Goal: Complete application form: Complete application form

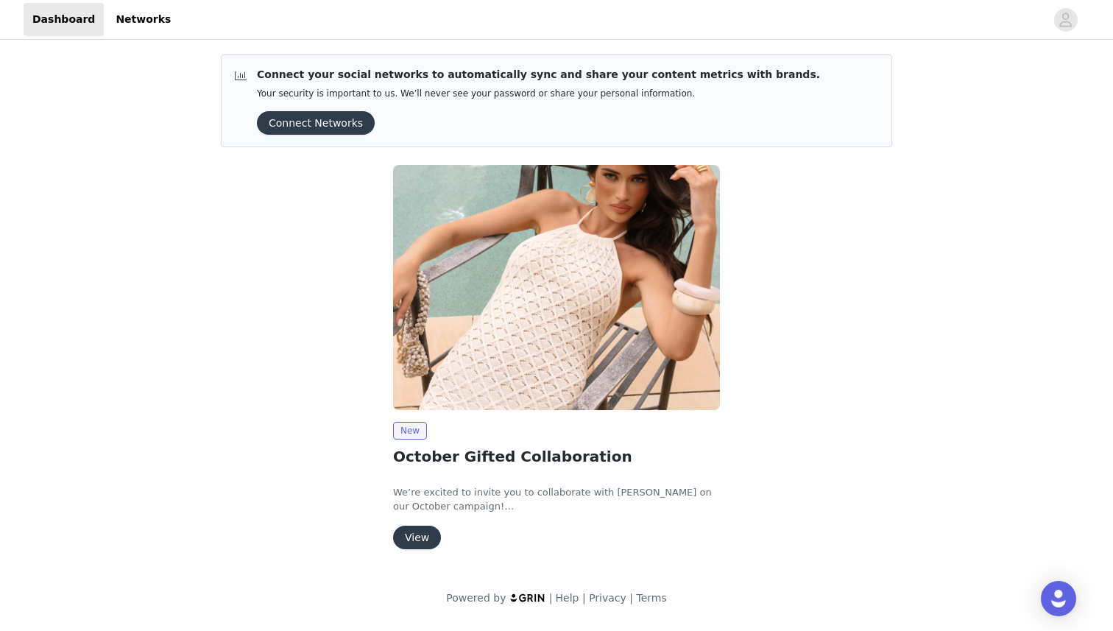
click at [343, 119] on button "Connect Networks" at bounding box center [316, 123] width 118 height 24
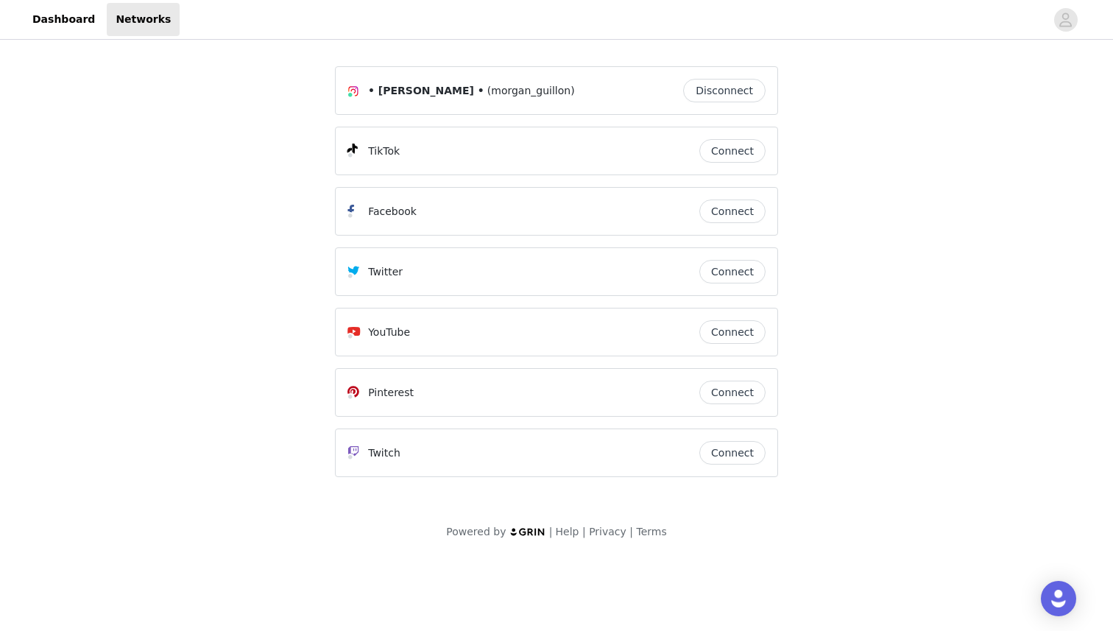
click at [724, 89] on button "Disconnect" at bounding box center [724, 91] width 82 height 24
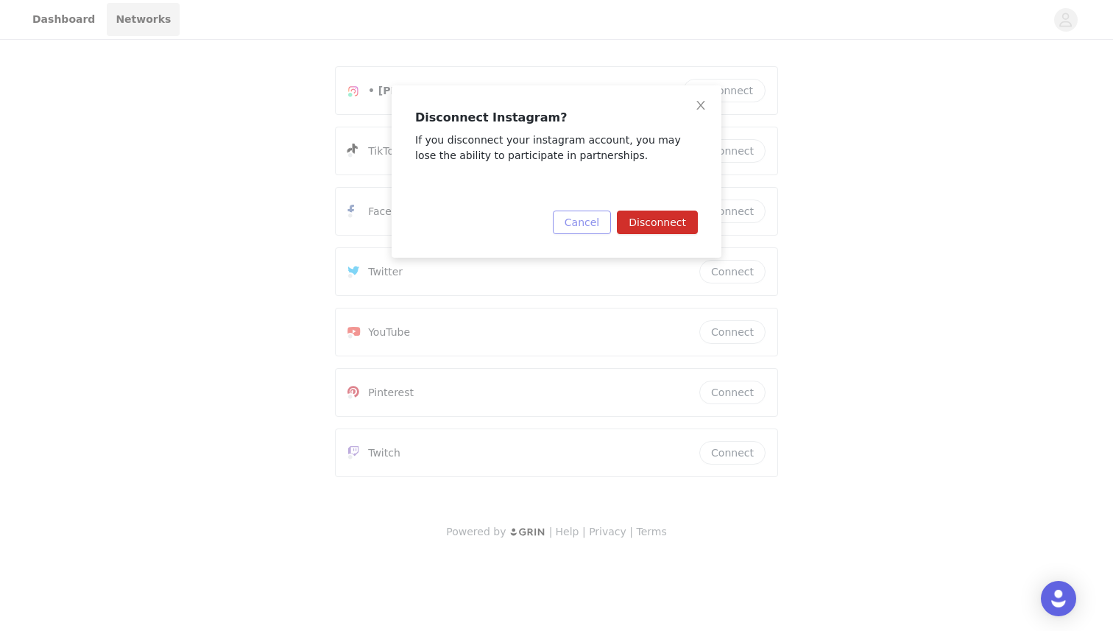
click at [596, 225] on button "Cancel" at bounding box center [582, 223] width 58 height 24
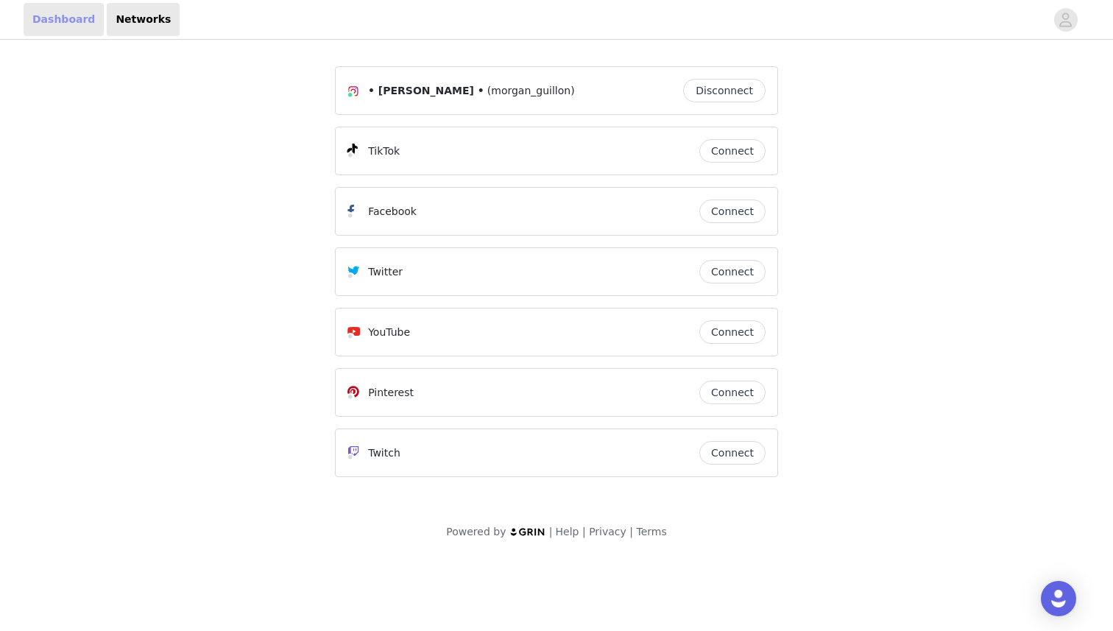
click at [38, 18] on link "Dashboard" at bounding box center [64, 19] width 80 height 33
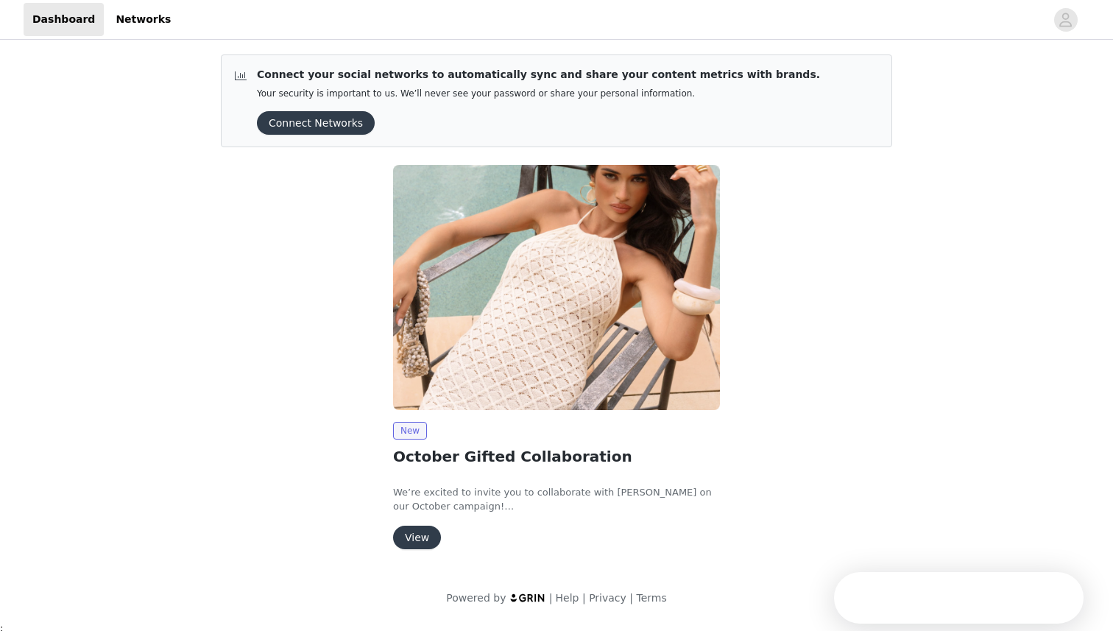
click at [421, 535] on button "View" at bounding box center [417, 538] width 48 height 24
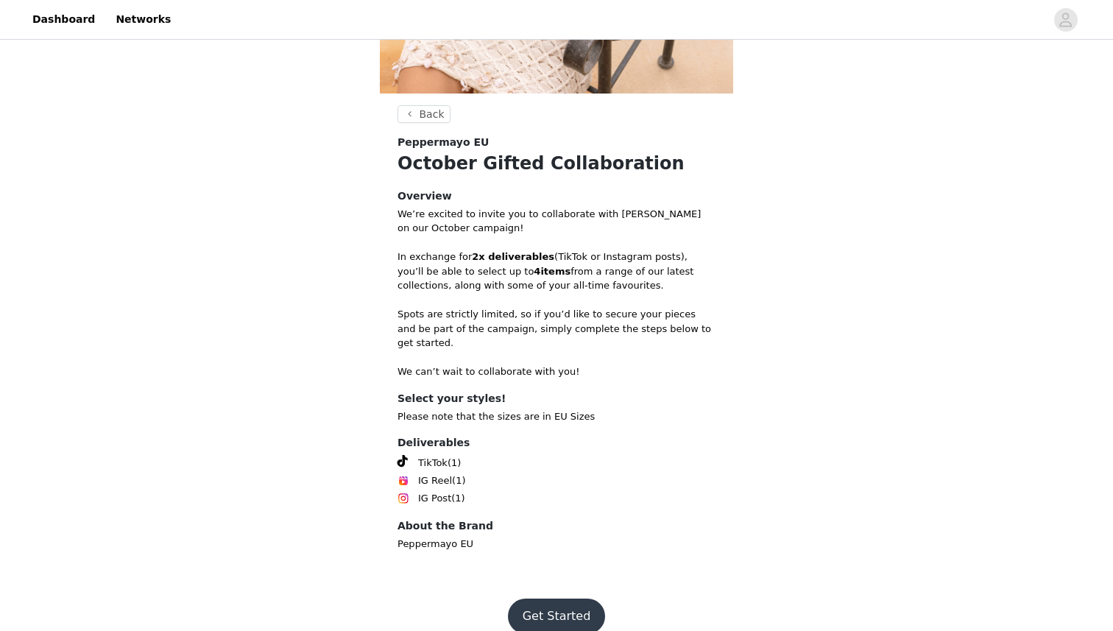
scroll to position [339, 0]
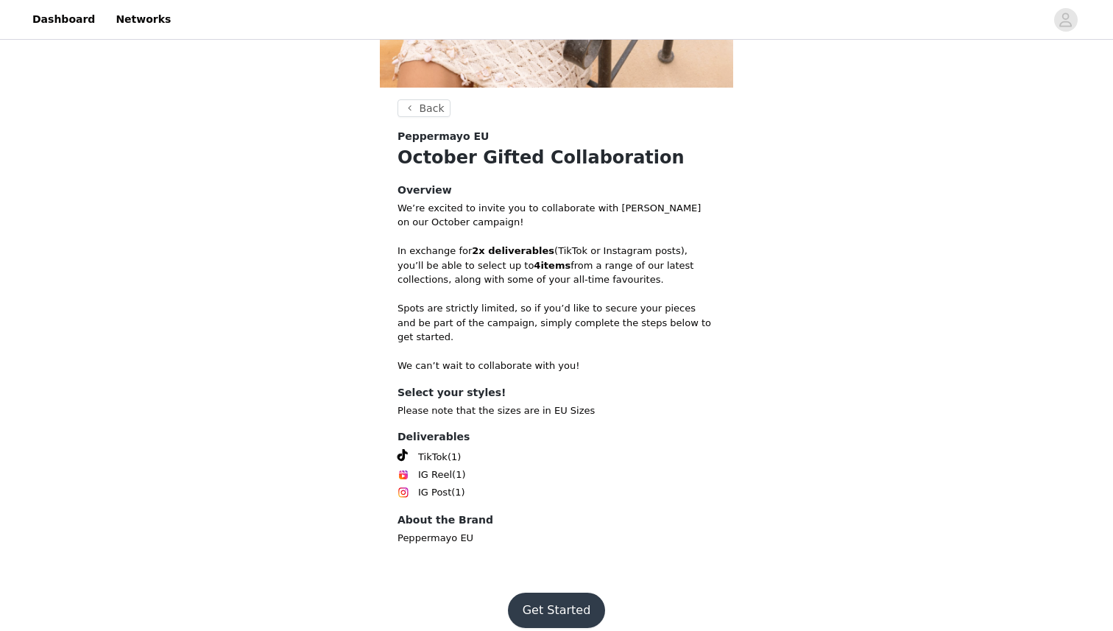
click at [547, 594] on button "Get Started" at bounding box center [557, 610] width 98 height 35
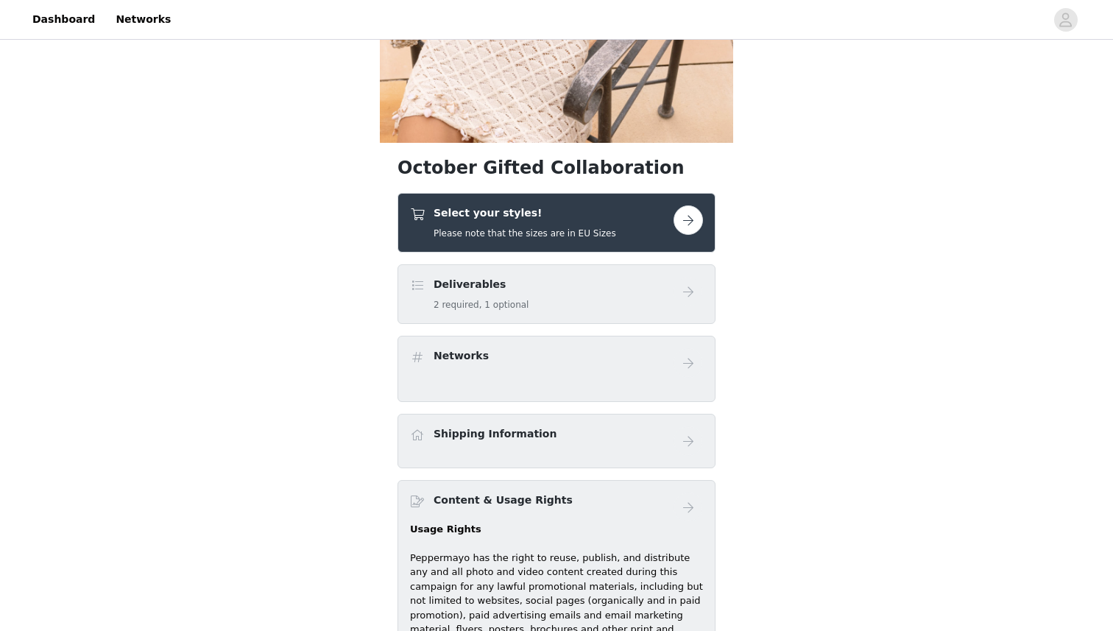
scroll to position [286, 0]
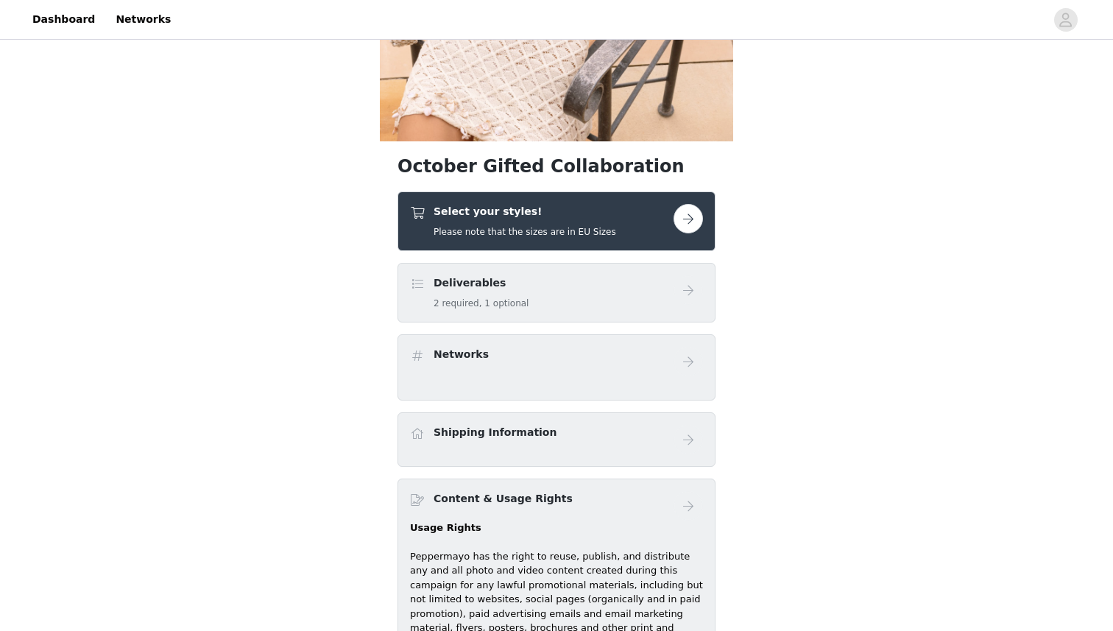
click at [651, 289] on div "Deliverables 2 required, 1 optional" at bounding box center [542, 292] width 264 height 35
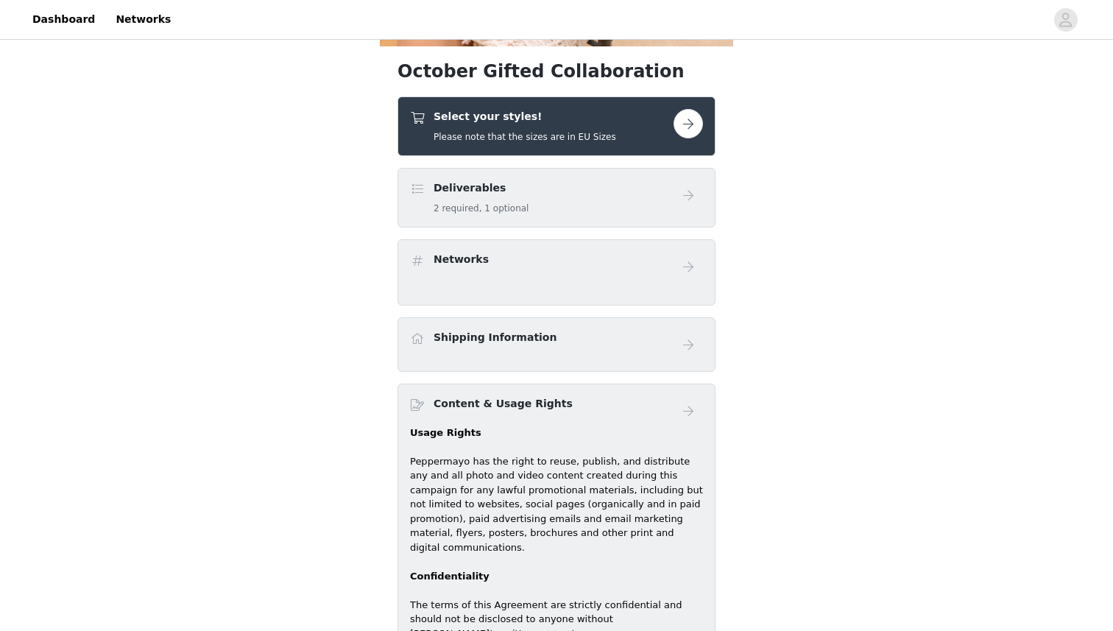
scroll to position [384, 0]
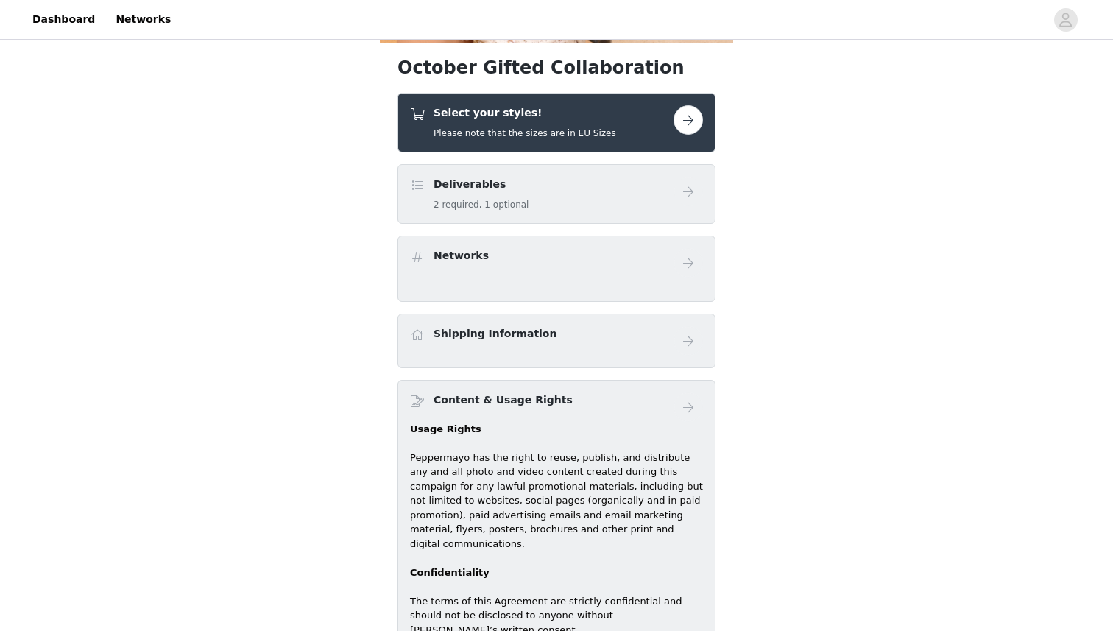
click at [695, 122] on button "button" at bounding box center [688, 119] width 29 height 29
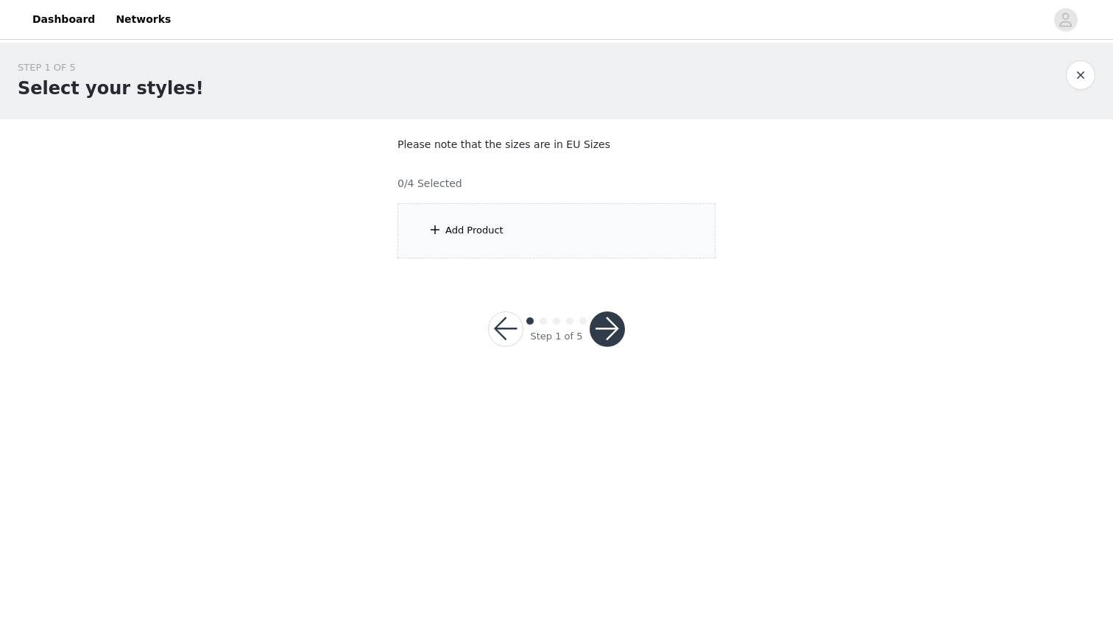
click at [491, 239] on div "Add Product" at bounding box center [557, 230] width 318 height 55
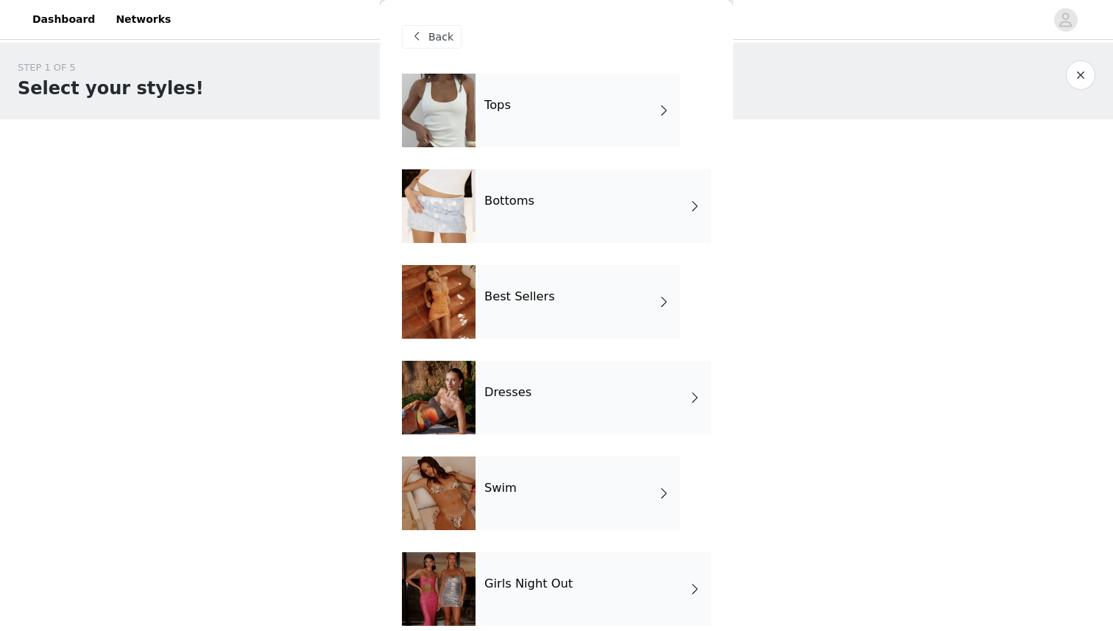
click at [504, 380] on div "Dresses" at bounding box center [594, 398] width 236 height 74
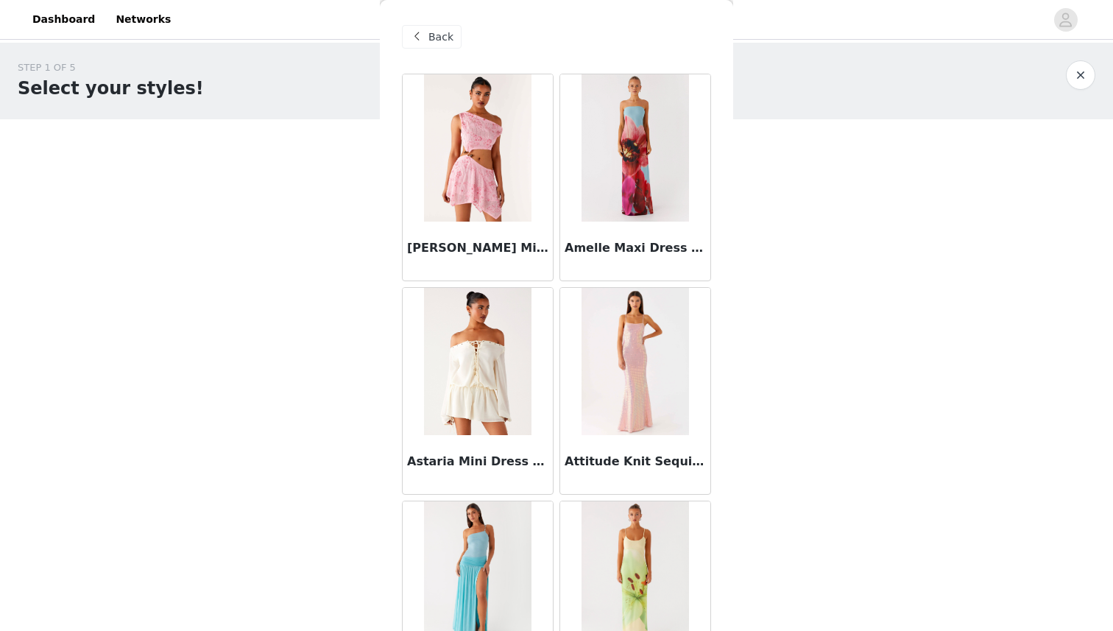
click at [423, 43] on span at bounding box center [417, 37] width 18 height 18
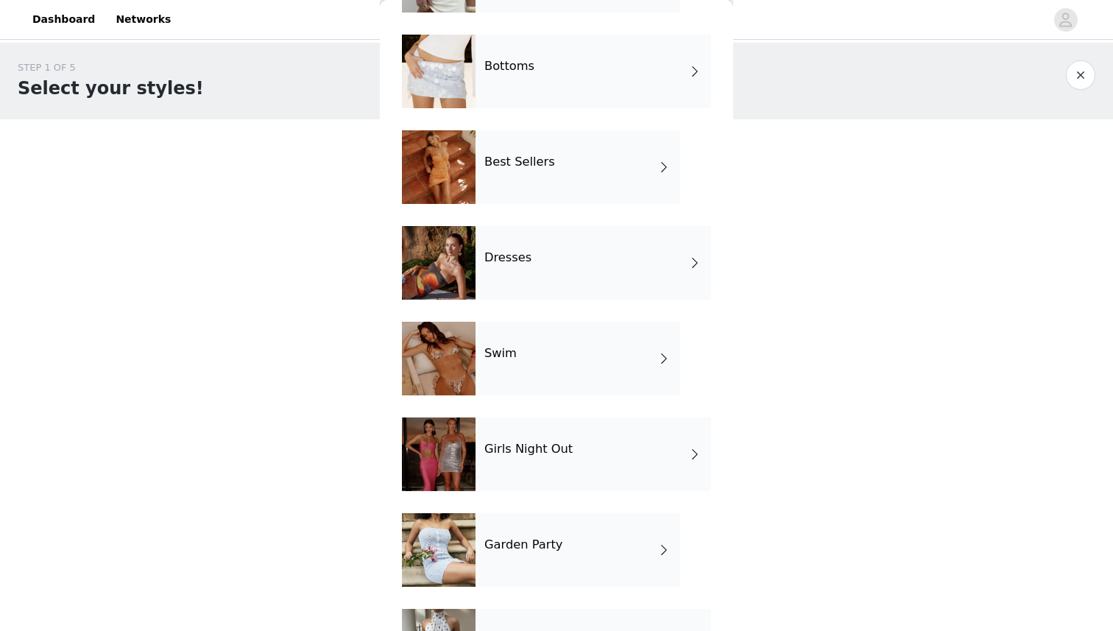
scroll to position [208, 0]
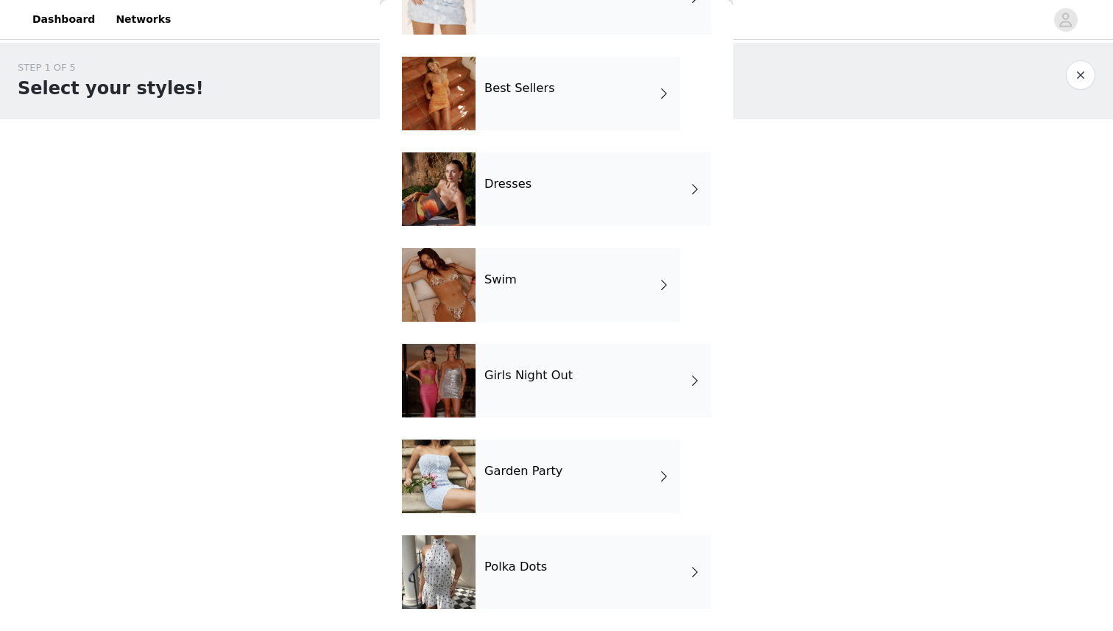
click at [532, 578] on div "Polka Dots" at bounding box center [594, 572] width 236 height 74
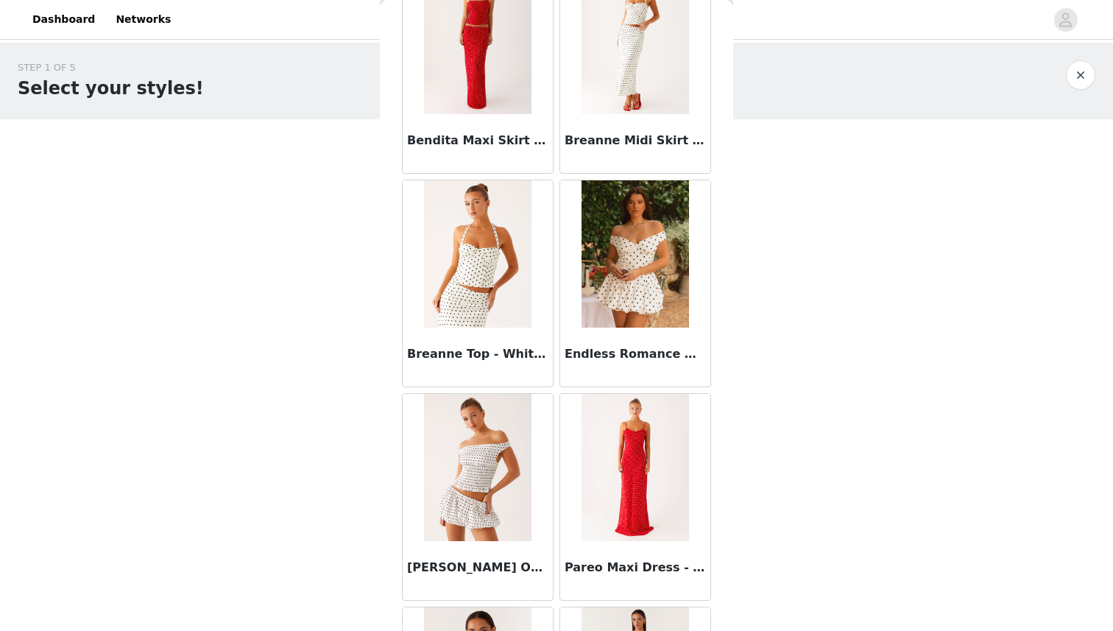
scroll to position [0, 0]
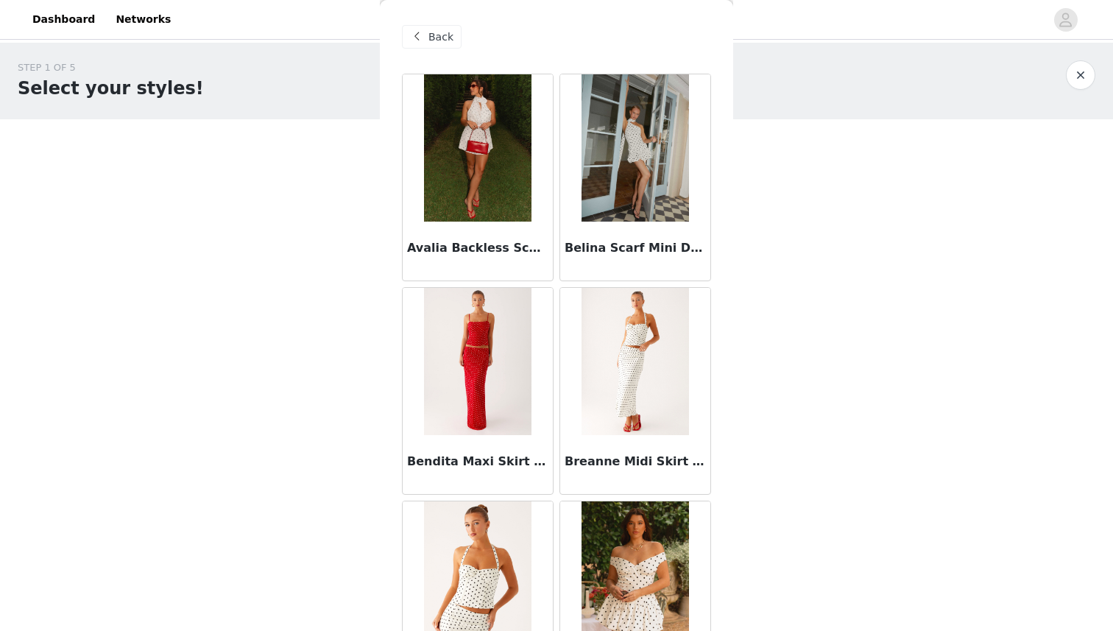
click at [433, 32] on span "Back" at bounding box center [440, 36] width 25 height 15
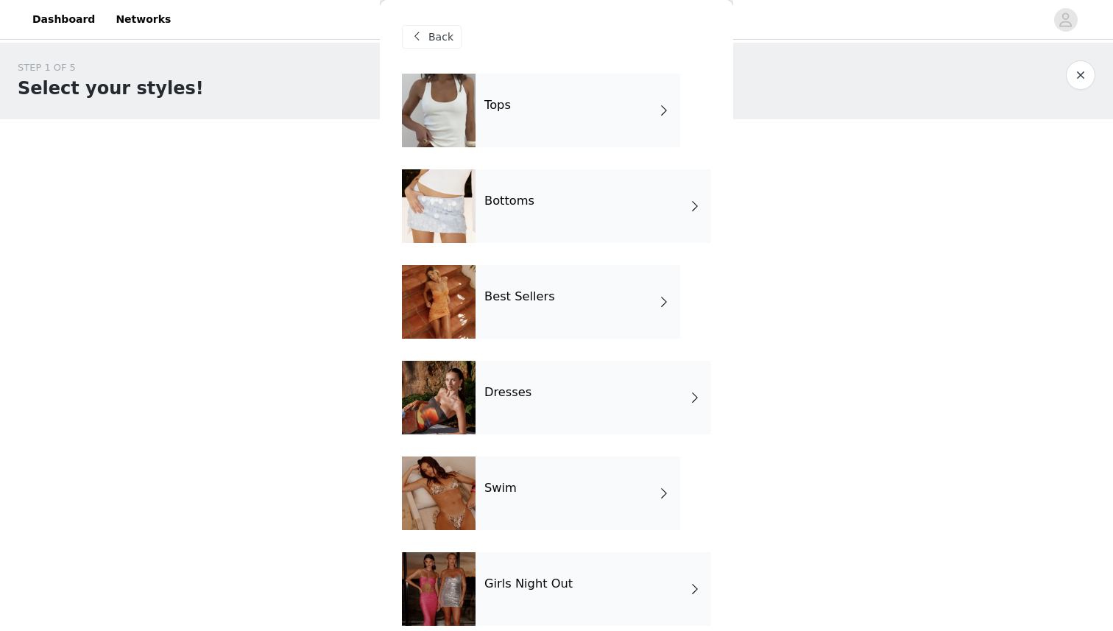
scroll to position [208, 0]
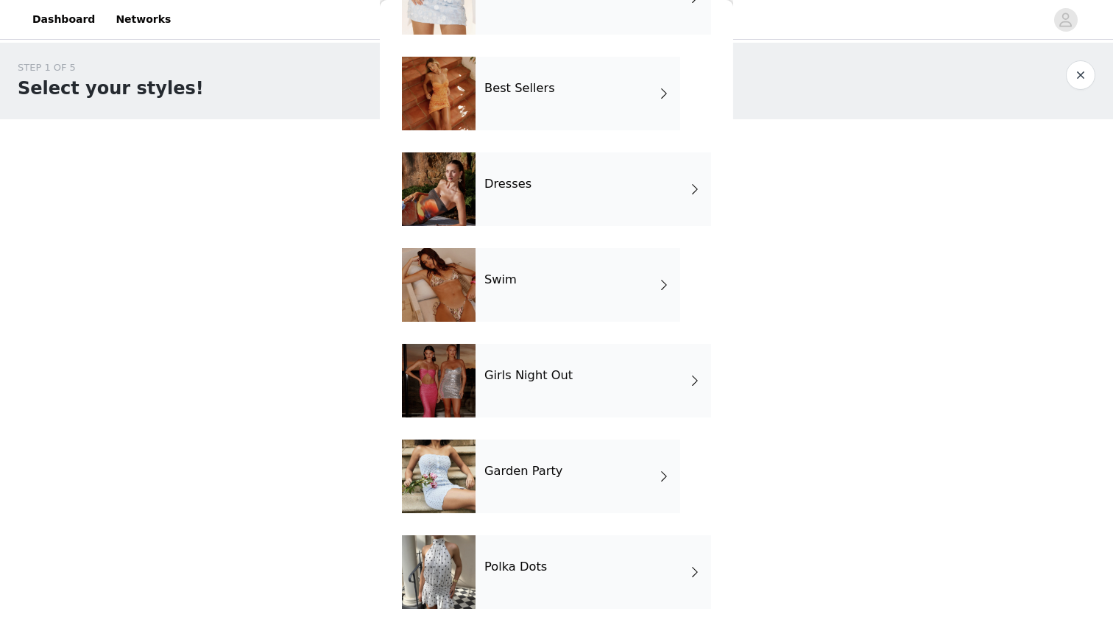
click at [518, 557] on div "Polka Dots" at bounding box center [594, 572] width 236 height 74
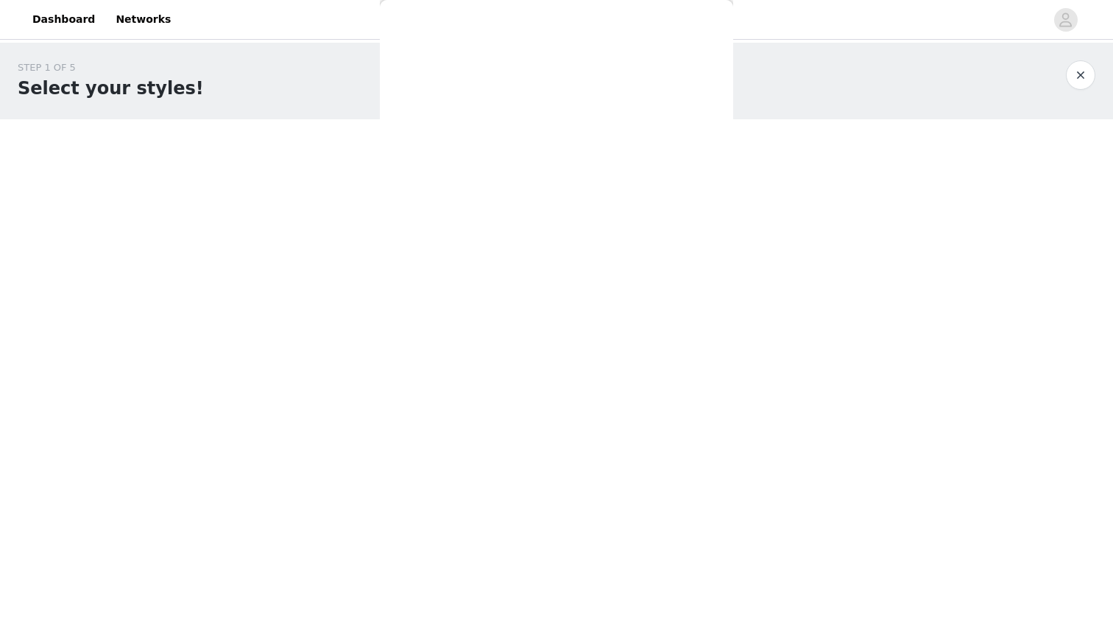
scroll to position [0, 0]
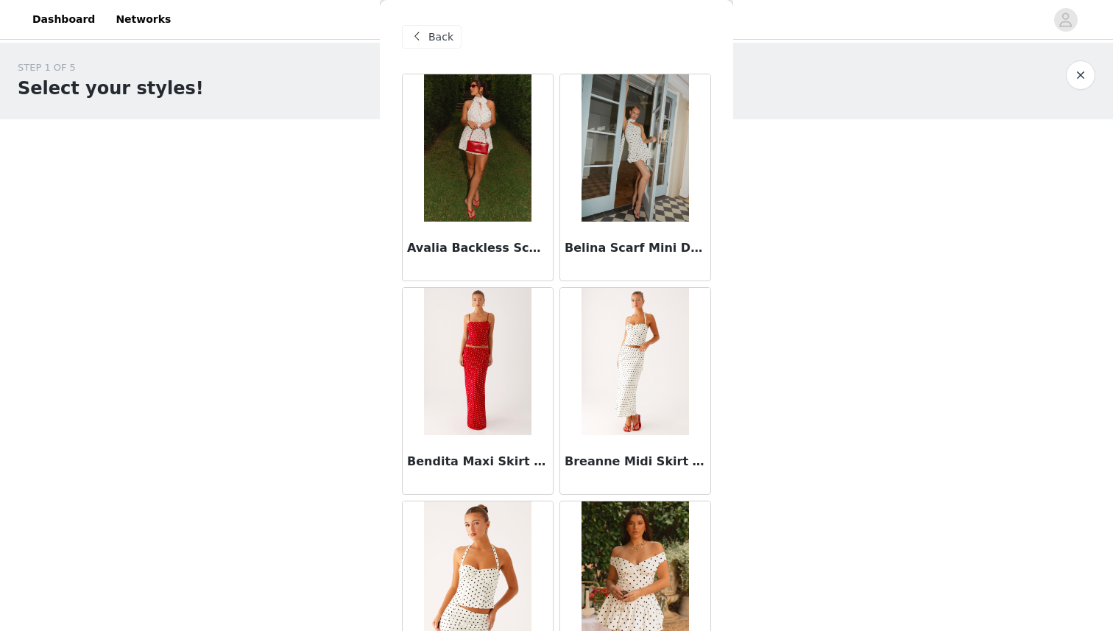
click at [426, 36] on div "Back" at bounding box center [432, 37] width 60 height 24
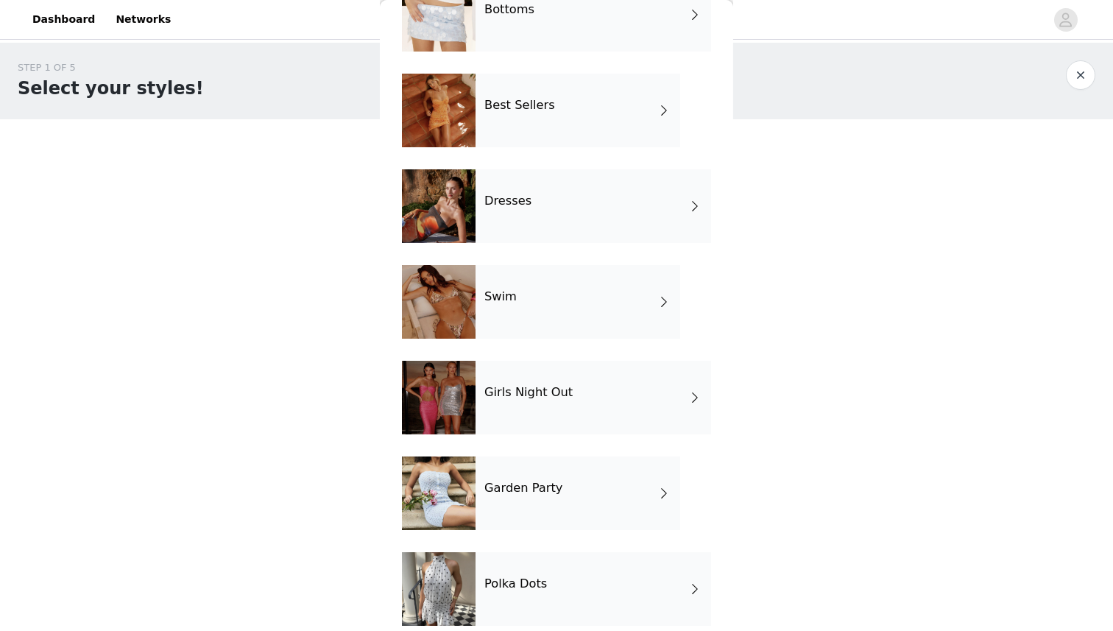
scroll to position [208, 0]
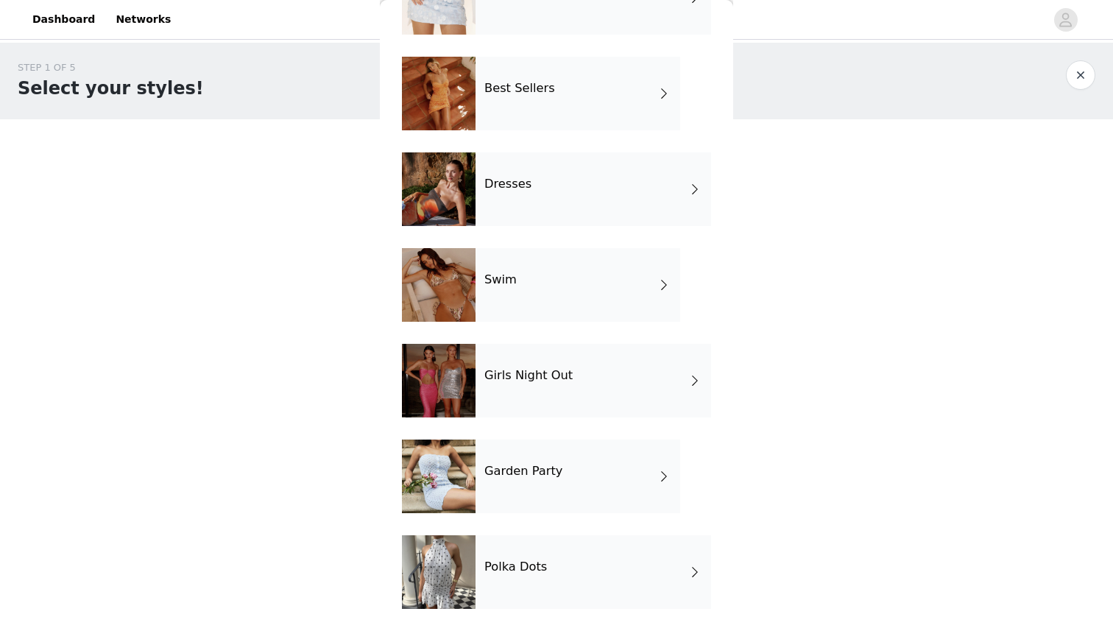
click at [563, 103] on div "Best Sellers" at bounding box center [578, 94] width 205 height 74
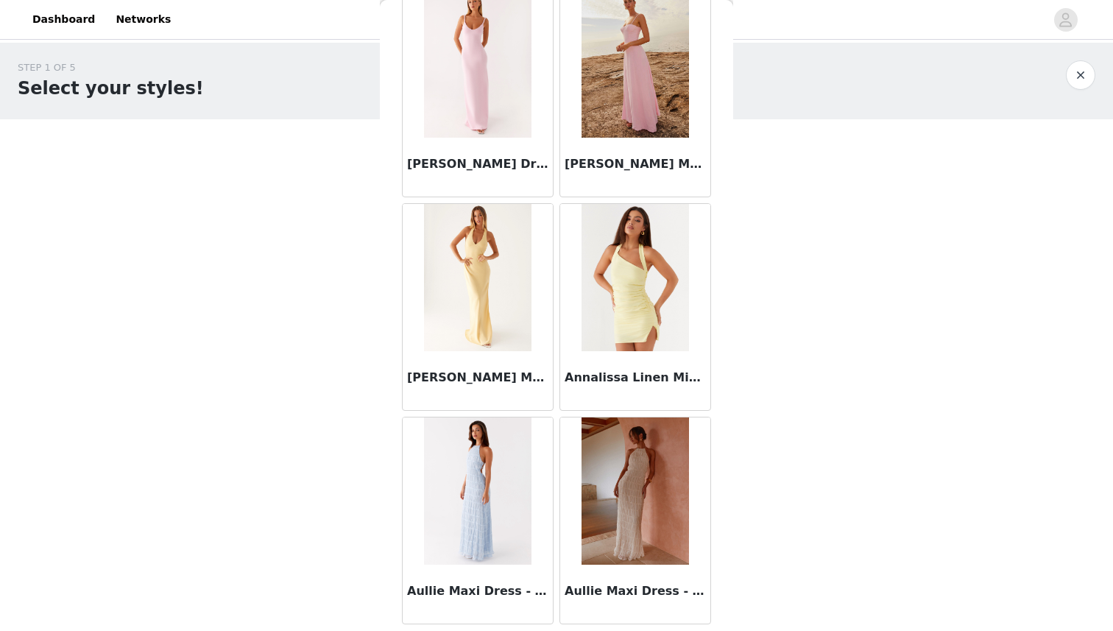
scroll to position [1622, 0]
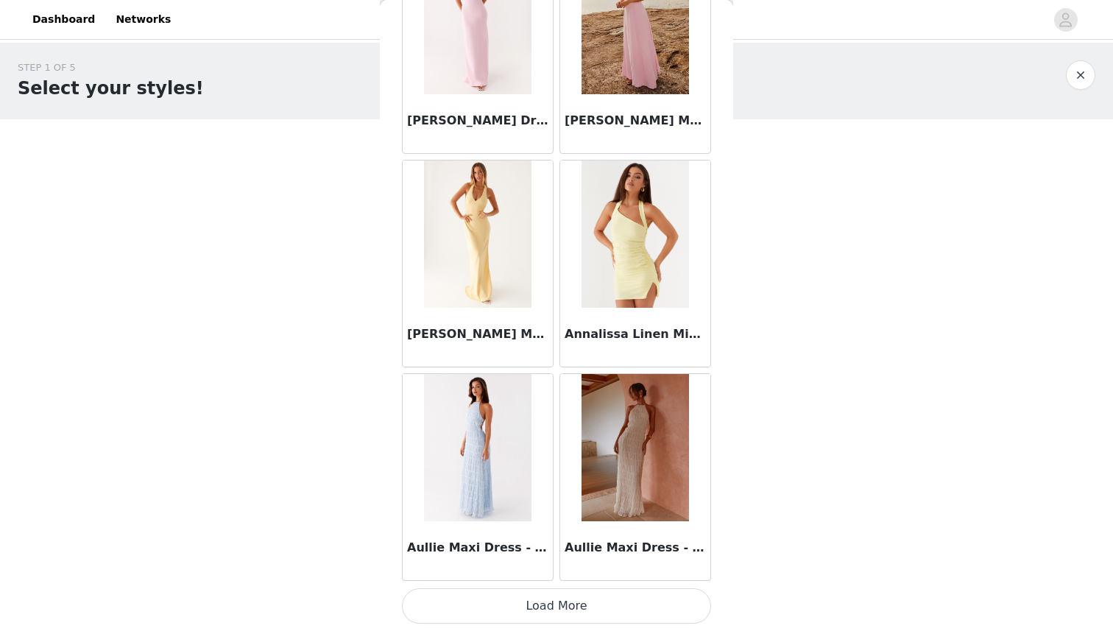
click at [560, 592] on button "Load More" at bounding box center [556, 605] width 309 height 35
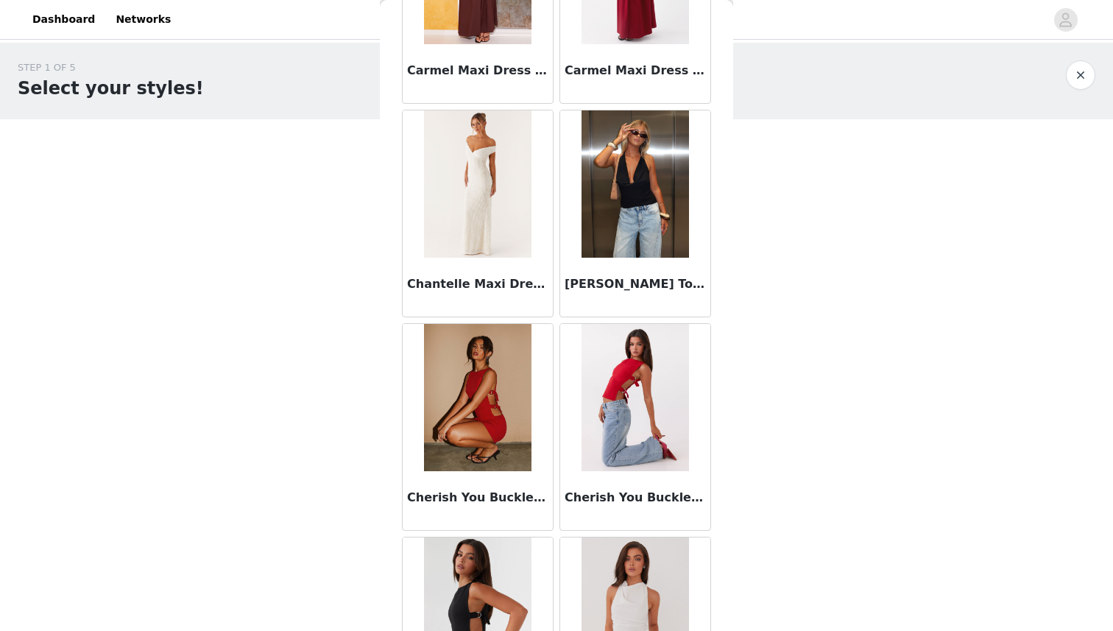
scroll to position [3757, 0]
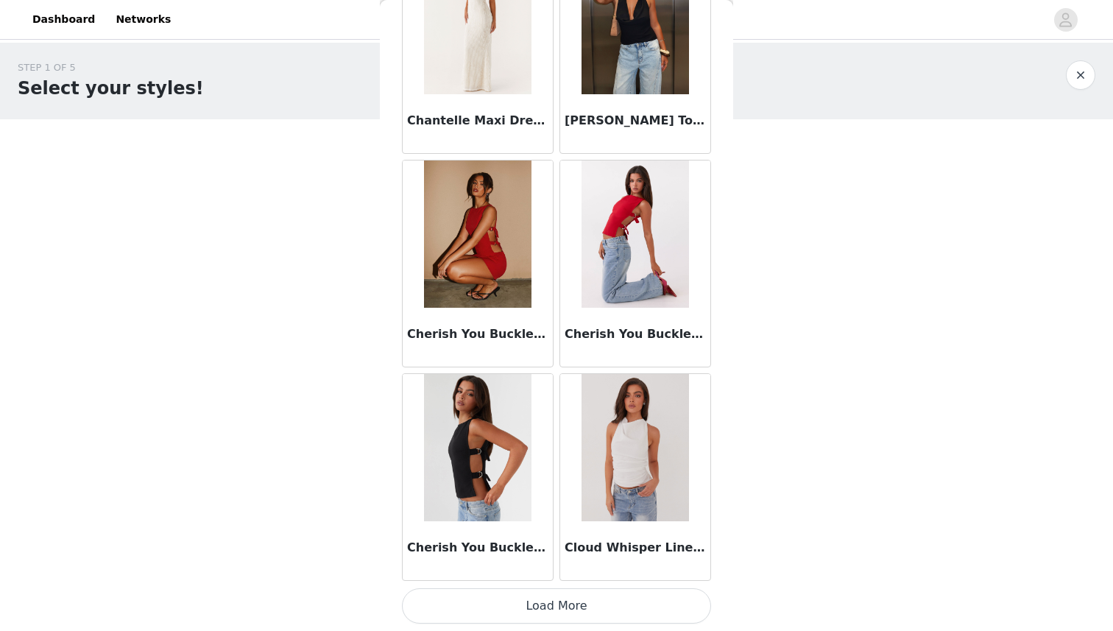
click at [532, 612] on button "Load More" at bounding box center [556, 605] width 309 height 35
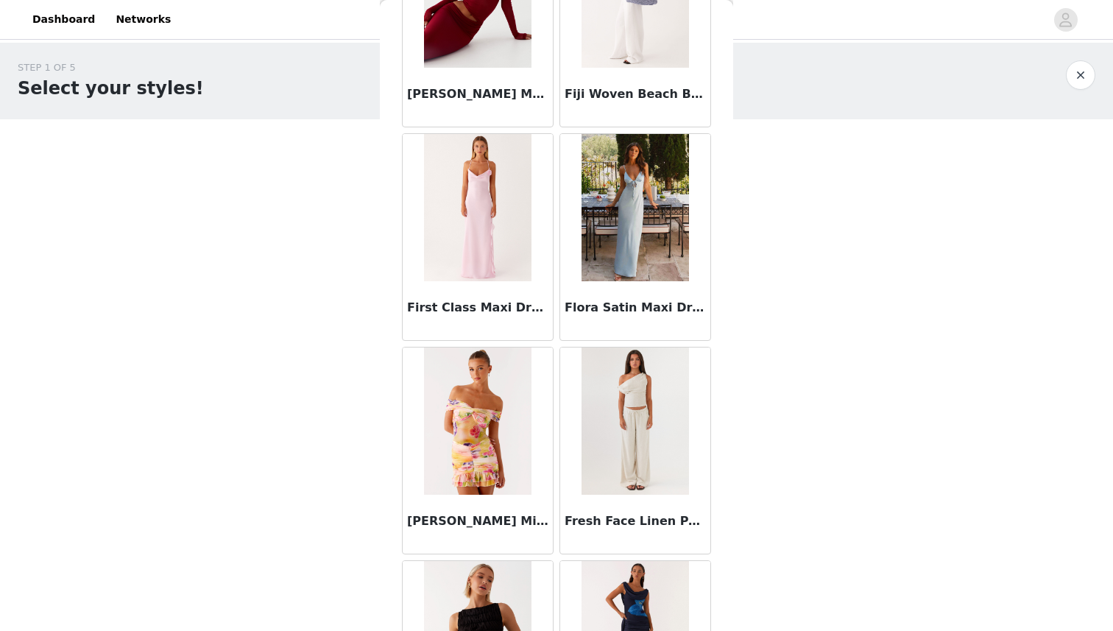
scroll to position [5892, 0]
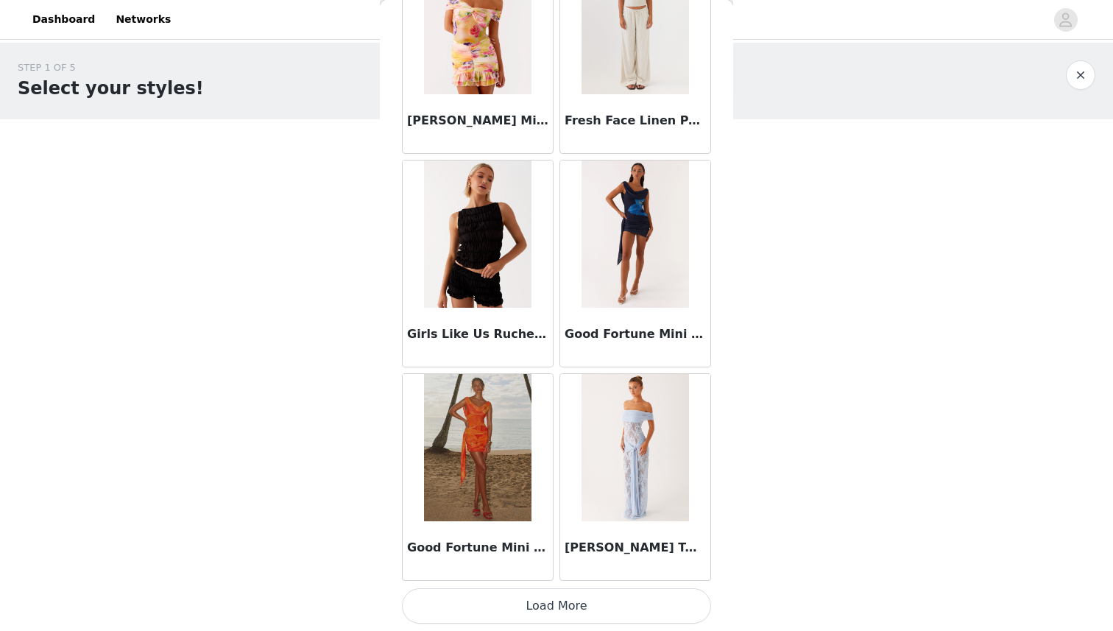
click at [559, 601] on button "Load More" at bounding box center [556, 605] width 309 height 35
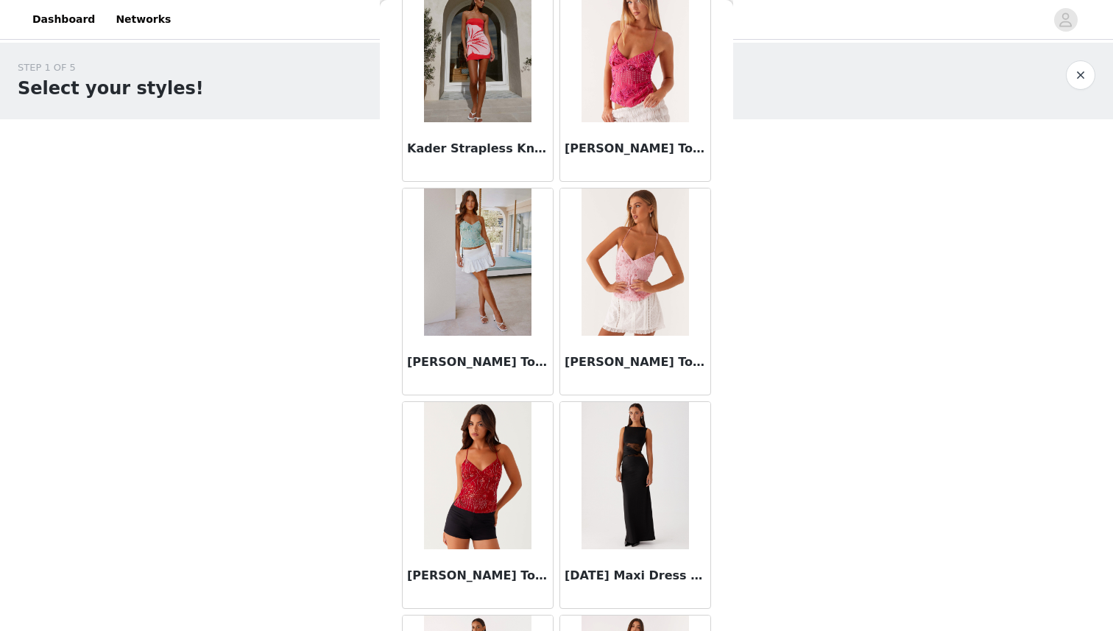
scroll to position [8027, 0]
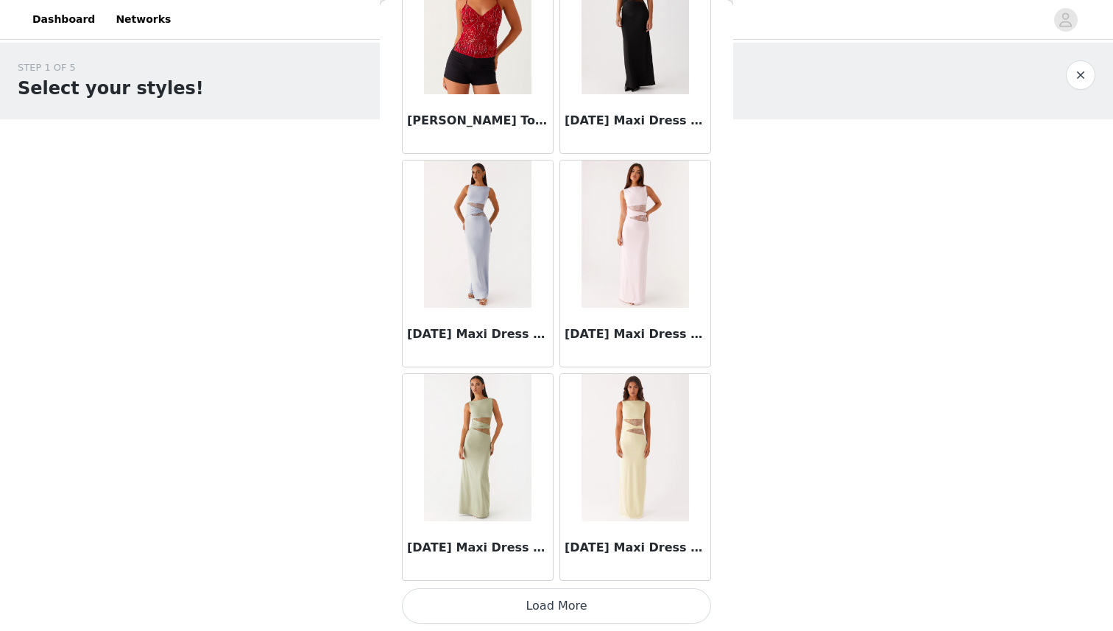
click at [577, 596] on button "Load More" at bounding box center [556, 605] width 309 height 35
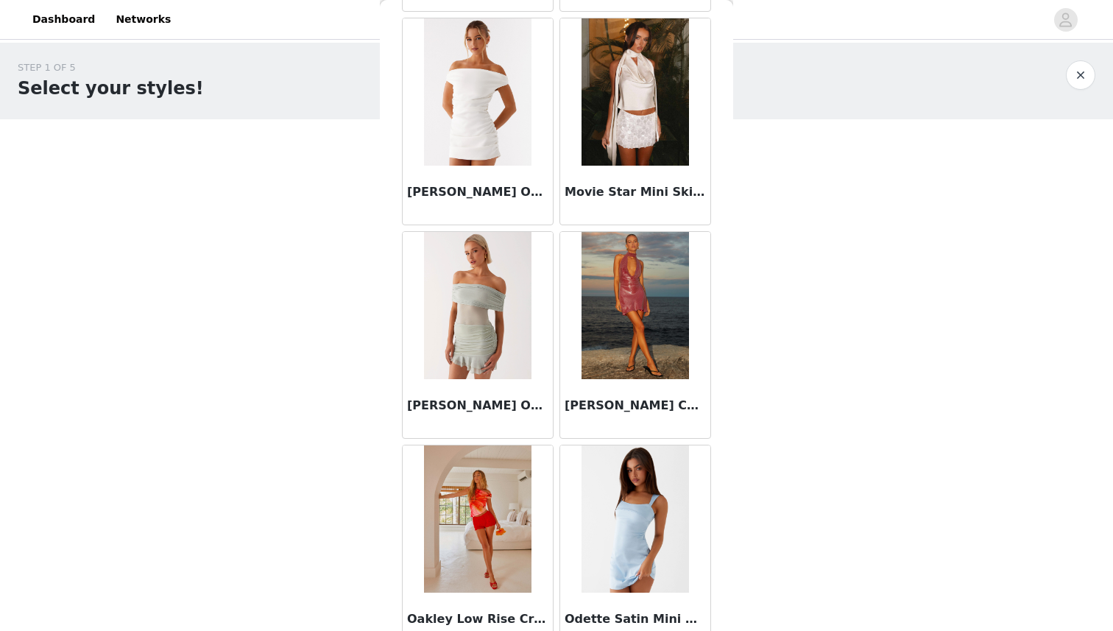
scroll to position [10162, 0]
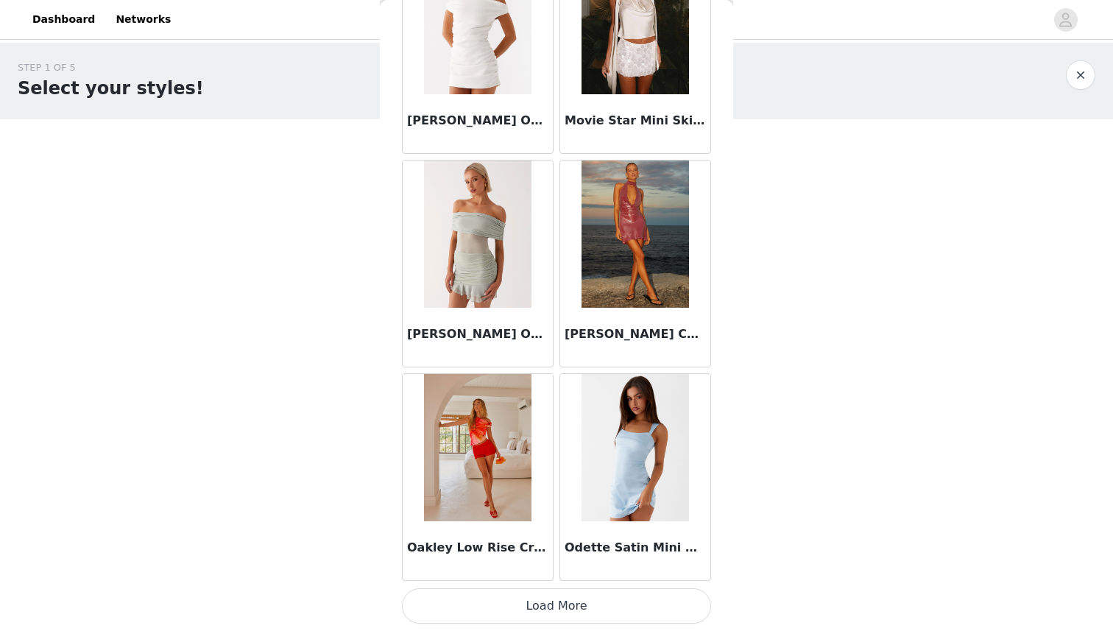
click at [560, 595] on button "Load More" at bounding box center [556, 605] width 309 height 35
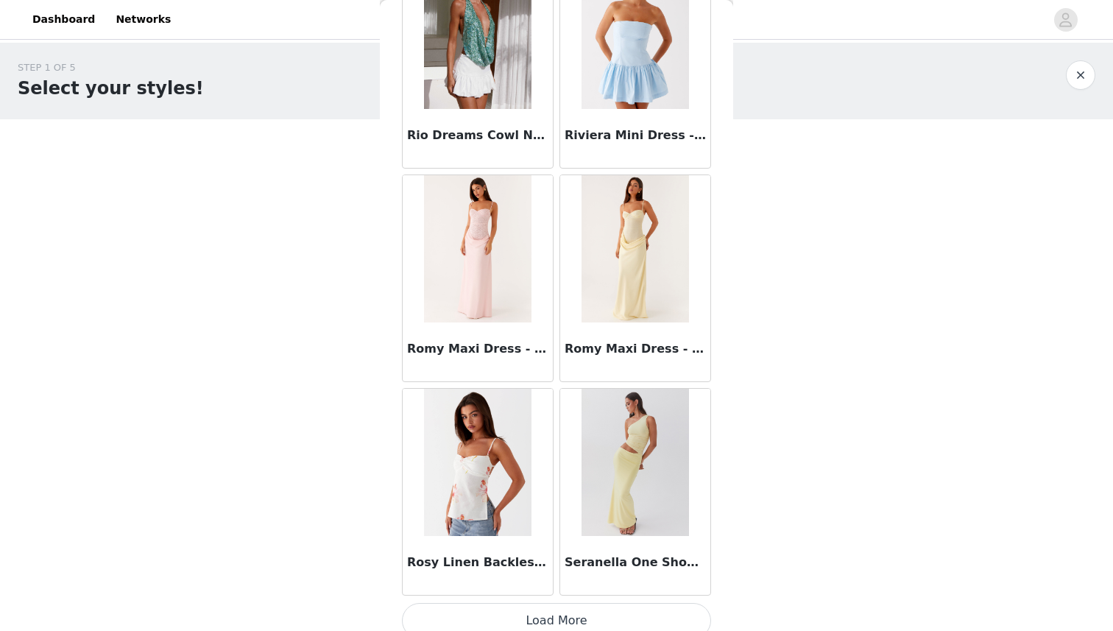
scroll to position [12297, 0]
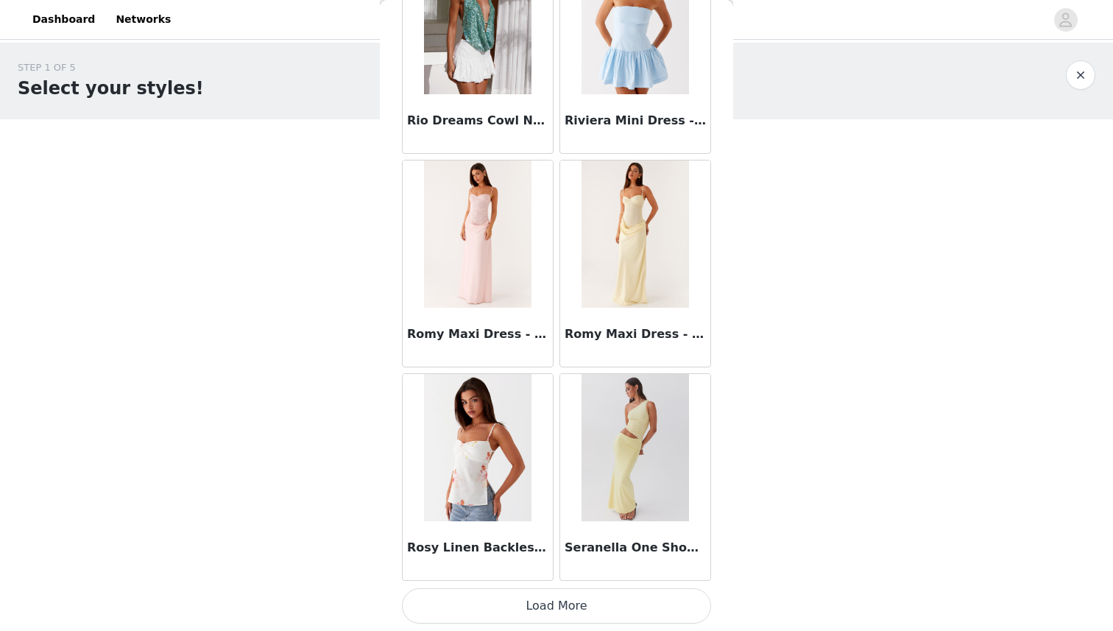
click at [535, 615] on button "Load More" at bounding box center [556, 605] width 309 height 35
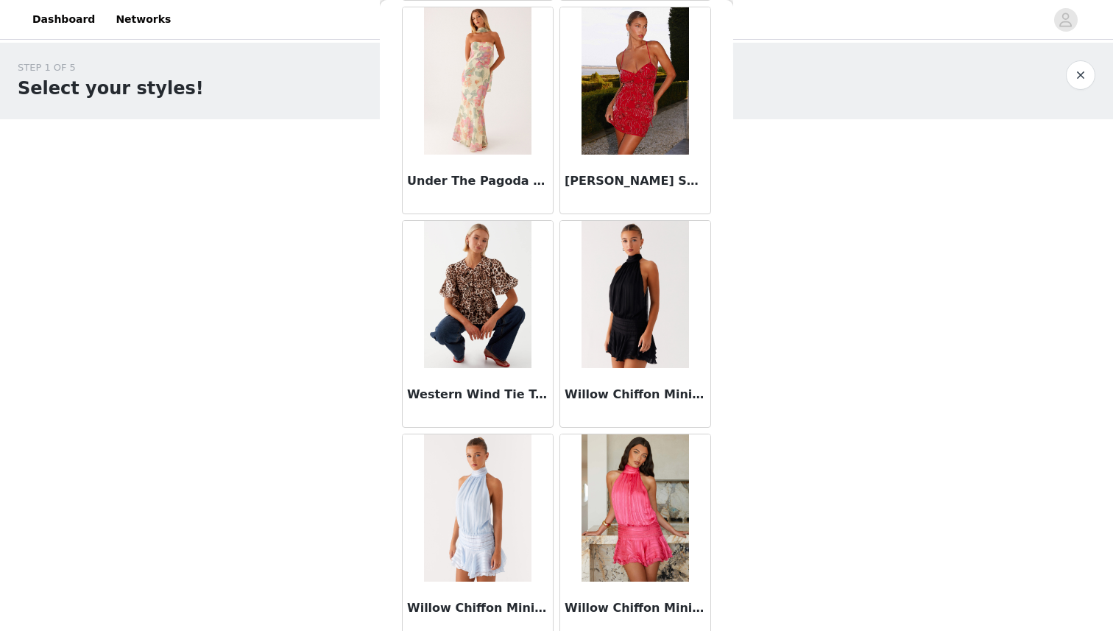
scroll to position [14432, 0]
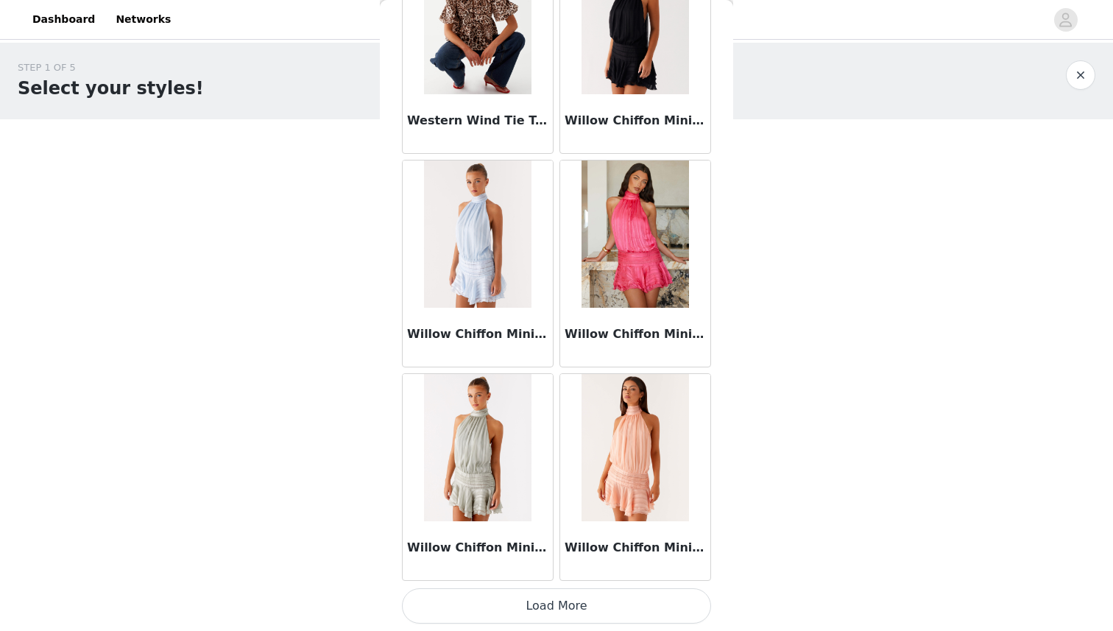
click at [557, 602] on button "Load More" at bounding box center [556, 605] width 309 height 35
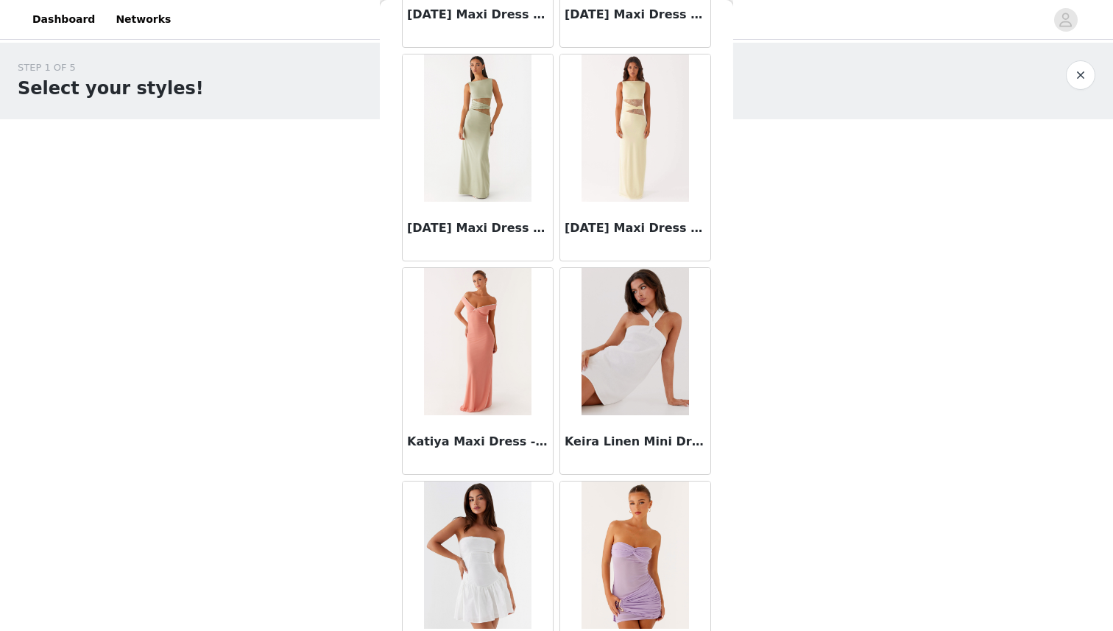
scroll to position [8302, 0]
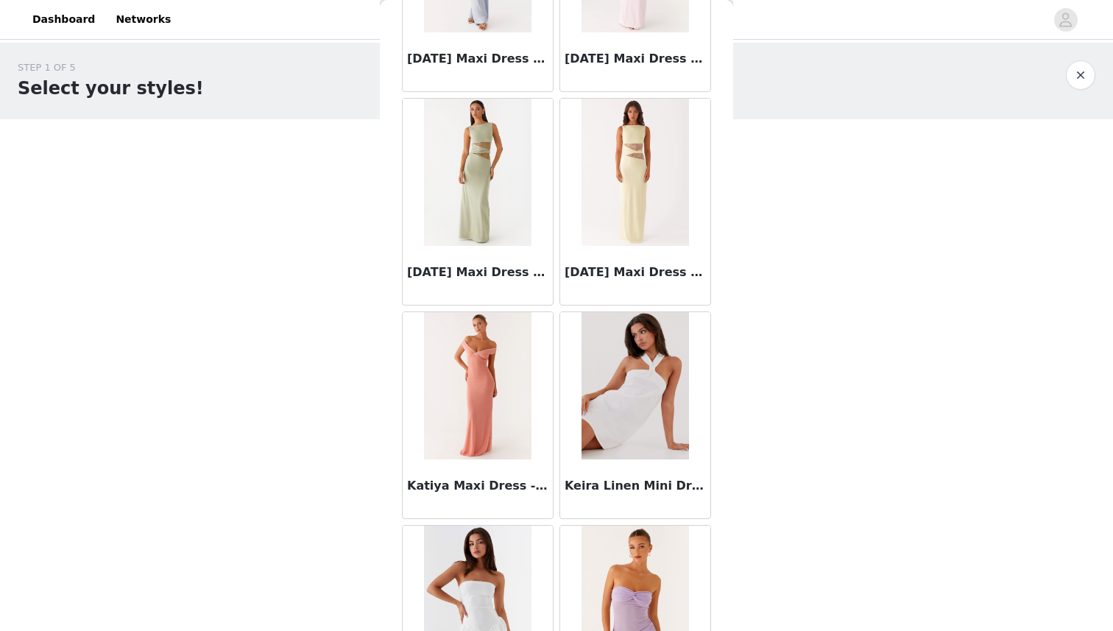
click at [922, 218] on div "STEP 1 OF 5 Select your styles! Please note that the sizes are in EU Sizes 0/4 …" at bounding box center [556, 159] width 1113 height 233
click at [1090, 55] on div "STEP 1 OF 5 Select your styles!" at bounding box center [556, 81] width 1113 height 77
click at [1083, 74] on button "button" at bounding box center [1080, 74] width 29 height 29
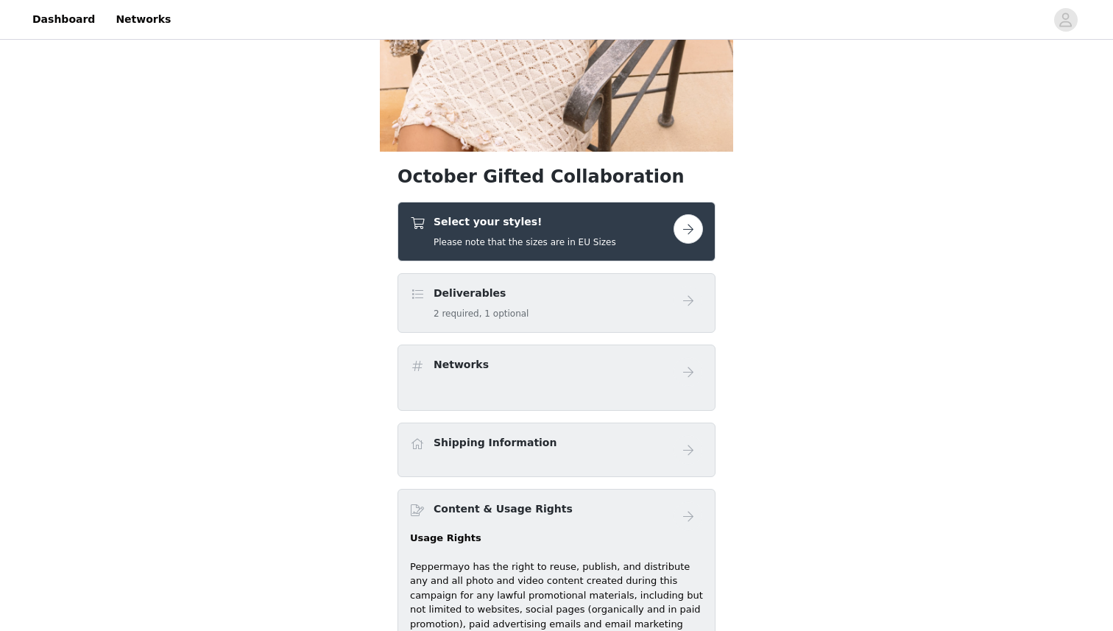
scroll to position [308, 0]
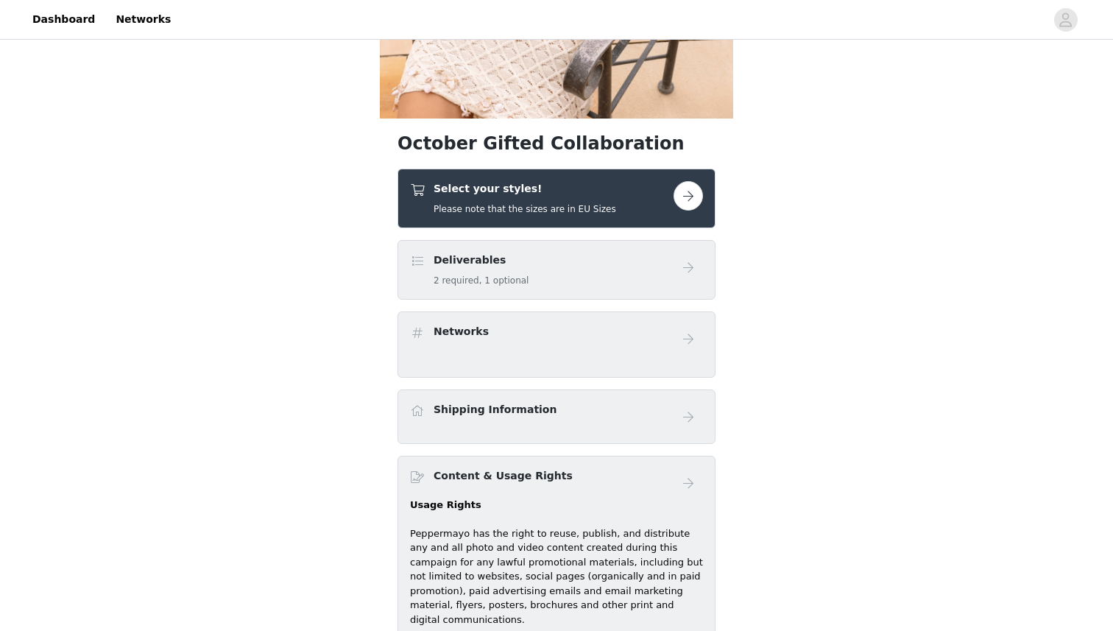
click at [690, 196] on button "button" at bounding box center [688, 195] width 29 height 29
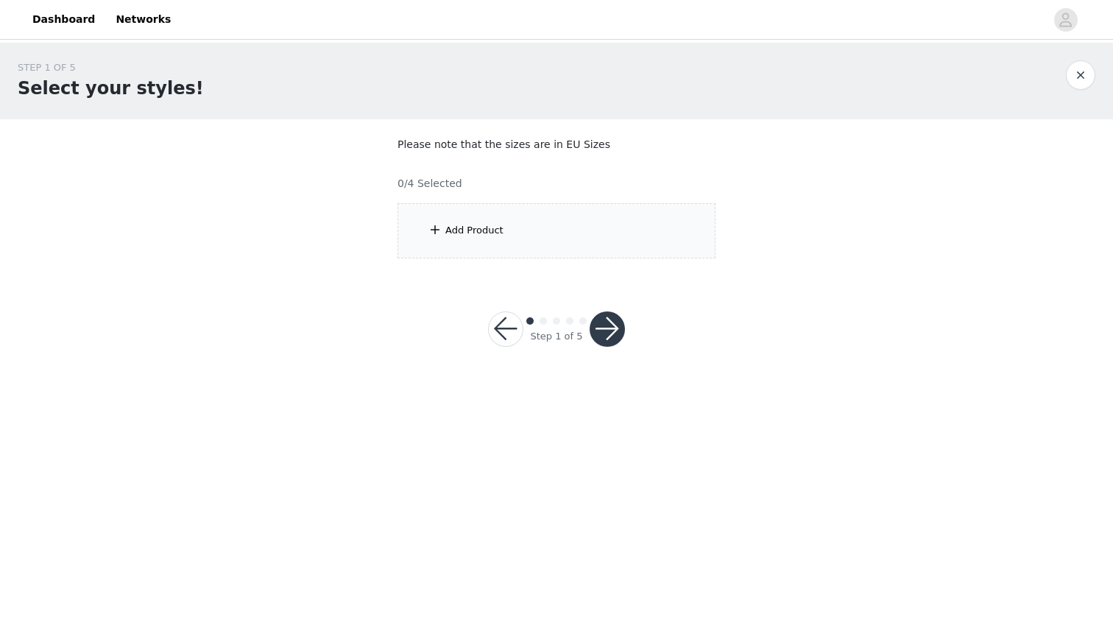
click at [570, 225] on div "Add Product" at bounding box center [557, 230] width 318 height 55
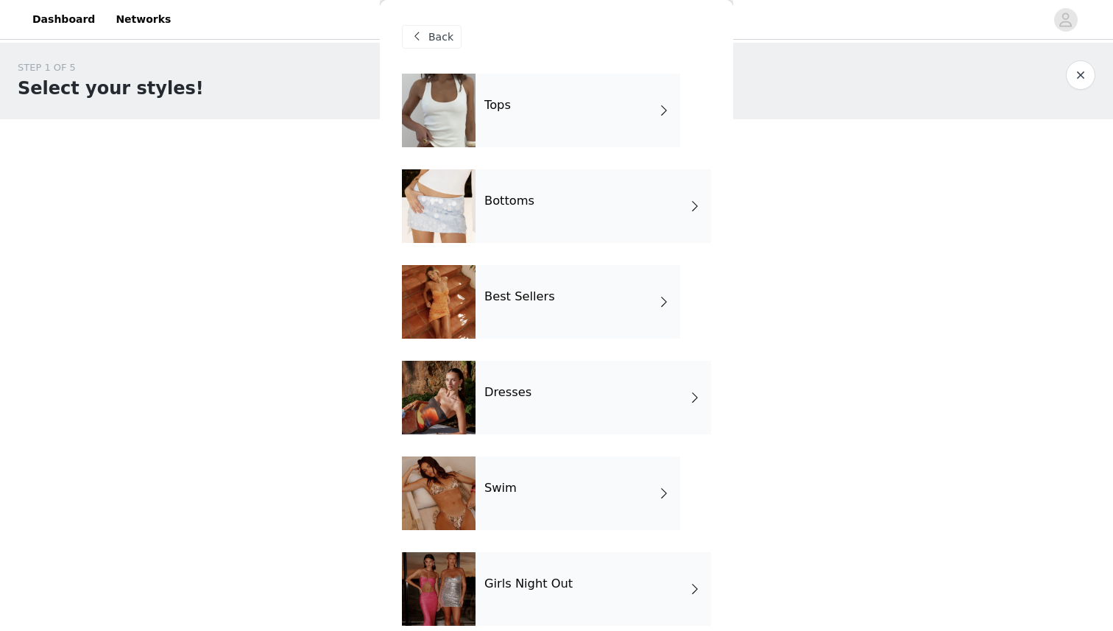
click at [659, 208] on div "Bottoms" at bounding box center [594, 206] width 236 height 74
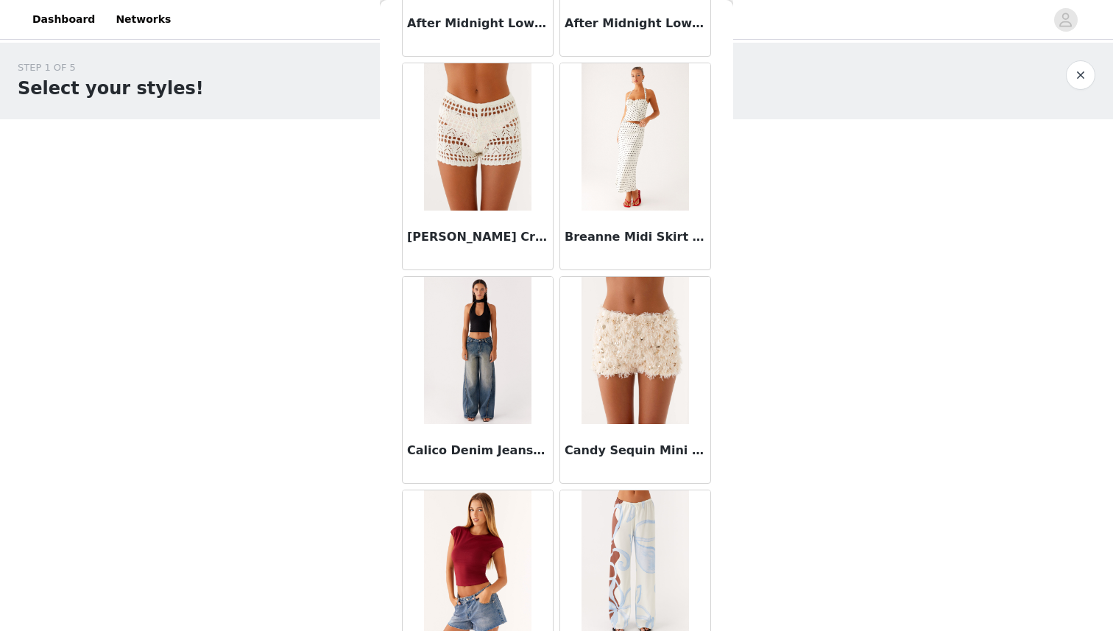
scroll to position [222, 0]
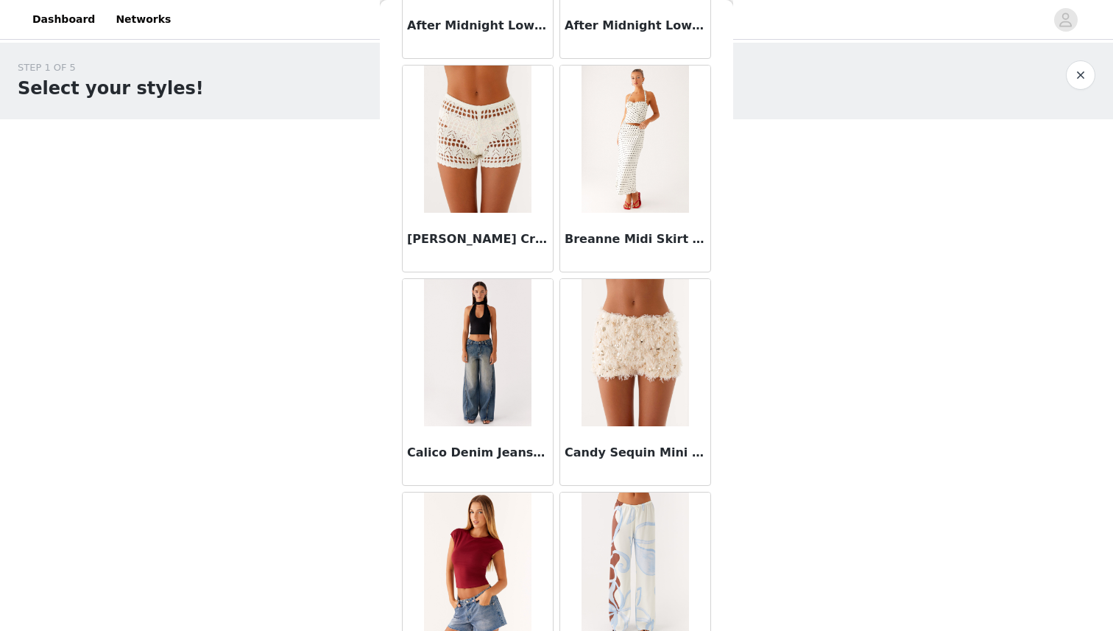
click at [598, 243] on h3 "Breanne Midi Skirt - White Polka Dot" at bounding box center [635, 239] width 141 height 18
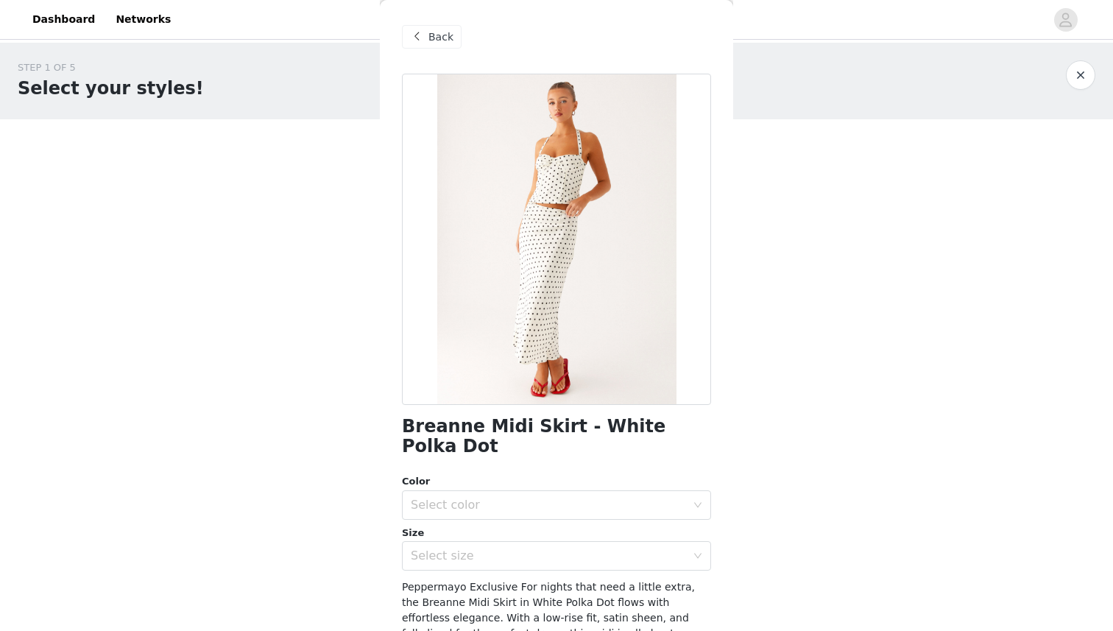
scroll to position [160, 0]
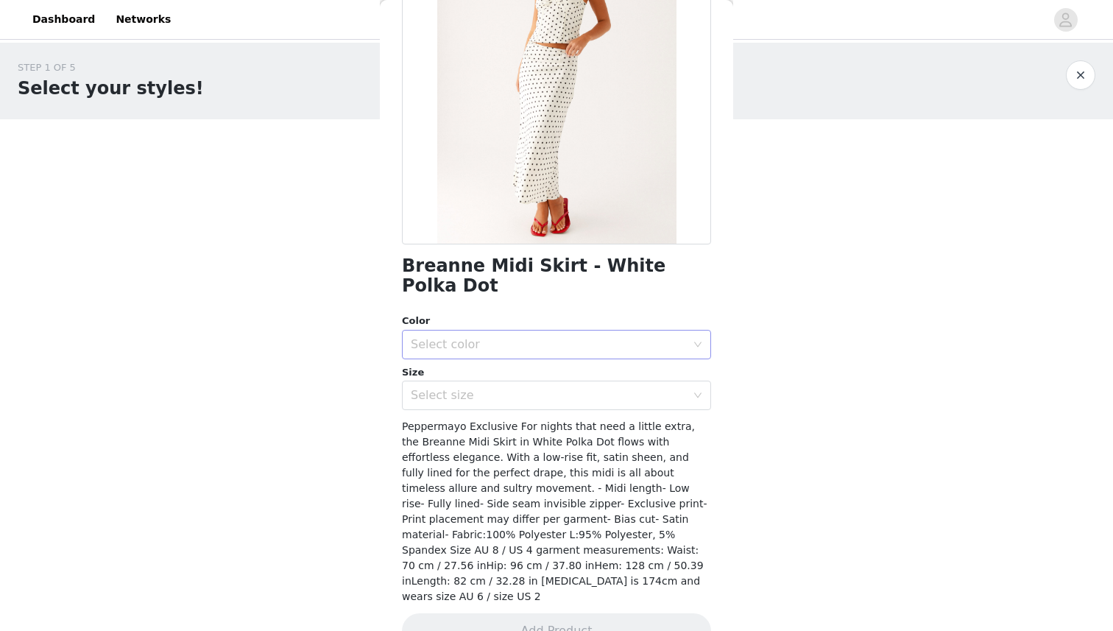
click at [532, 337] on div "Select color" at bounding box center [548, 344] width 275 height 15
click at [518, 358] on li "White Polka Dot" at bounding box center [556, 357] width 309 height 24
click at [514, 388] on div "Select size" at bounding box center [548, 395] width 275 height 15
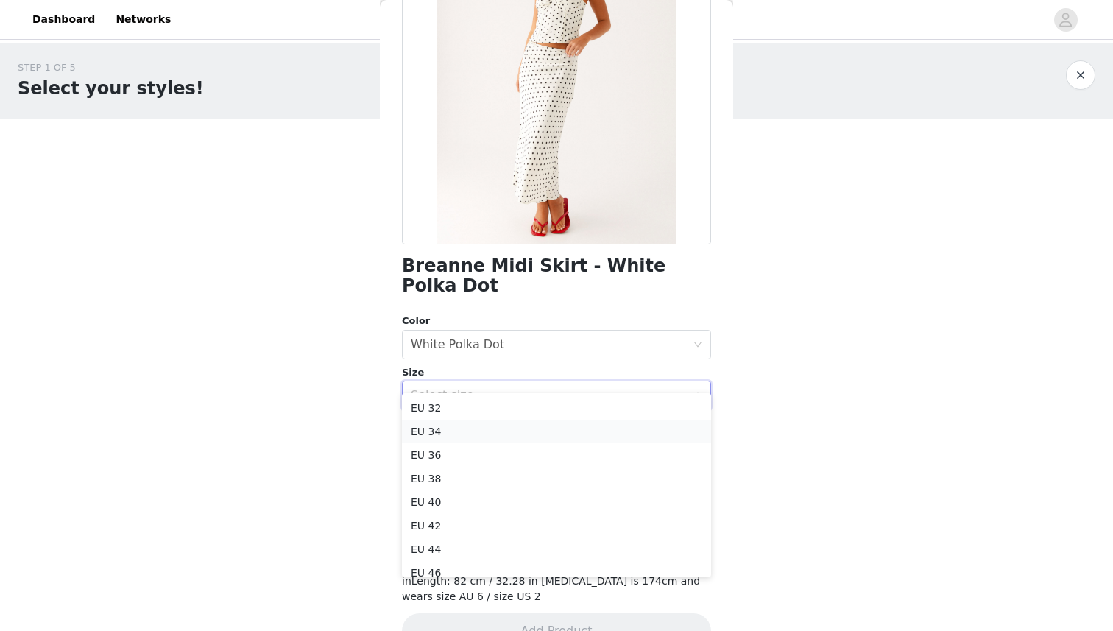
click at [495, 433] on li "EU 34" at bounding box center [556, 432] width 309 height 24
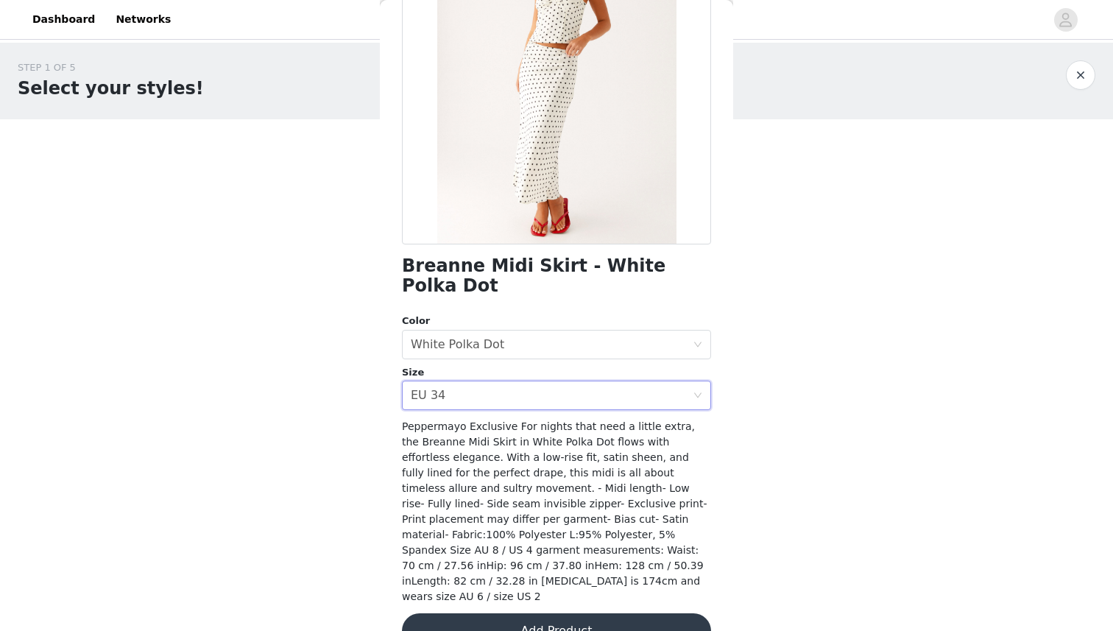
click at [544, 613] on button "Add Product" at bounding box center [556, 630] width 309 height 35
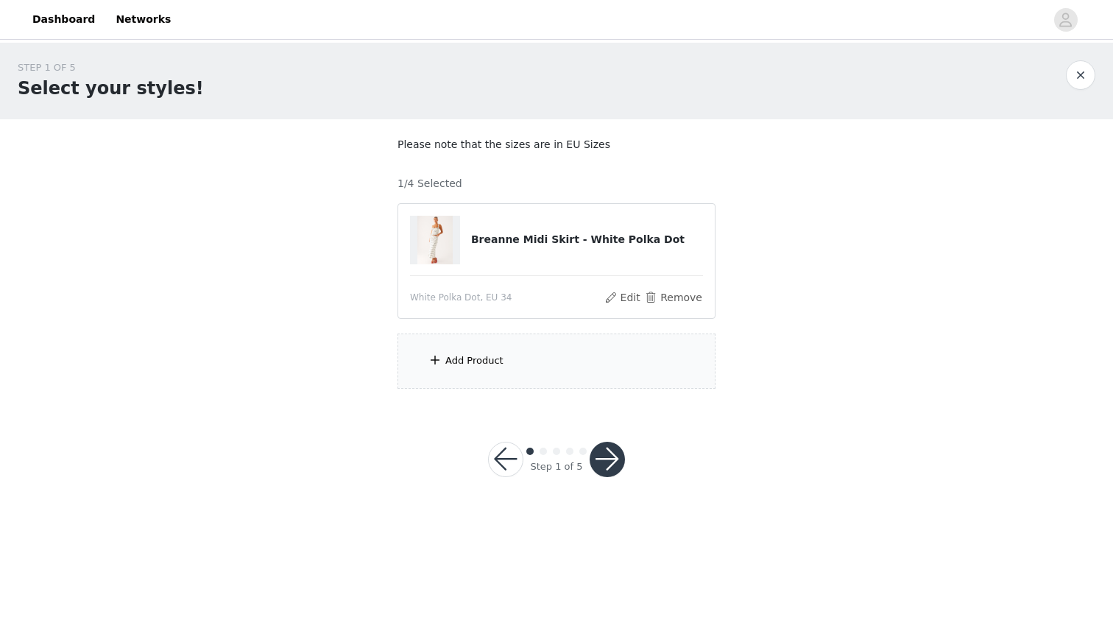
click at [493, 360] on div "Add Product" at bounding box center [474, 360] width 58 height 15
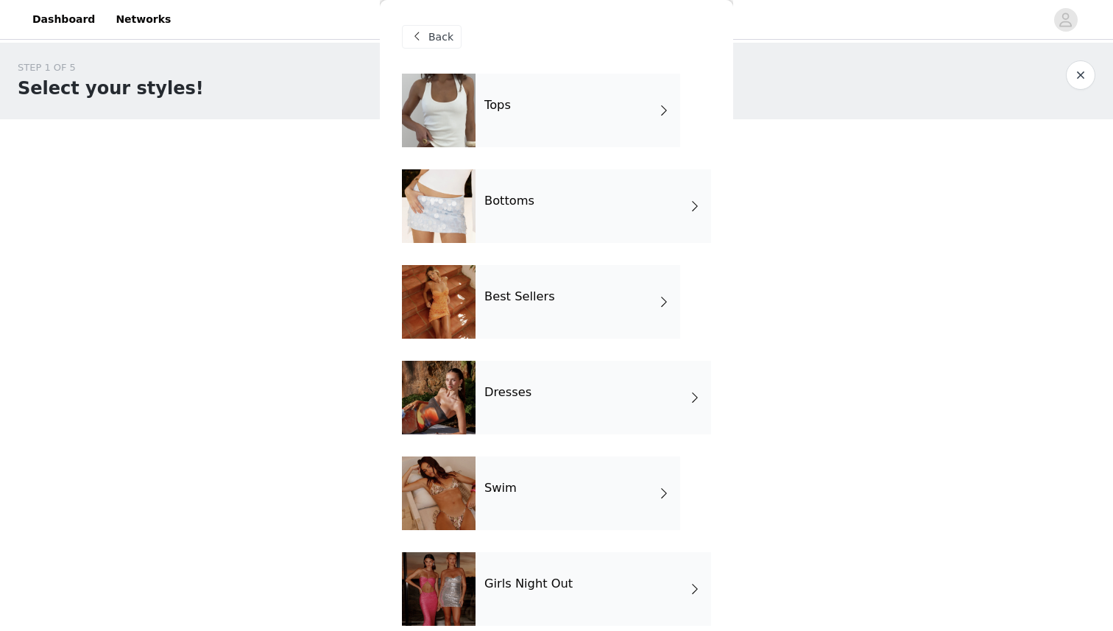
click at [627, 208] on div "Bottoms" at bounding box center [594, 206] width 236 height 74
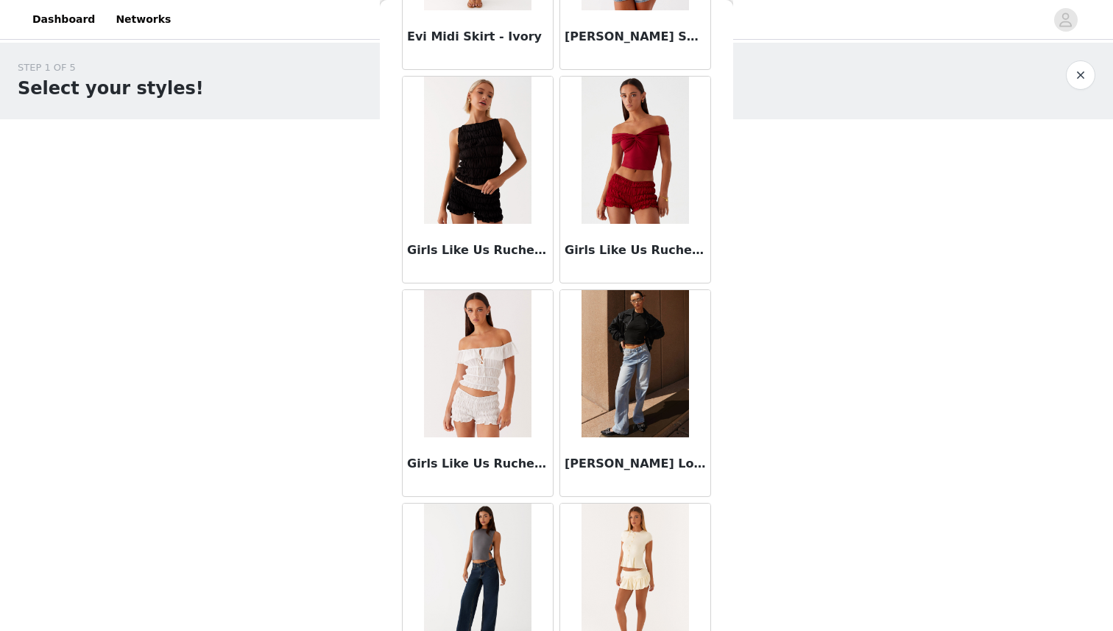
scroll to position [1622, 0]
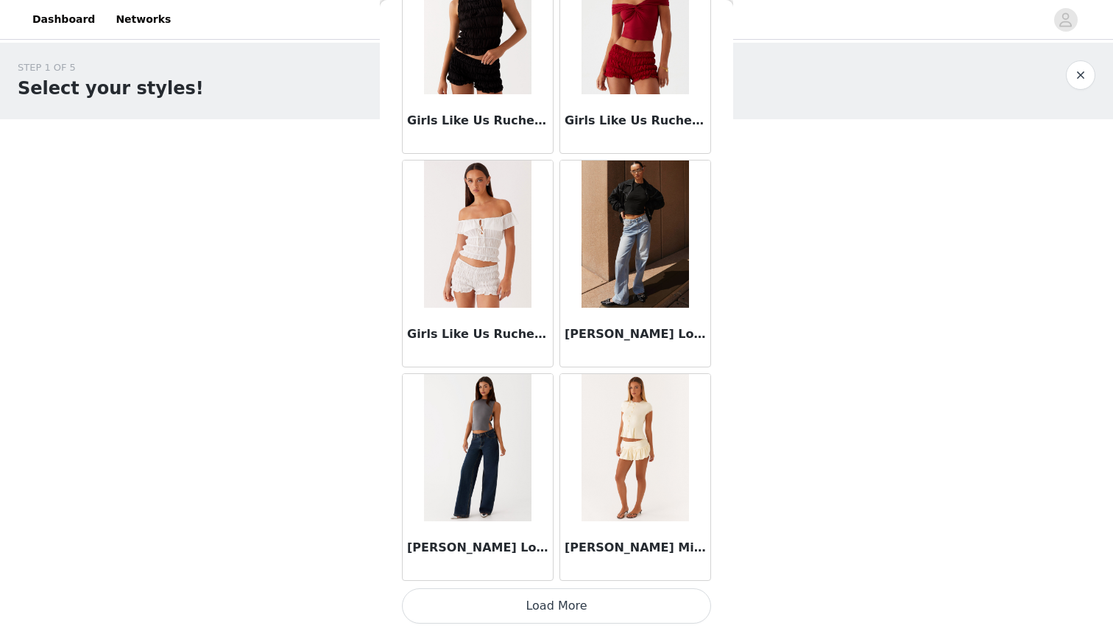
click at [543, 598] on button "Load More" at bounding box center [556, 605] width 309 height 35
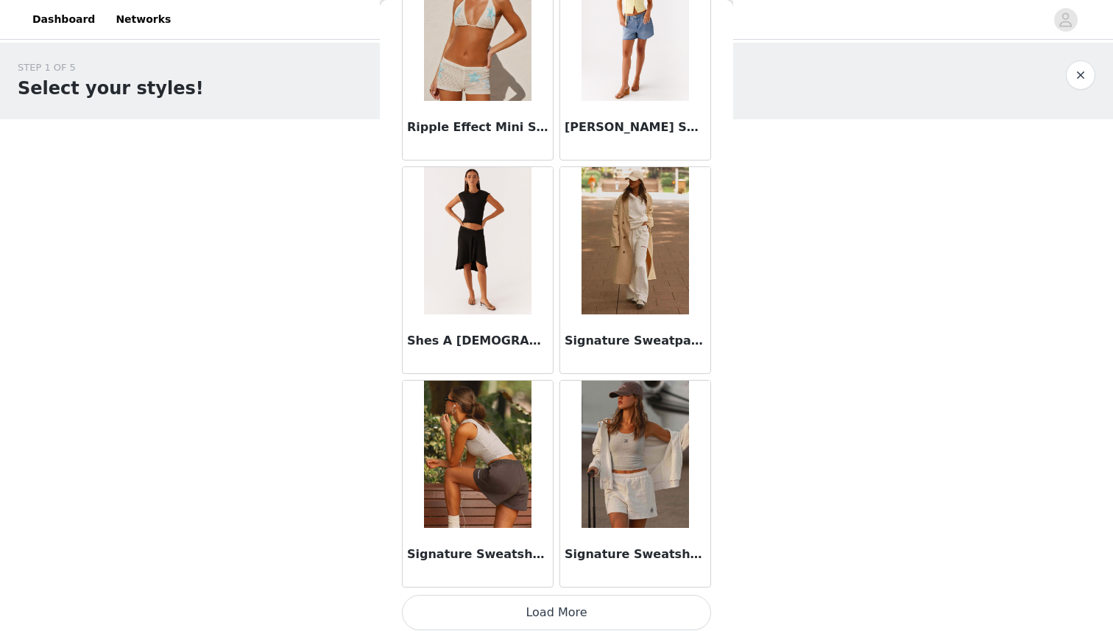
scroll to position [3757, 0]
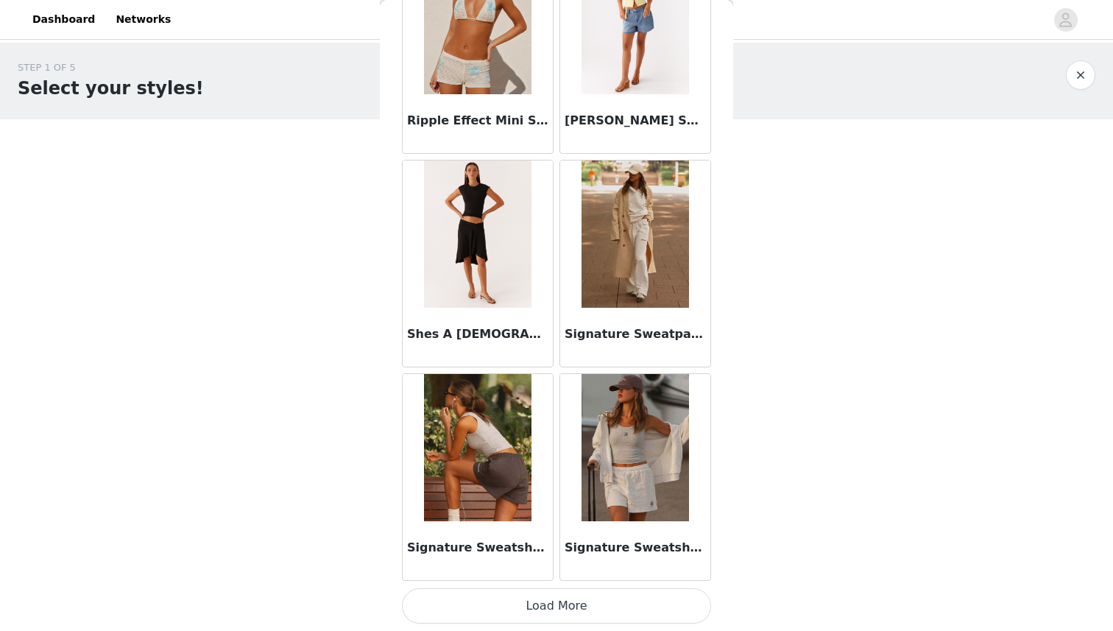
click at [560, 605] on button "Load More" at bounding box center [556, 605] width 309 height 35
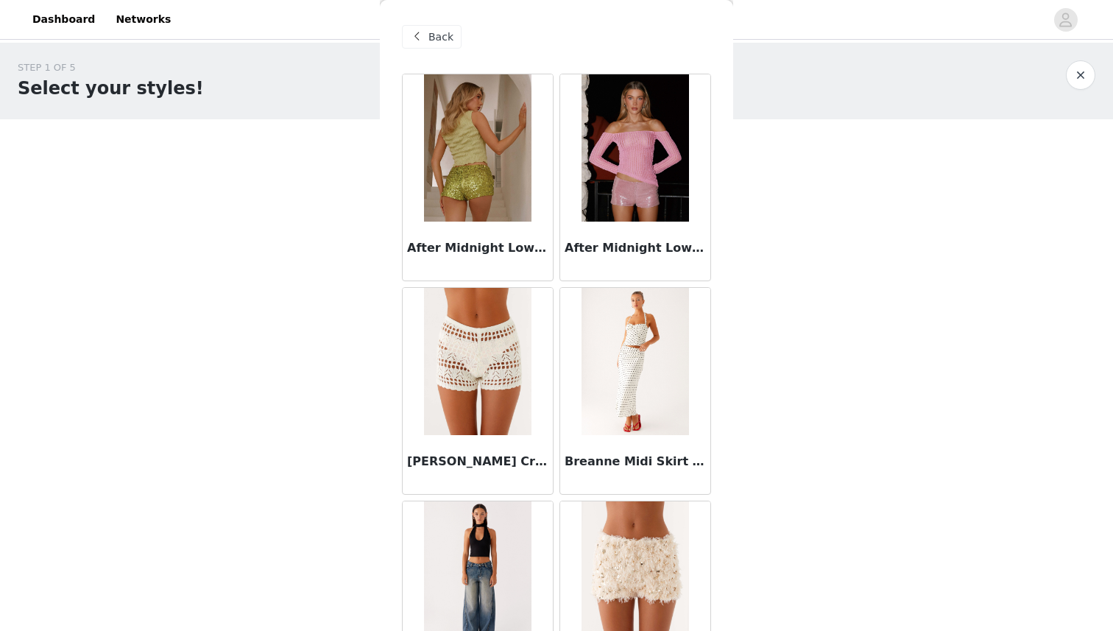
scroll to position [296, 0]
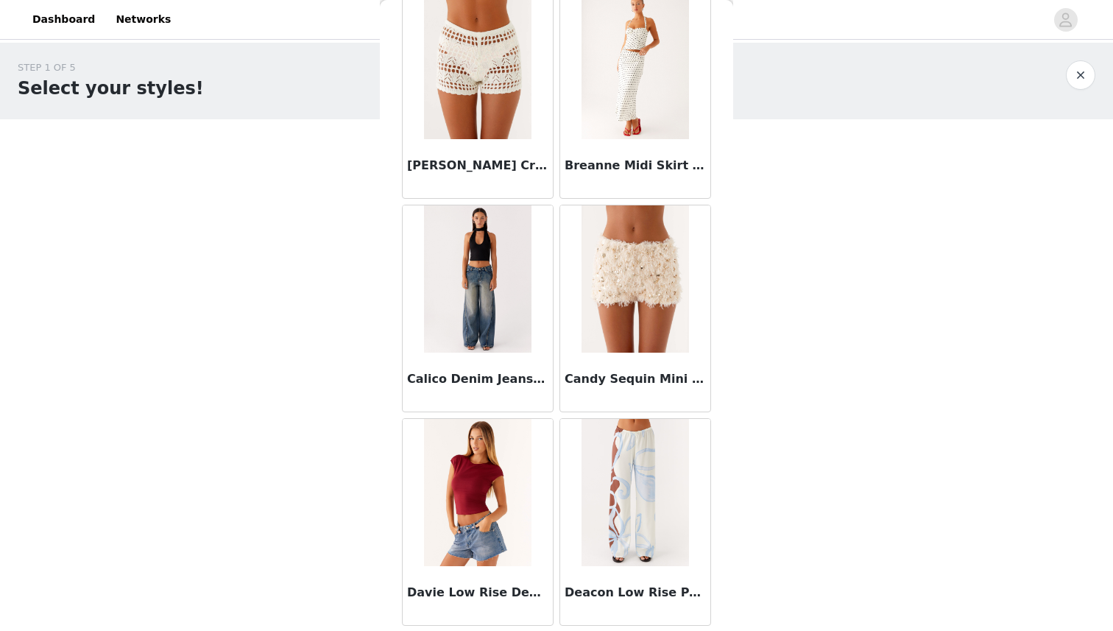
click at [807, 289] on div "STEP 1 OF 5 Select your styles! Please note that the sizes are in EU Sizes 1/4 …" at bounding box center [556, 225] width 1113 height 364
click at [1084, 66] on button "button" at bounding box center [1080, 74] width 29 height 29
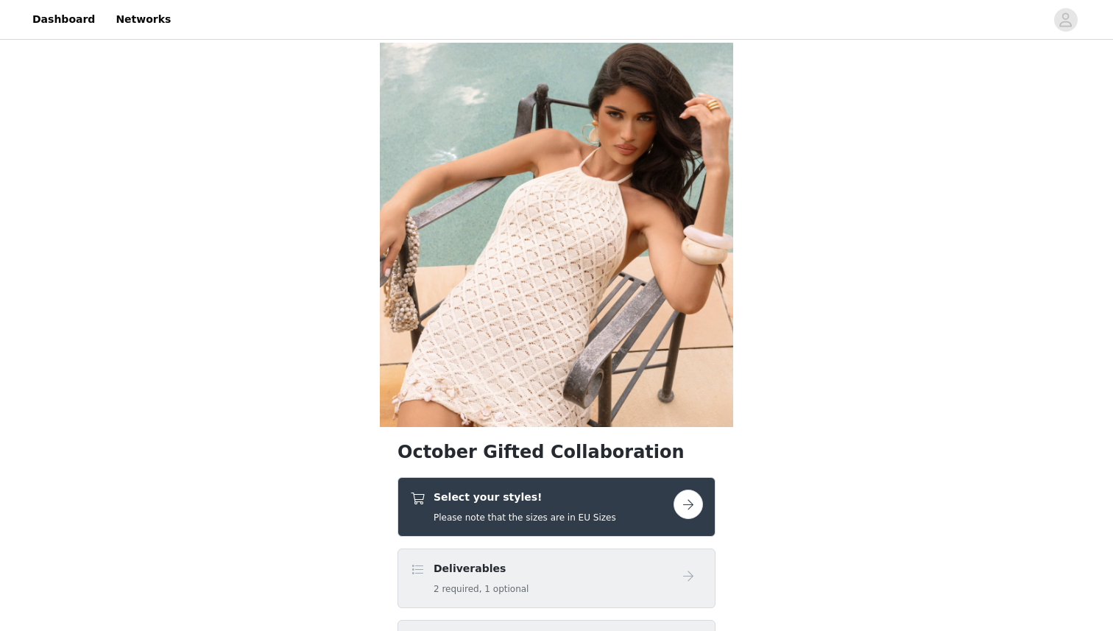
scroll to position [361, 0]
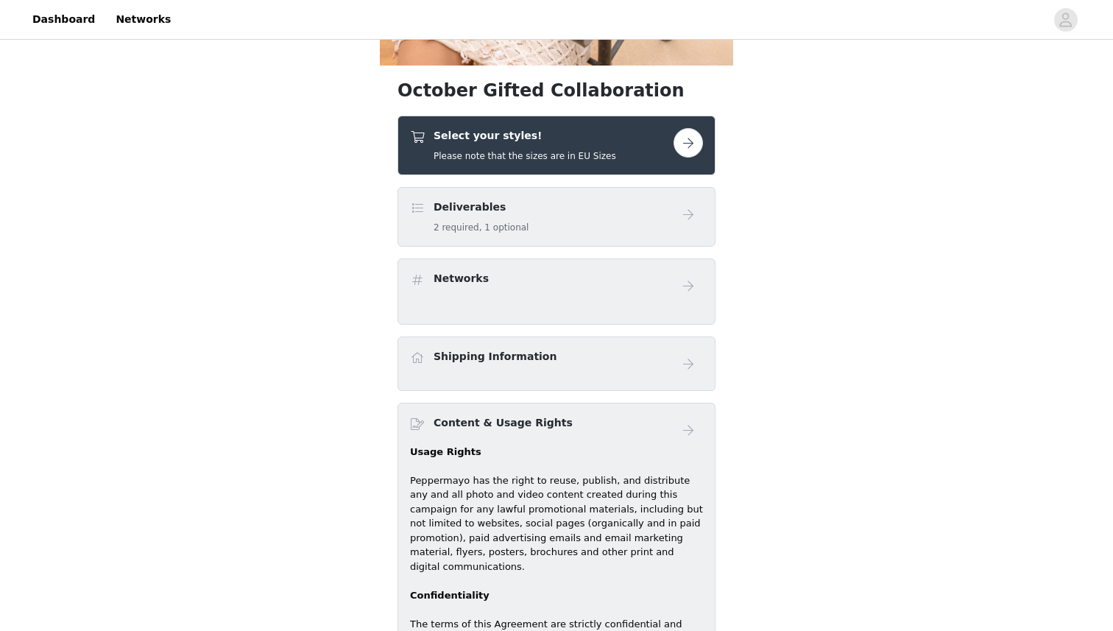
click at [592, 210] on div "Deliverables 2 required, 1 optional" at bounding box center [542, 217] width 264 height 35
click at [535, 297] on div "Networks" at bounding box center [556, 285] width 293 height 29
click at [696, 140] on button "button" at bounding box center [688, 142] width 29 height 29
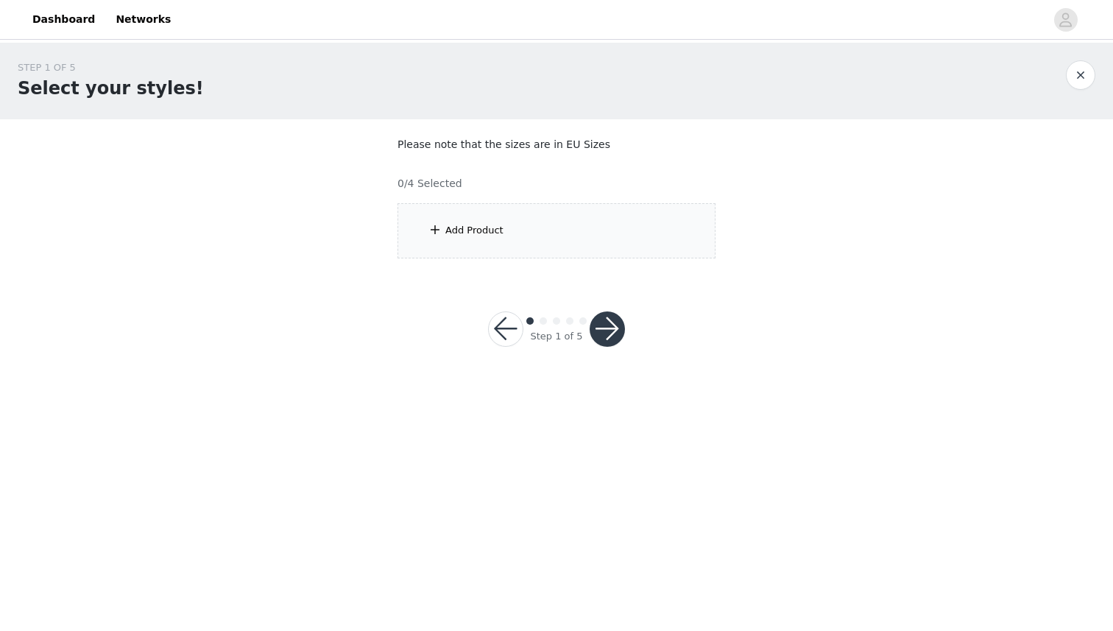
click at [587, 219] on div "Add Product" at bounding box center [557, 230] width 318 height 55
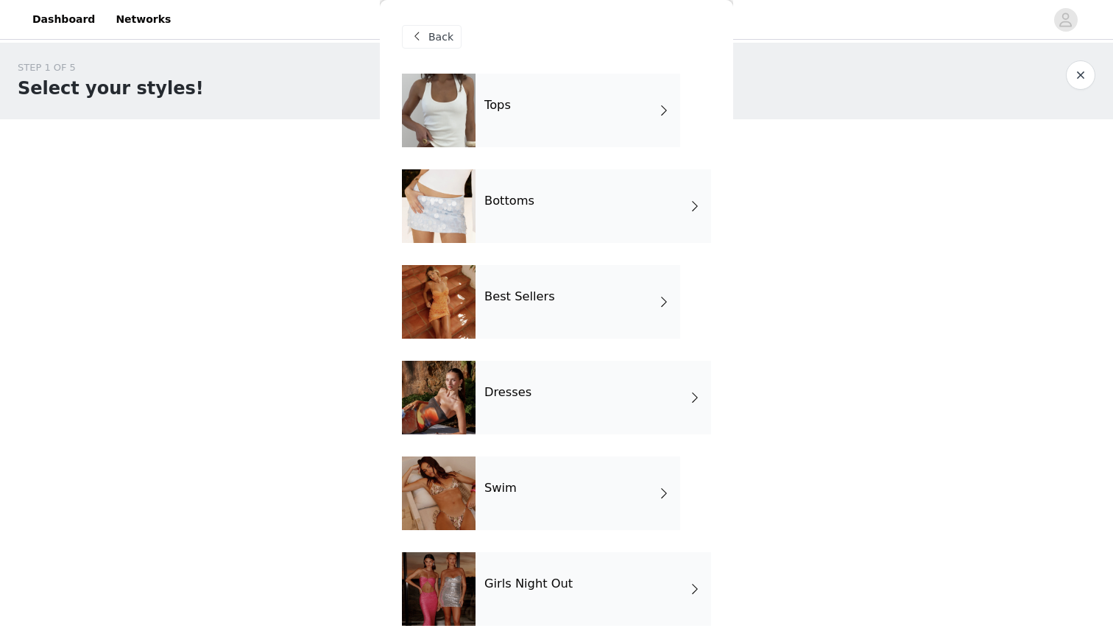
click at [644, 119] on div "Tops" at bounding box center [578, 111] width 205 height 74
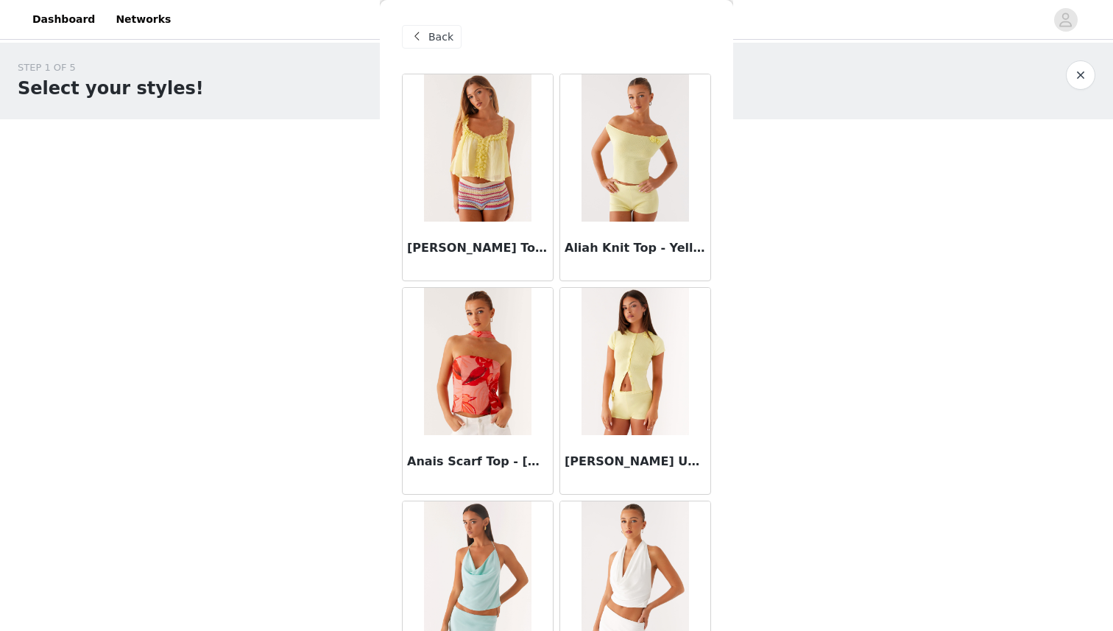
click at [428, 56] on div "Back" at bounding box center [556, 37] width 309 height 74
click at [431, 45] on div "Back" at bounding box center [432, 37] width 60 height 24
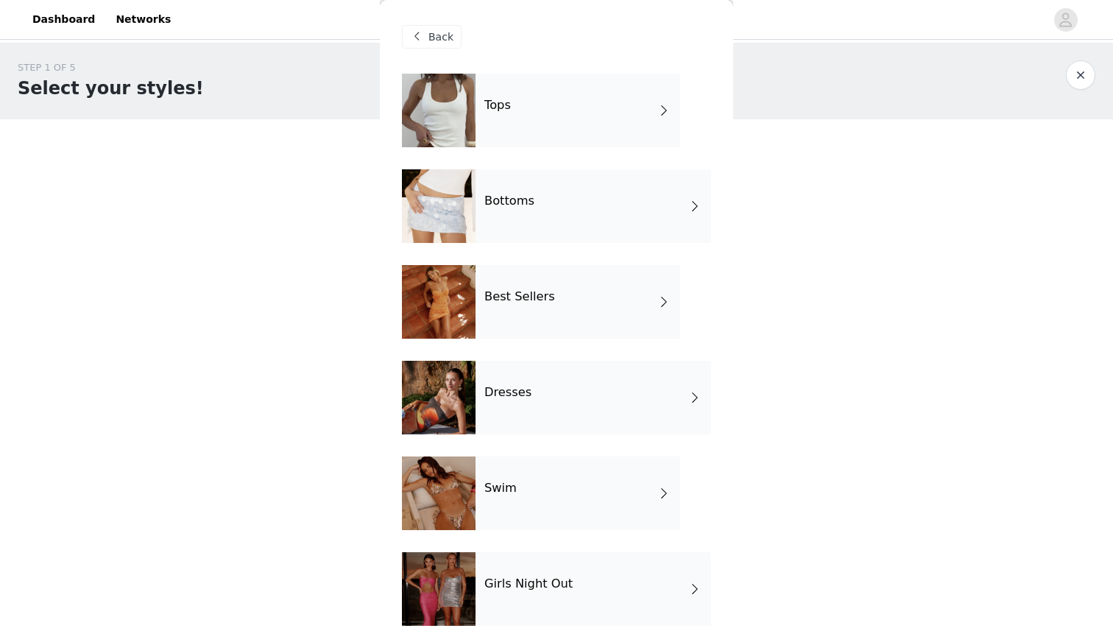
click at [526, 220] on div "Bottoms" at bounding box center [594, 206] width 236 height 74
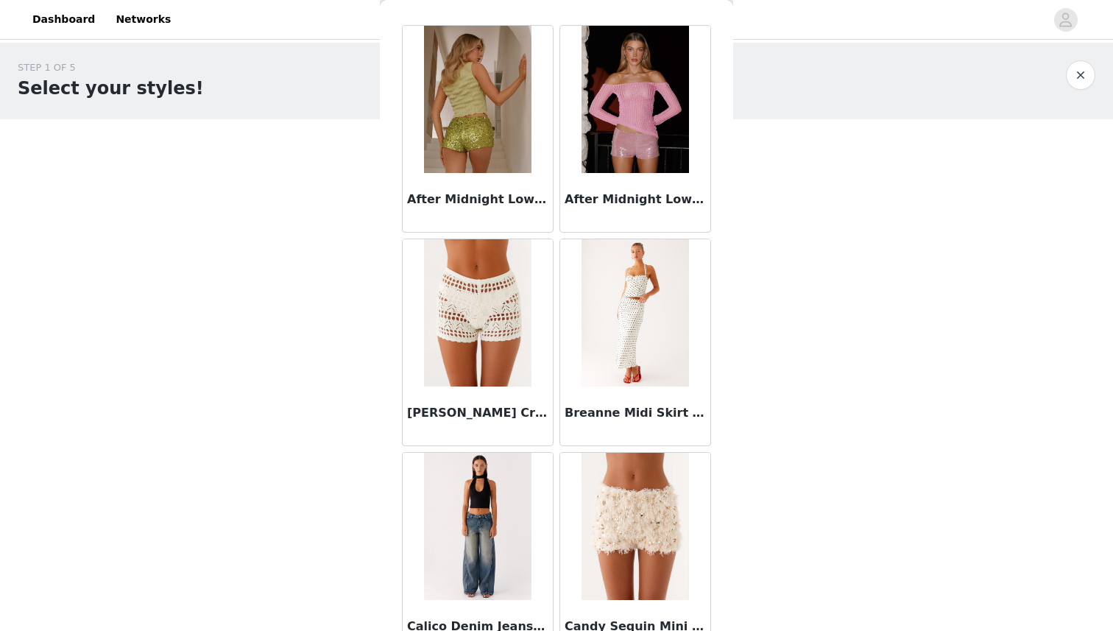
scroll to position [55, 0]
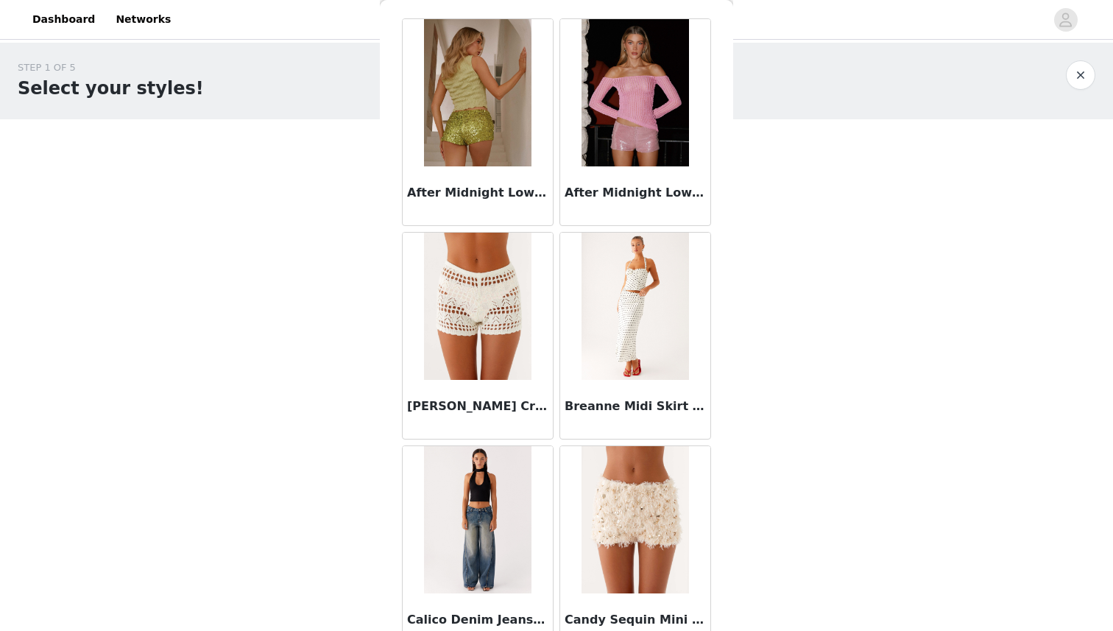
click at [619, 306] on img at bounding box center [635, 306] width 107 height 147
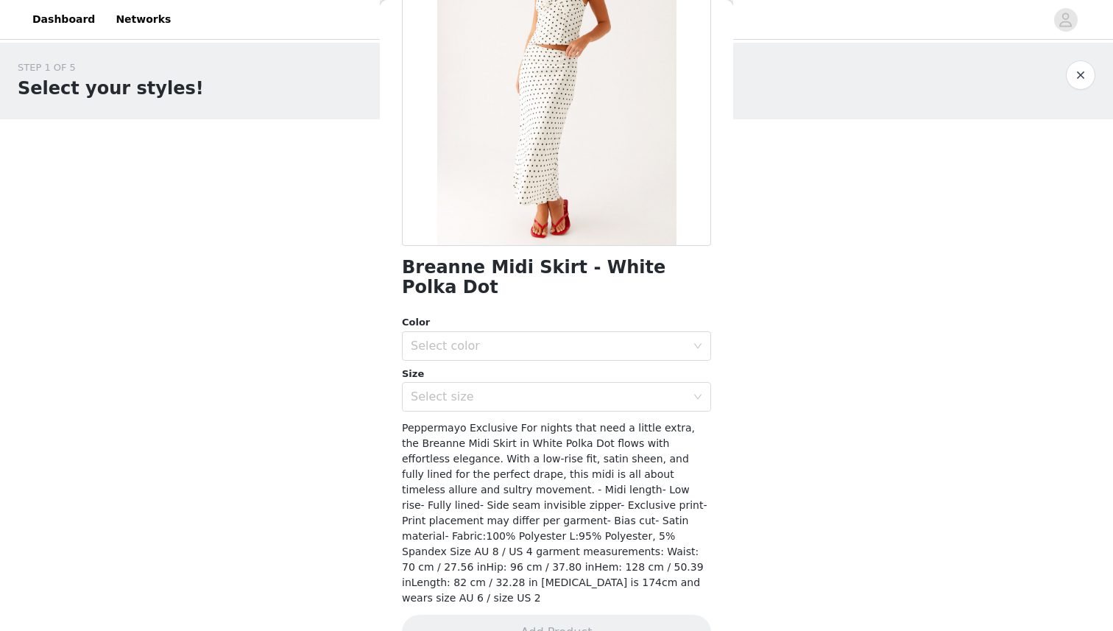
scroll to position [160, 0]
click at [568, 337] on div "Select color" at bounding box center [548, 344] width 275 height 15
click at [544, 359] on li "White Polka Dot" at bounding box center [556, 357] width 309 height 24
click at [537, 388] on div "Select size" at bounding box center [548, 395] width 275 height 15
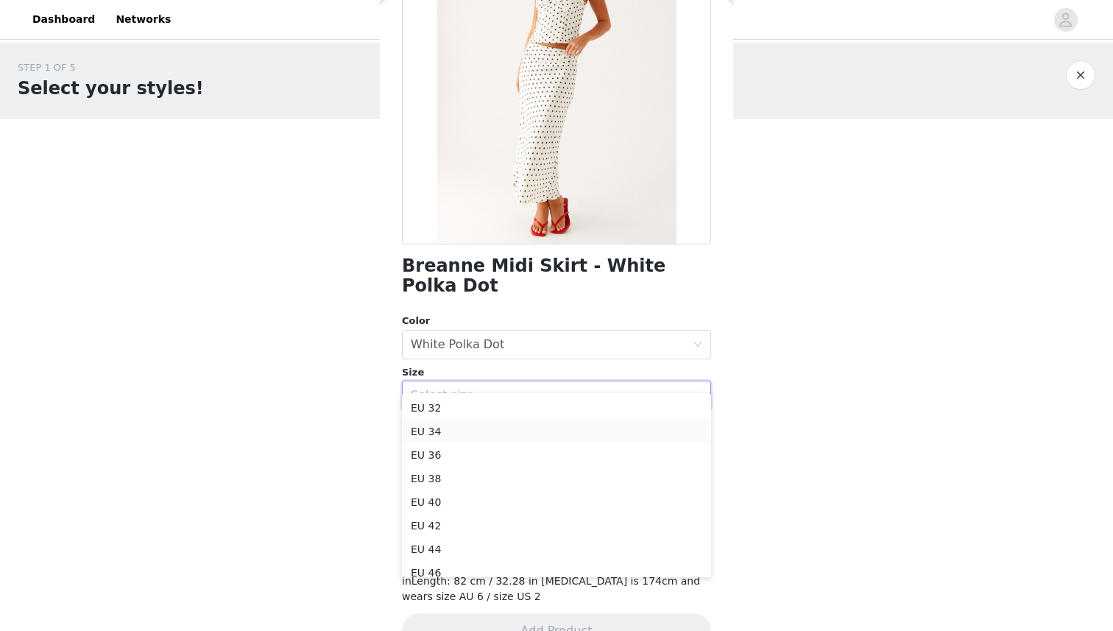
click at [492, 433] on li "EU 34" at bounding box center [556, 432] width 309 height 24
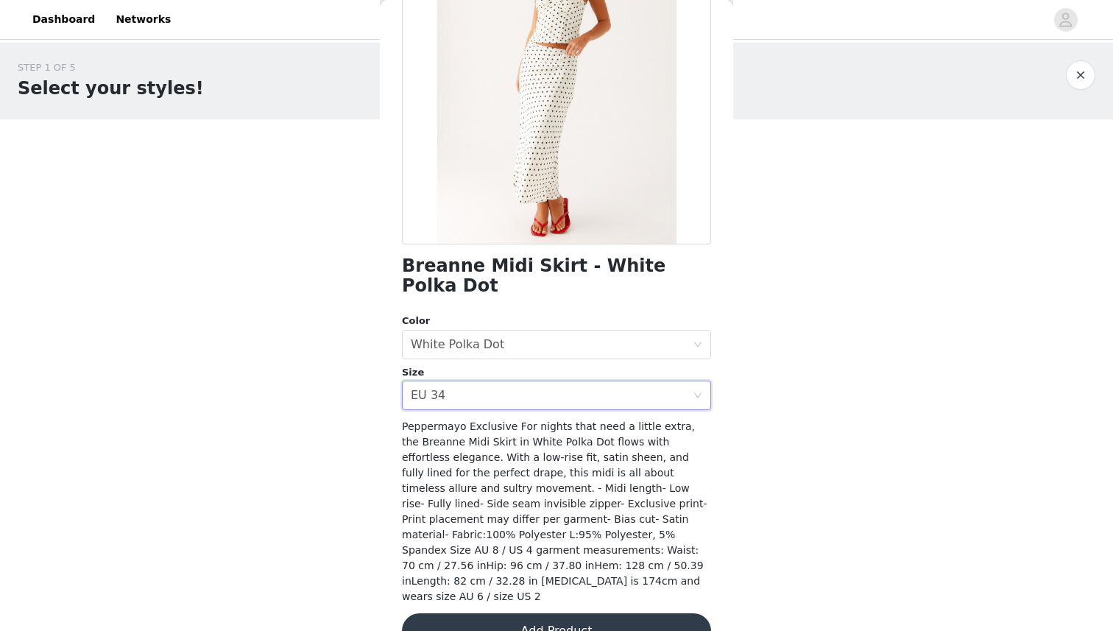
click at [537, 613] on button "Add Product" at bounding box center [556, 630] width 309 height 35
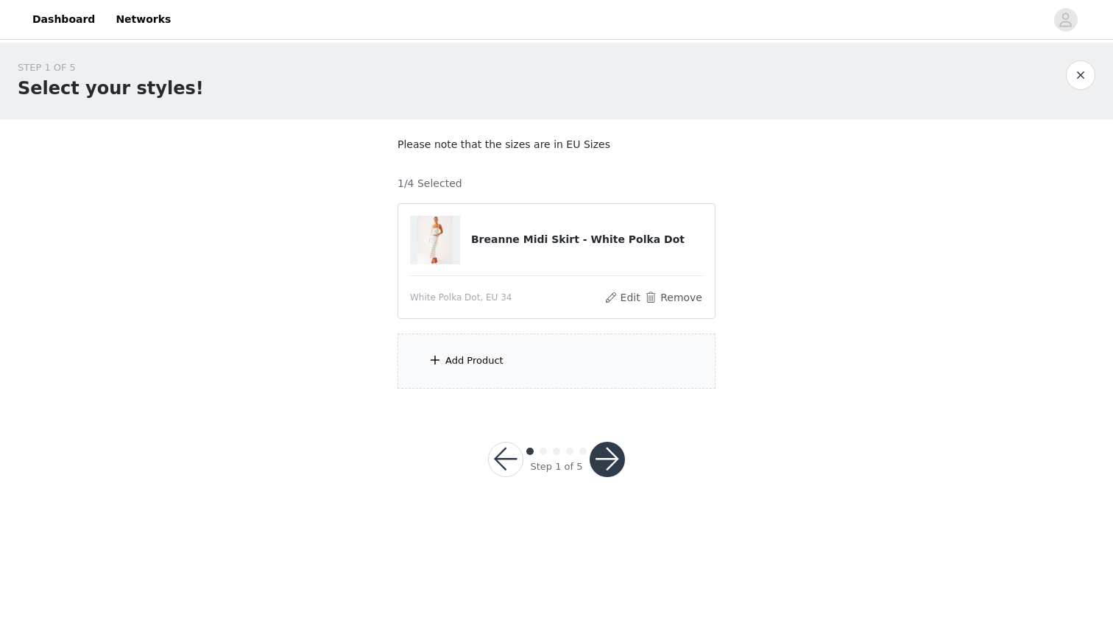
click at [512, 358] on div "Add Product" at bounding box center [557, 361] width 318 height 55
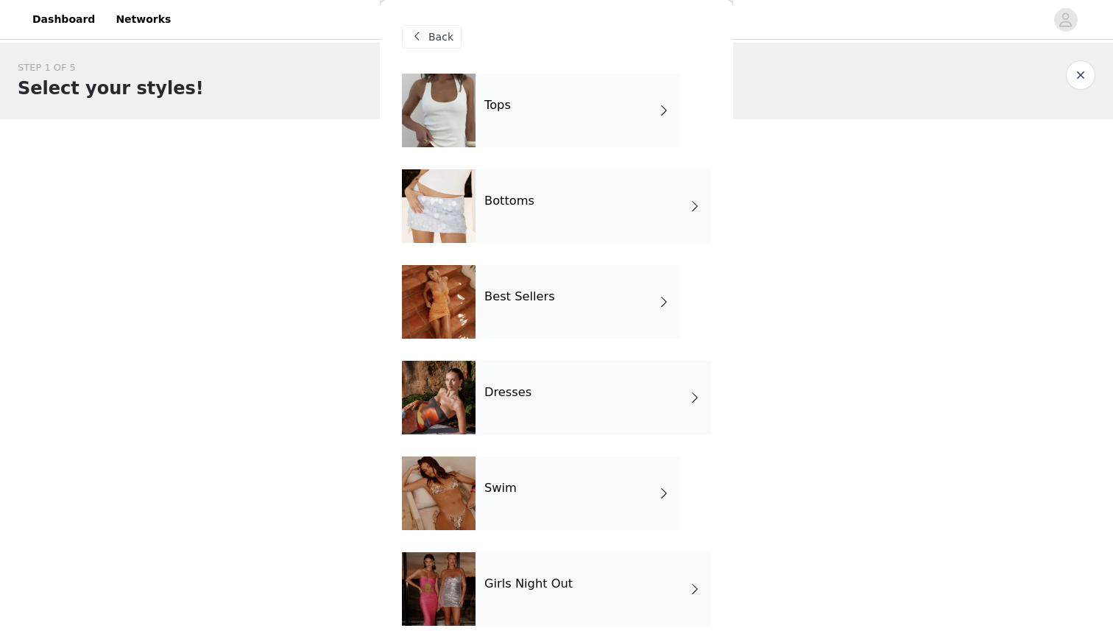
scroll to position [208, 0]
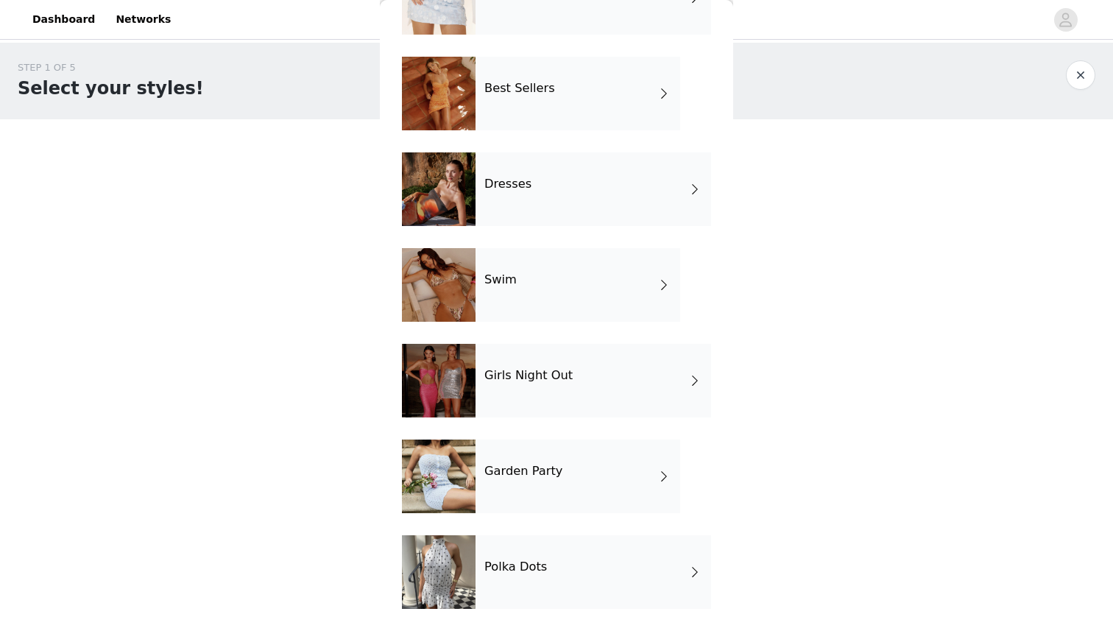
click at [509, 555] on div "Polka Dots" at bounding box center [594, 572] width 236 height 74
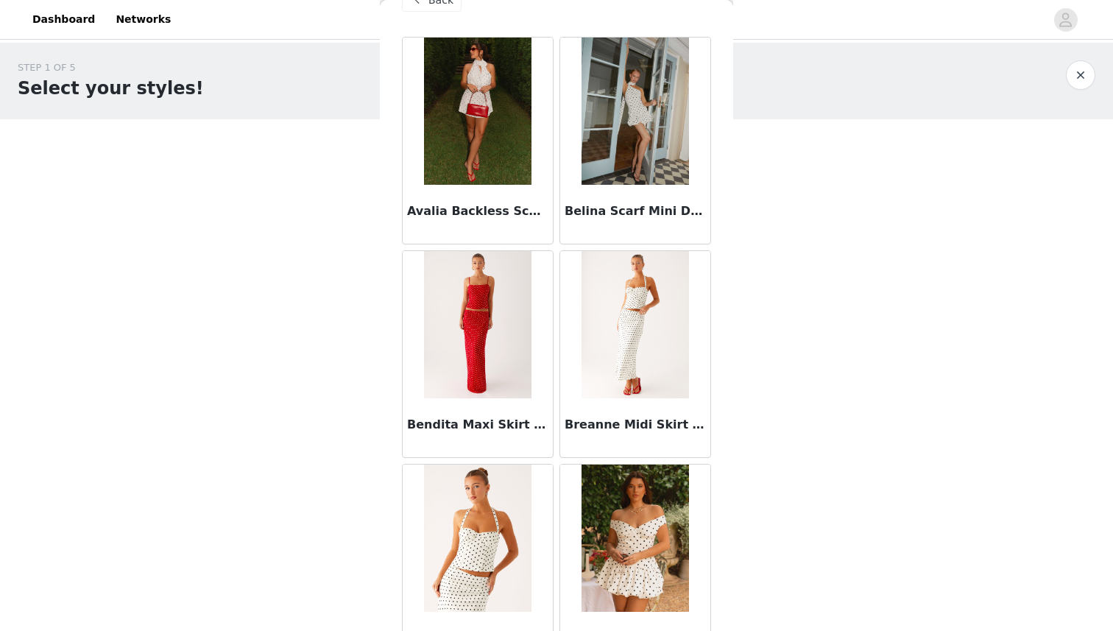
scroll to position [758, 0]
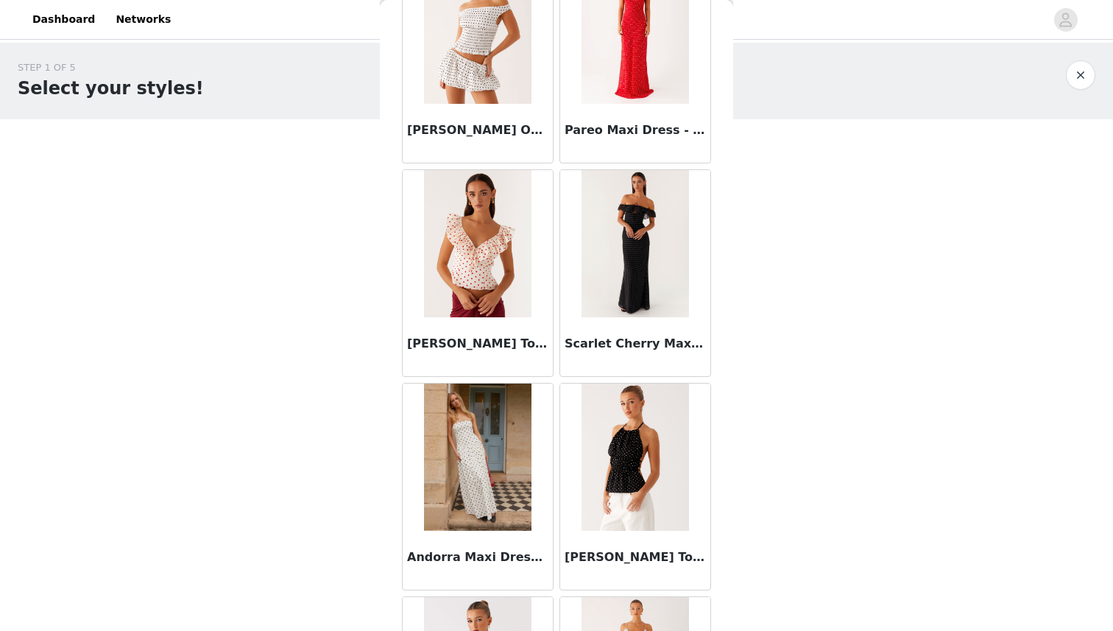
click at [633, 551] on h3 "[PERSON_NAME] Top - Black Polka Dot" at bounding box center [635, 557] width 141 height 18
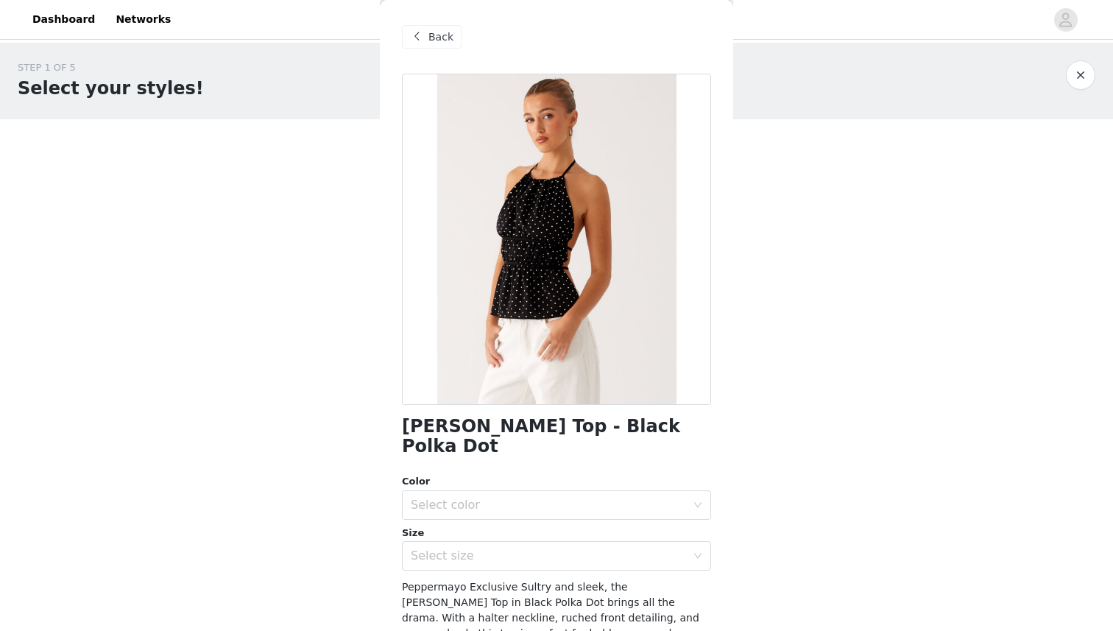
scroll to position [160, 0]
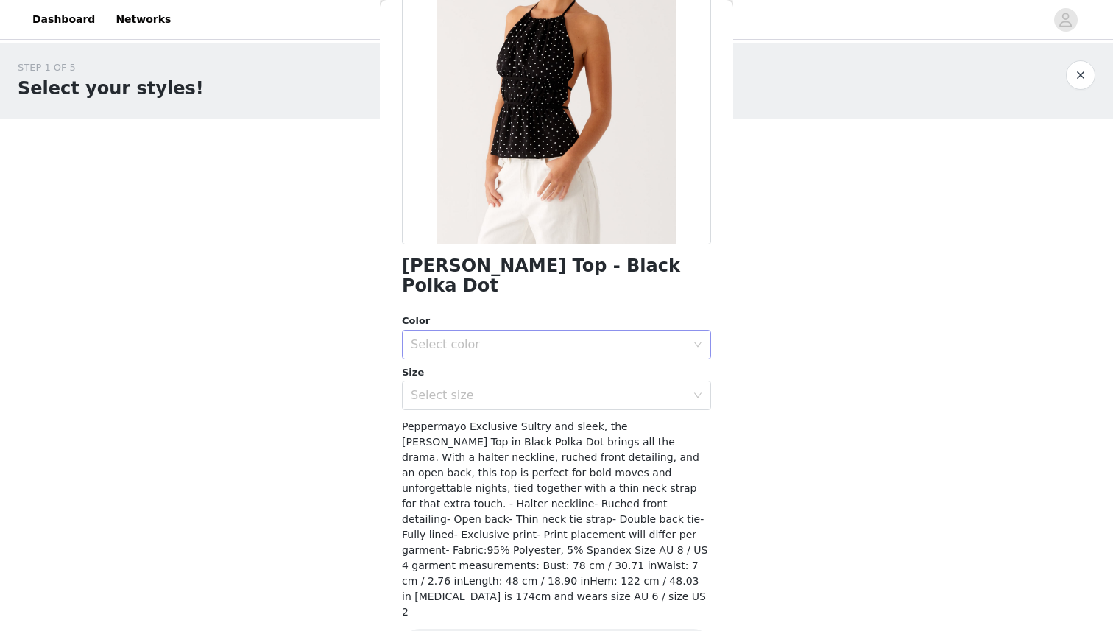
click at [497, 334] on div "Select color" at bounding box center [552, 345] width 282 height 28
click at [485, 359] on li "Black Polka Dot" at bounding box center [556, 357] width 309 height 24
click at [480, 388] on div "Select size" at bounding box center [548, 395] width 275 height 15
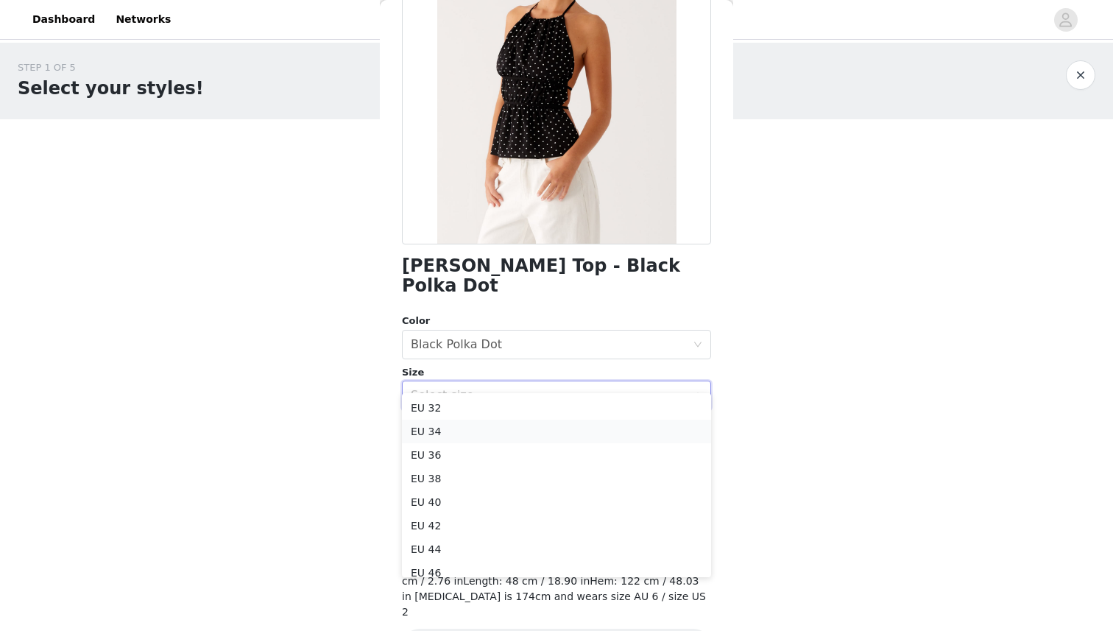
click at [463, 434] on li "EU 34" at bounding box center [556, 432] width 309 height 24
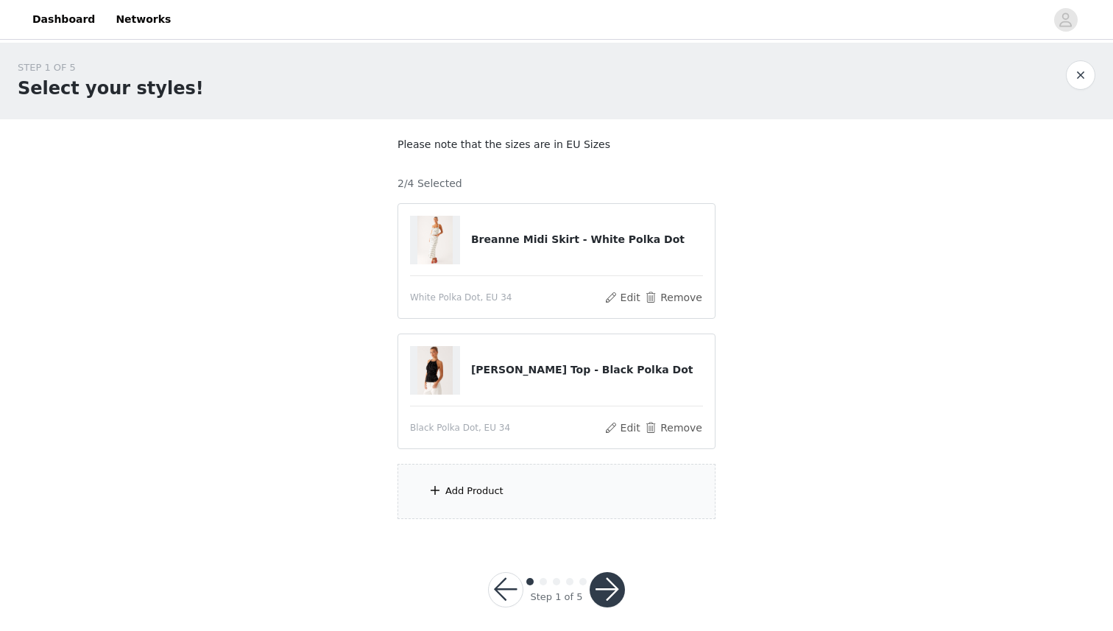
click at [496, 493] on div "Add Product" at bounding box center [474, 491] width 58 height 15
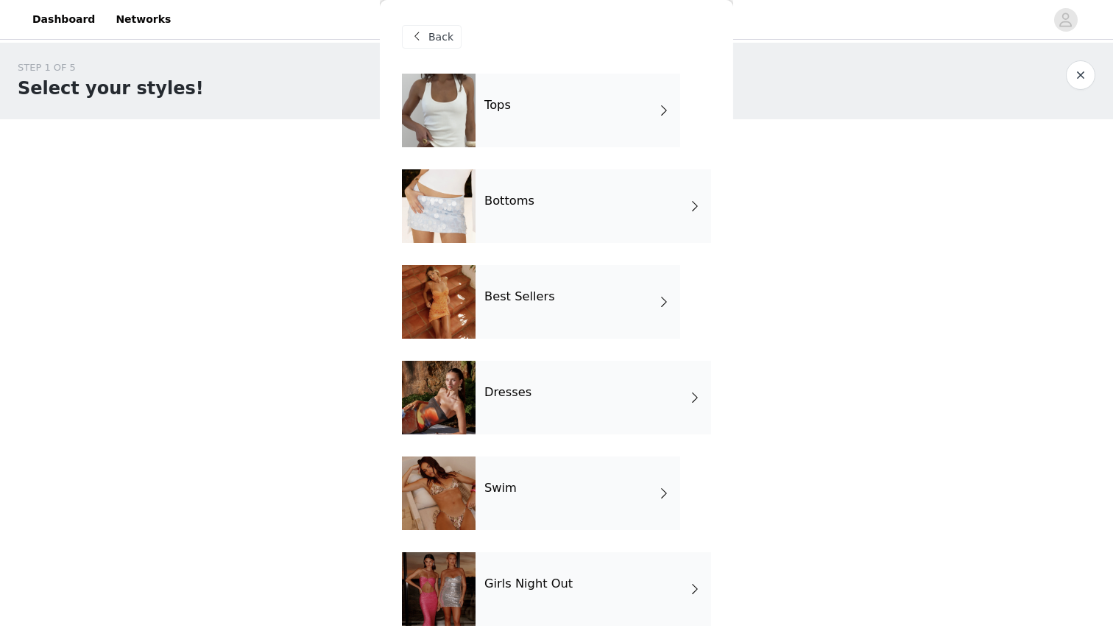
click at [562, 127] on div "Tops" at bounding box center [578, 111] width 205 height 74
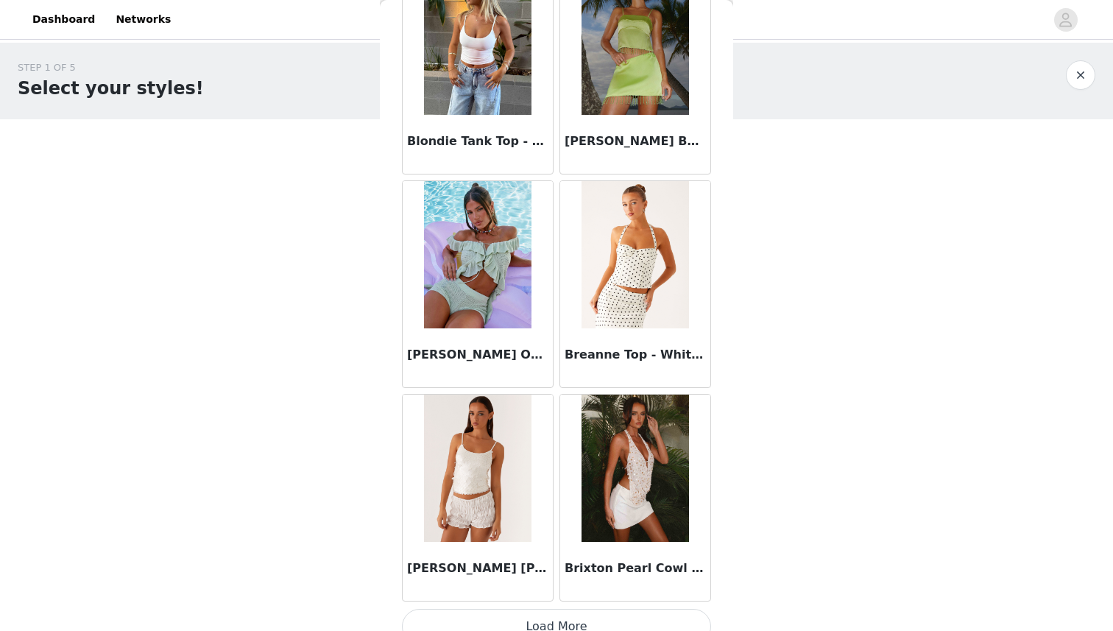
scroll to position [1622, 0]
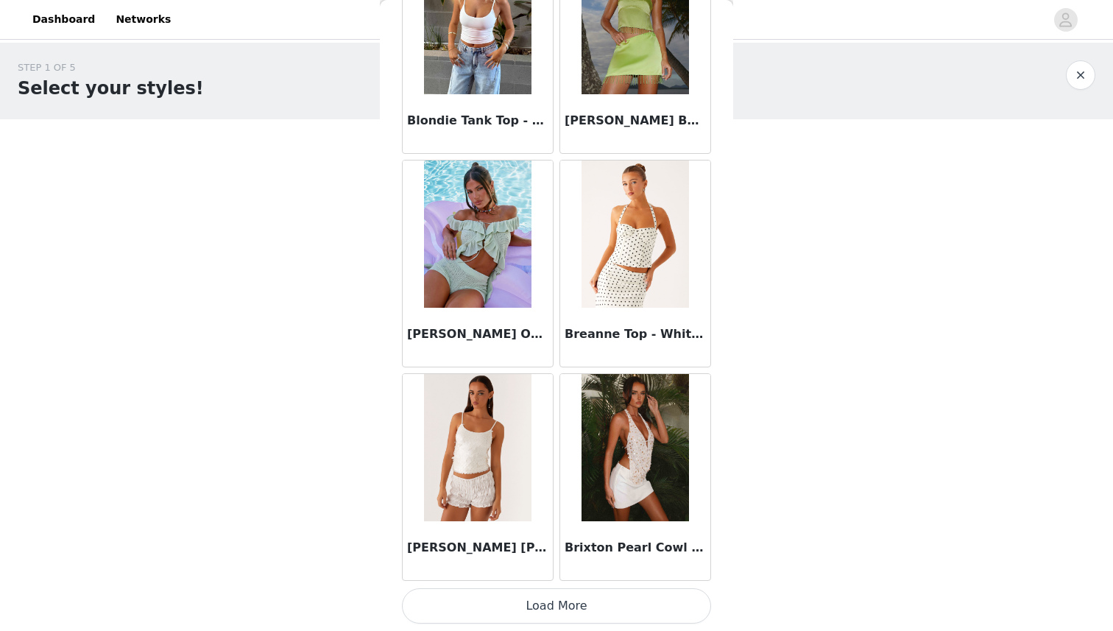
click at [560, 596] on button "Load More" at bounding box center [556, 605] width 309 height 35
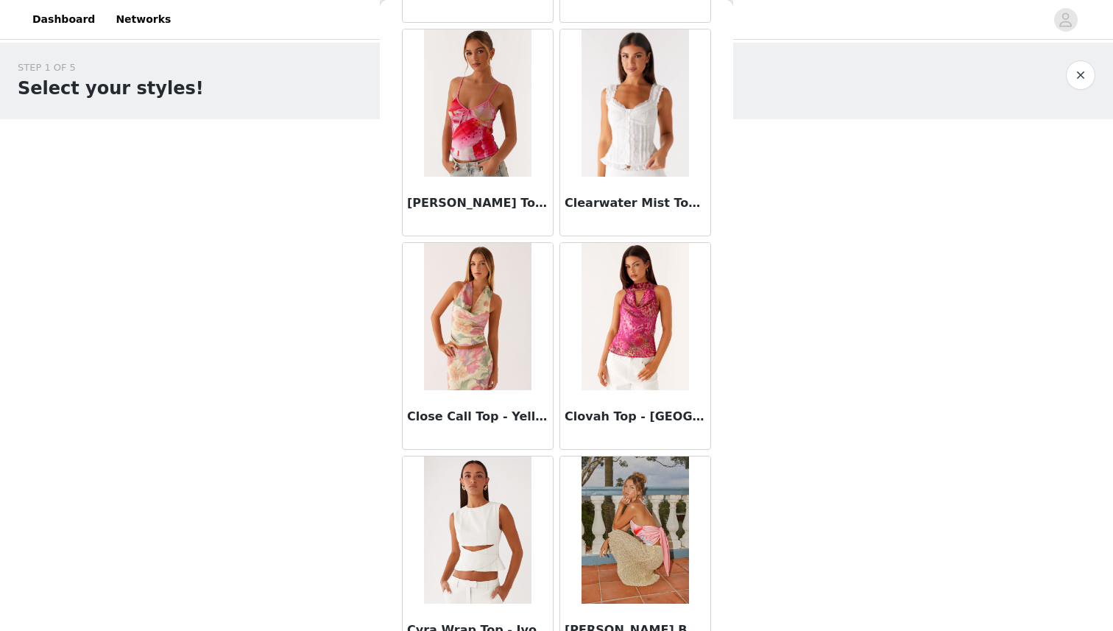
scroll to position [3757, 0]
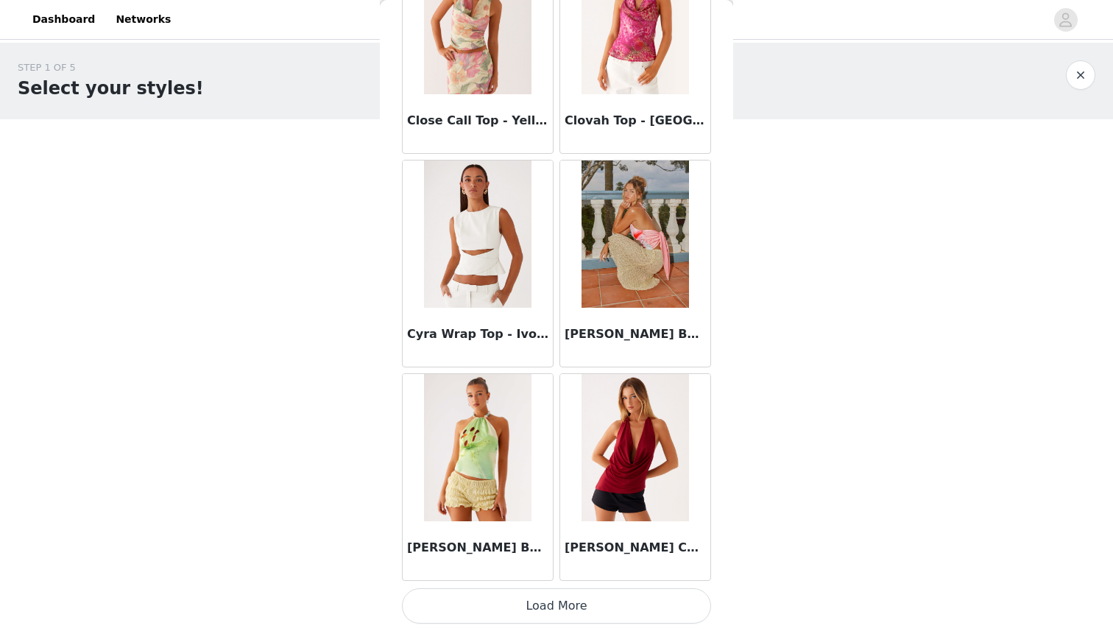
click at [582, 589] on button "Load More" at bounding box center [556, 605] width 309 height 35
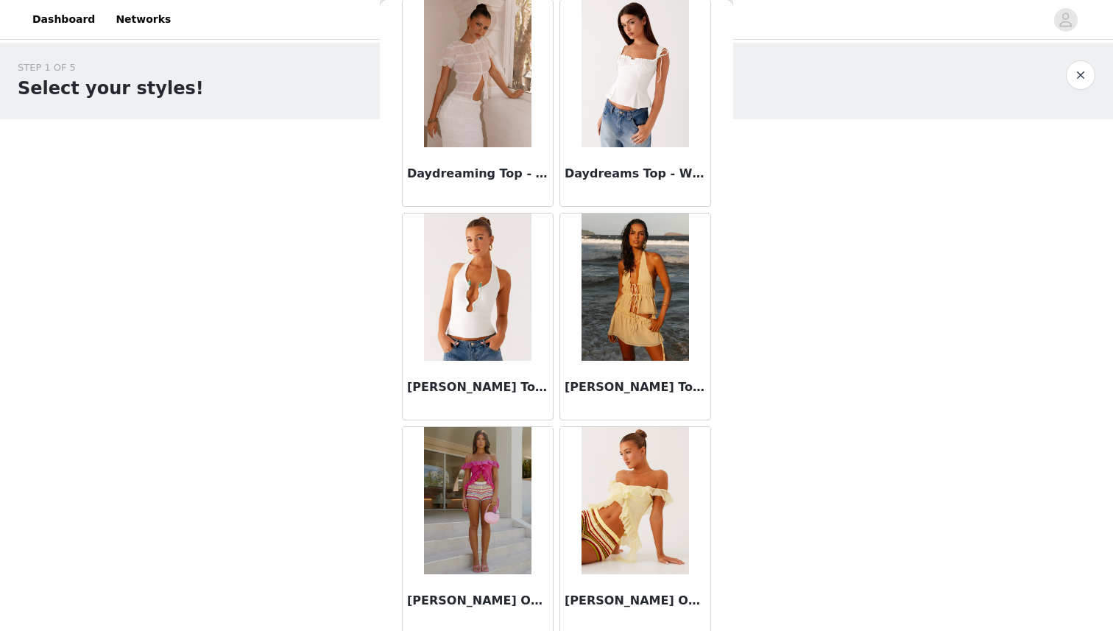
scroll to position [4345, 0]
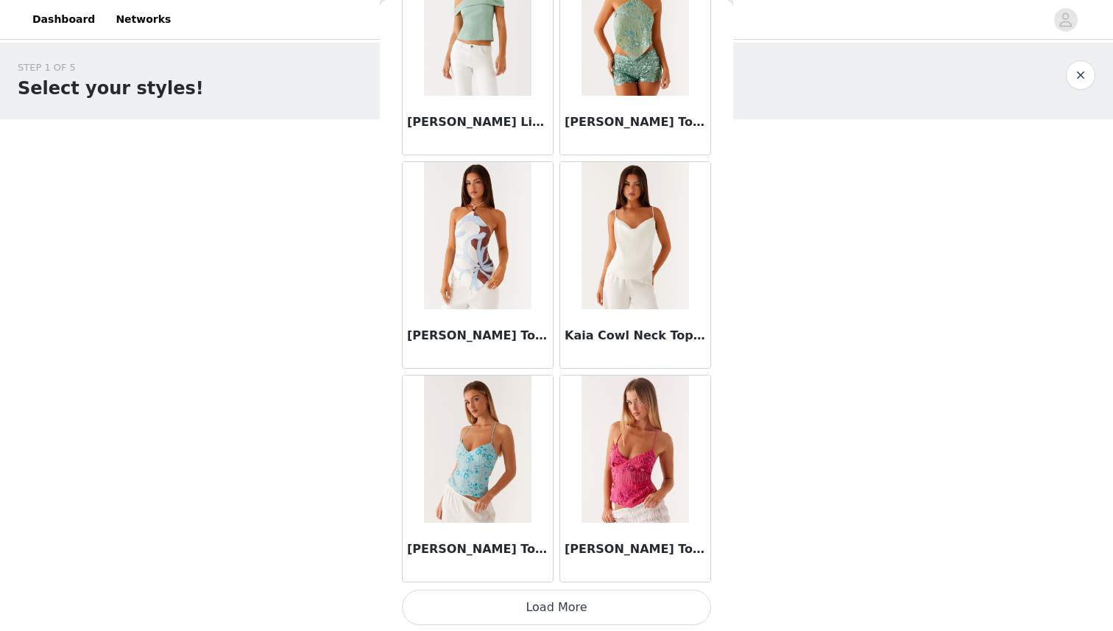
click at [525, 595] on button "Load More" at bounding box center [556, 607] width 309 height 35
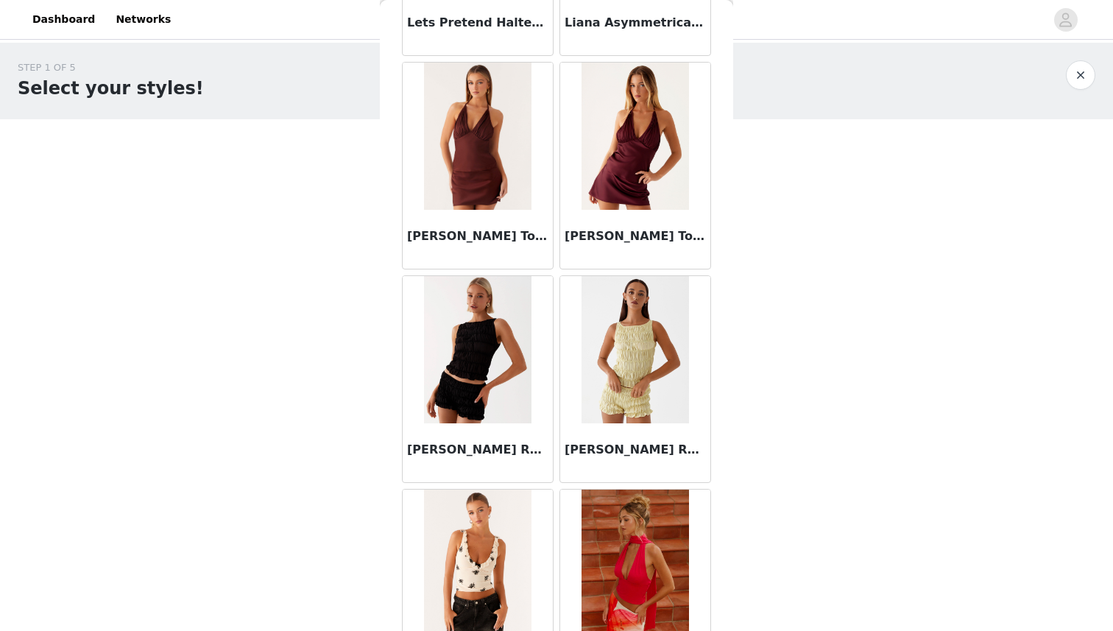
scroll to position [7270, 0]
click at [476, 362] on img at bounding box center [477, 350] width 107 height 147
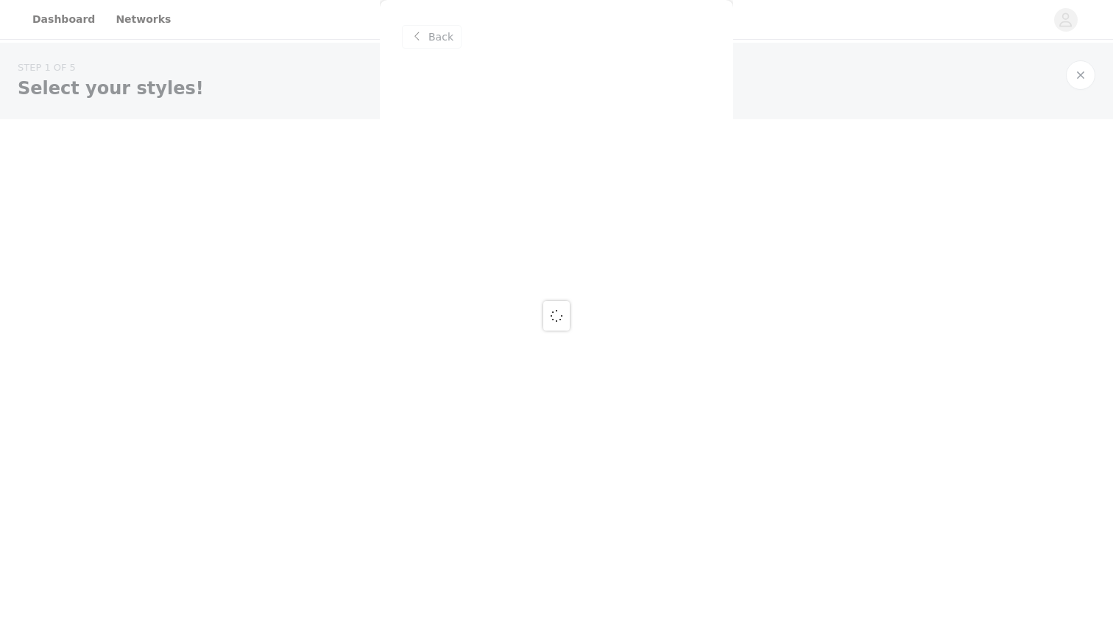
scroll to position [0, 0]
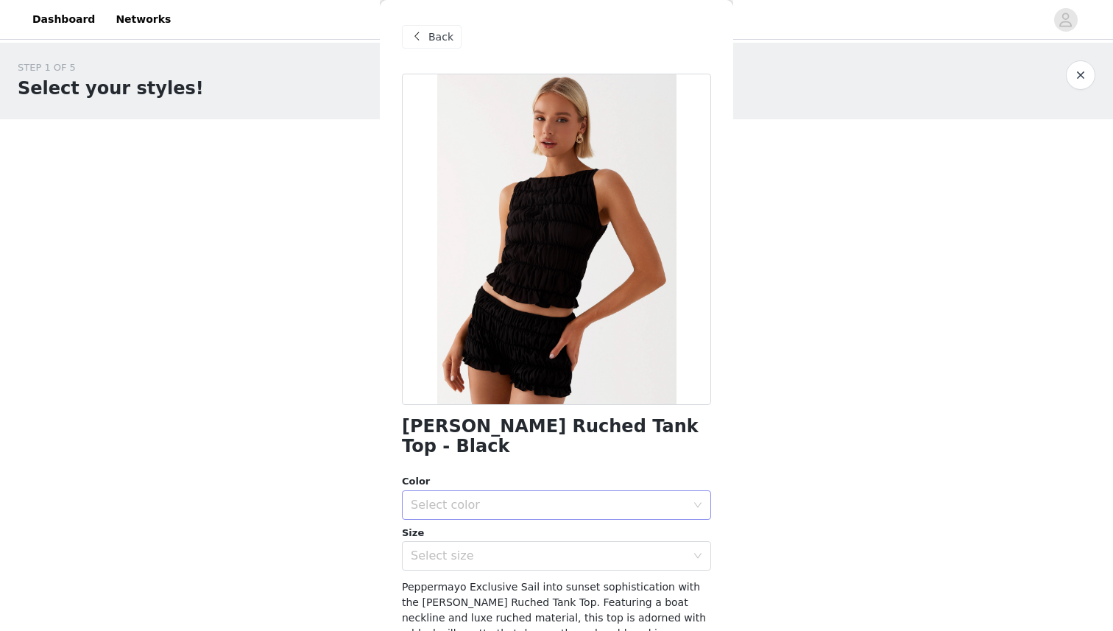
click at [513, 498] on div "Select color" at bounding box center [548, 505] width 275 height 15
click at [487, 515] on li "Black" at bounding box center [556, 518] width 309 height 24
click at [483, 548] on div "Select size" at bounding box center [548, 555] width 275 height 15
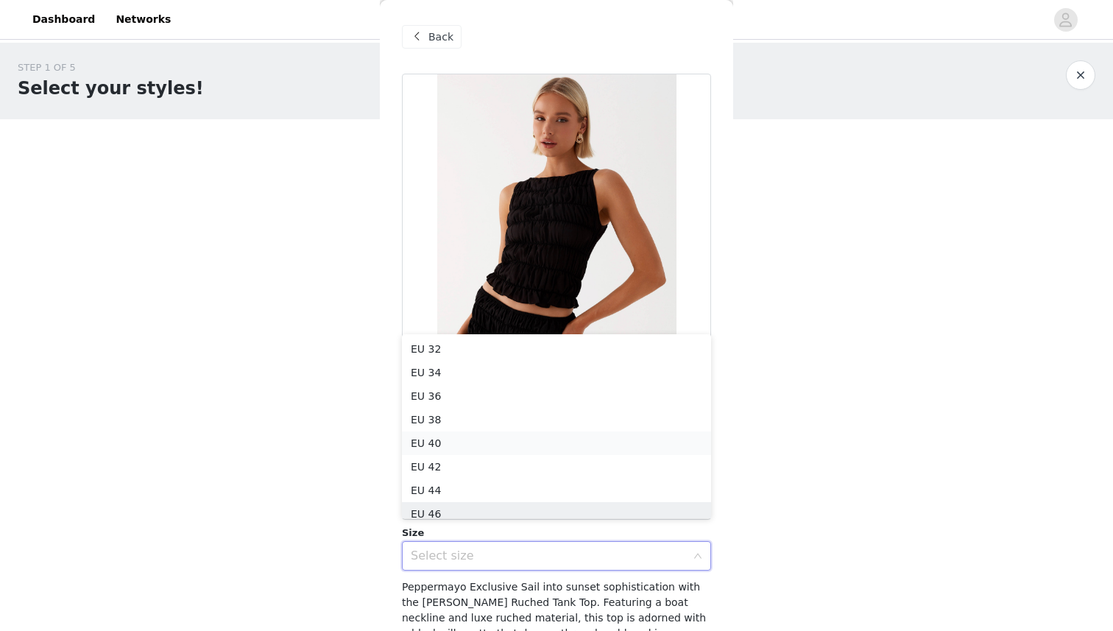
scroll to position [7, 0]
click at [499, 370] on li "EU 34" at bounding box center [556, 365] width 309 height 24
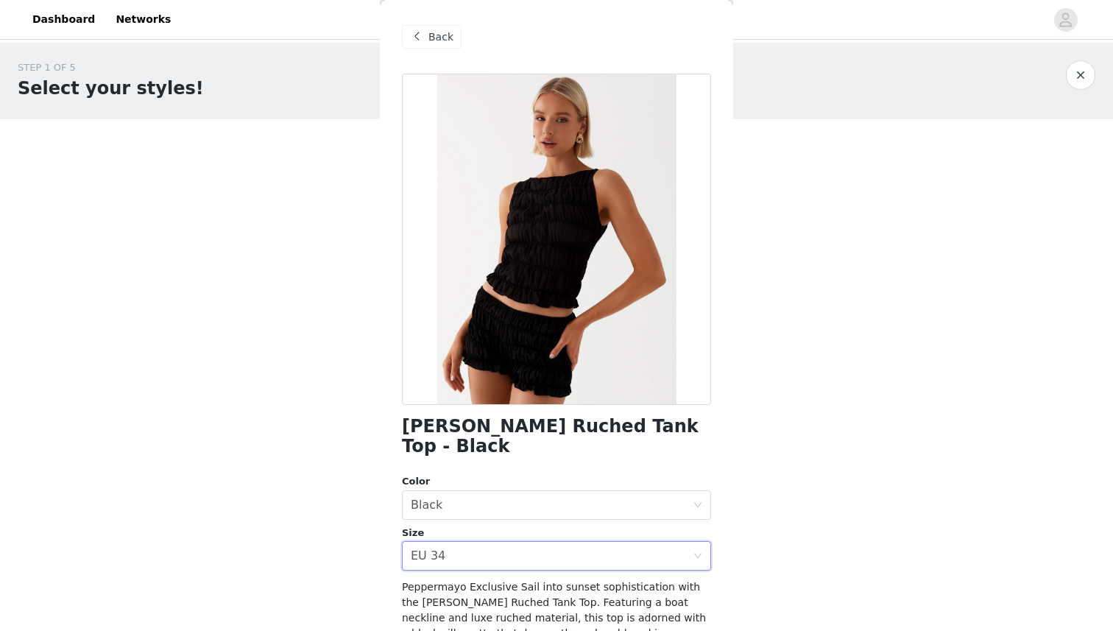
scroll to position [145, 0]
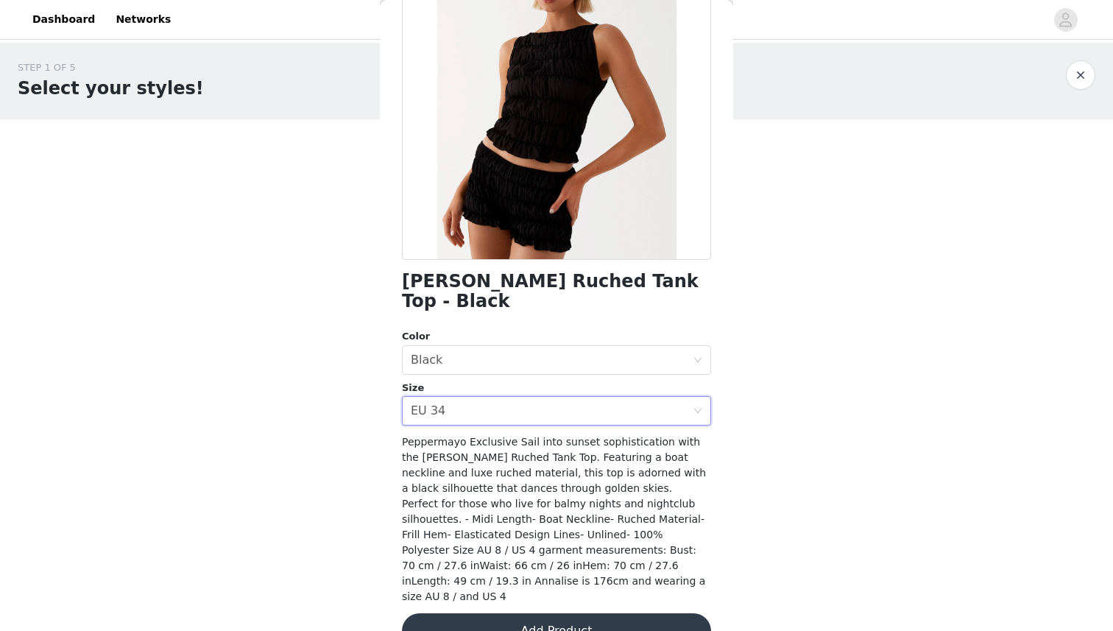
click at [546, 613] on button "Add Product" at bounding box center [556, 630] width 309 height 35
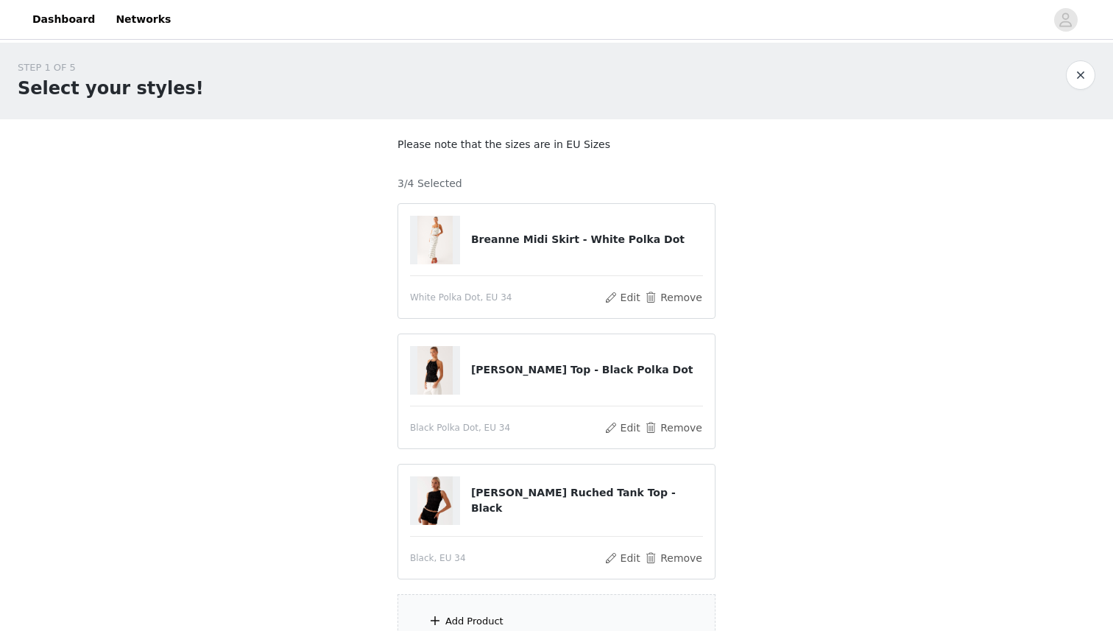
scroll to position [141, 0]
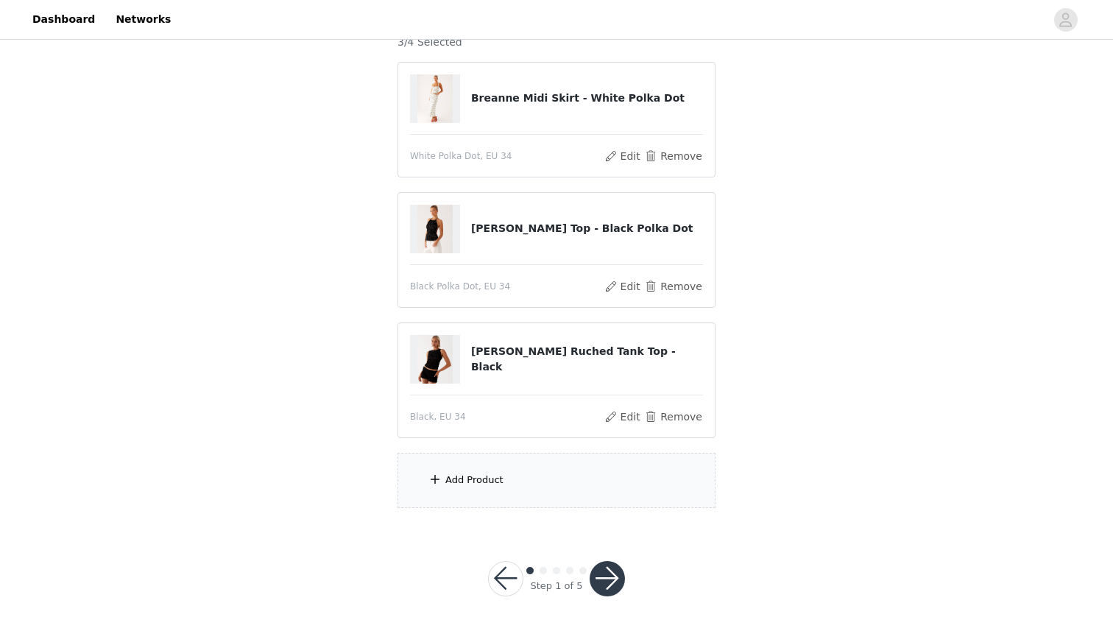
click at [494, 481] on div "Add Product" at bounding box center [474, 480] width 58 height 15
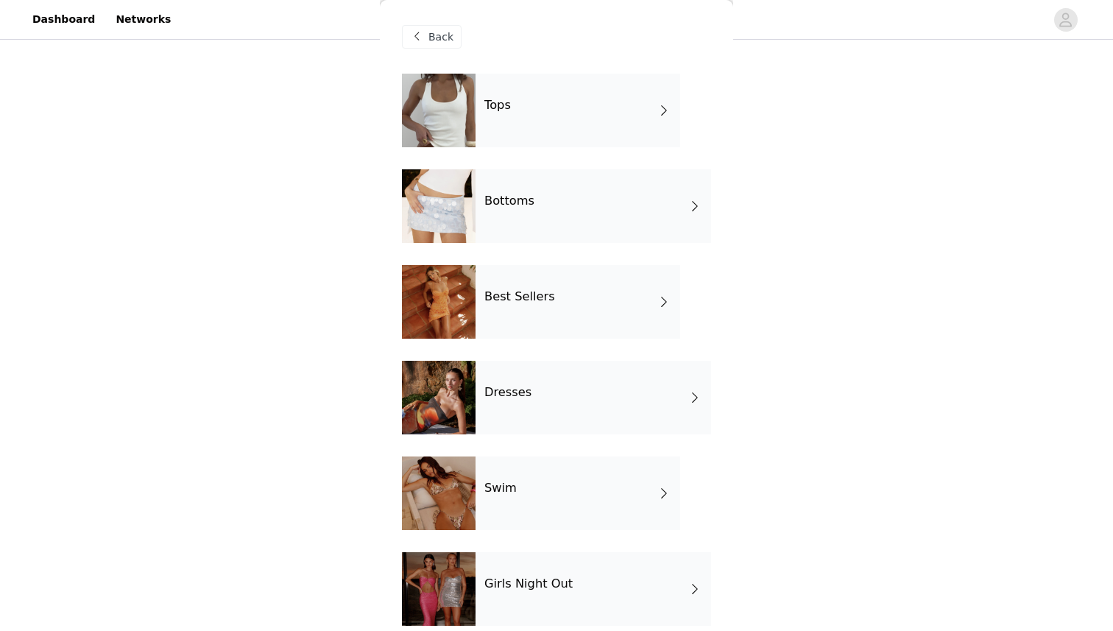
click at [548, 119] on div "Tops" at bounding box center [578, 111] width 205 height 74
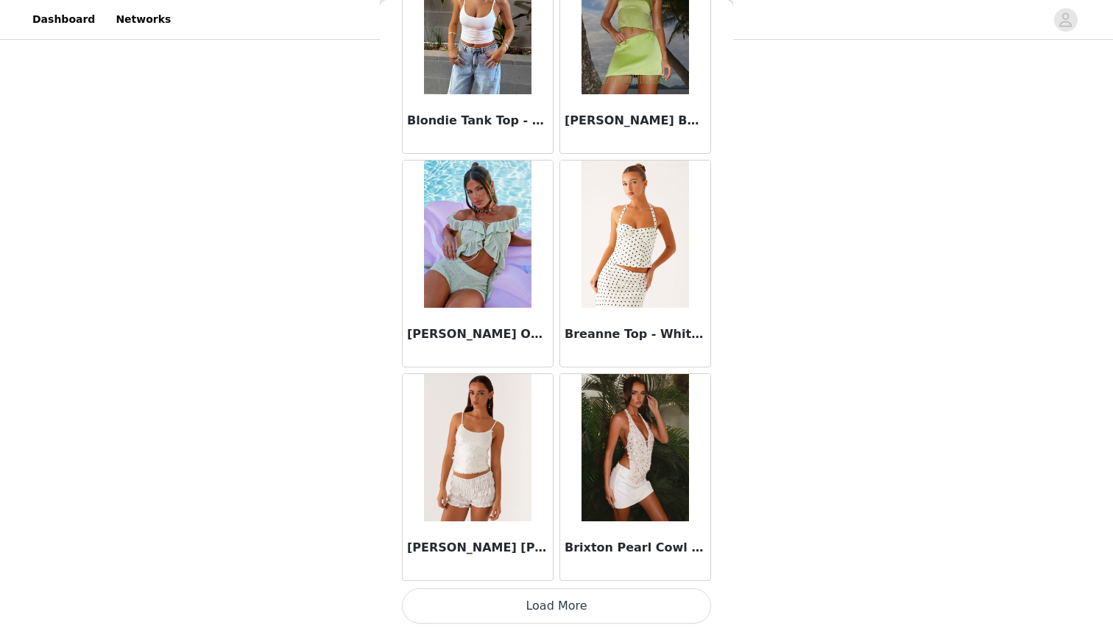
click at [538, 604] on button "Load More" at bounding box center [556, 605] width 309 height 35
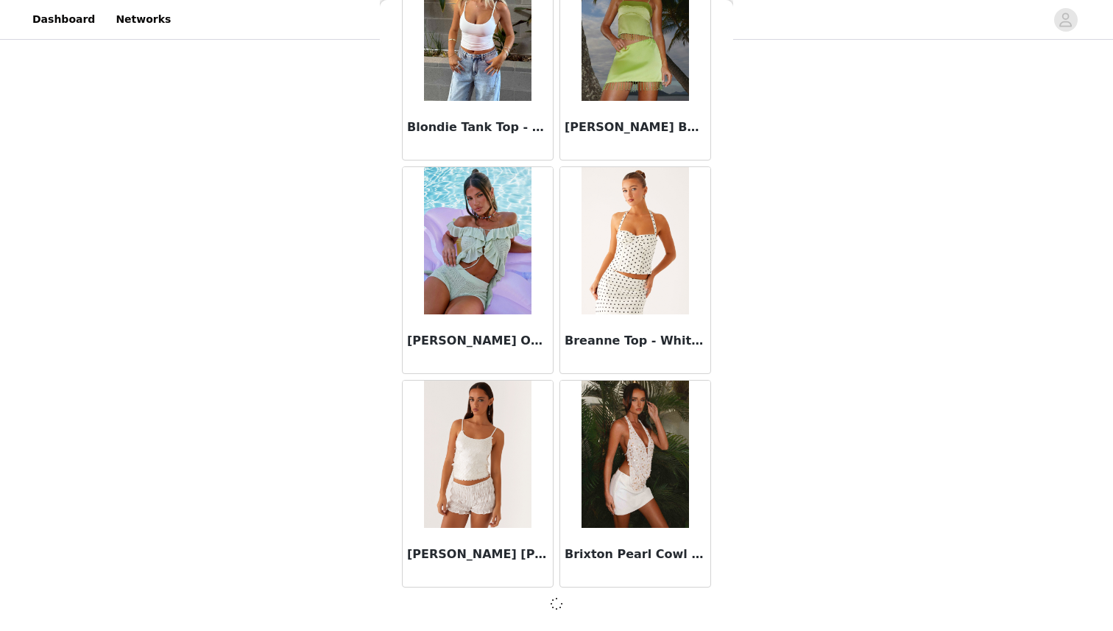
scroll to position [1615, 0]
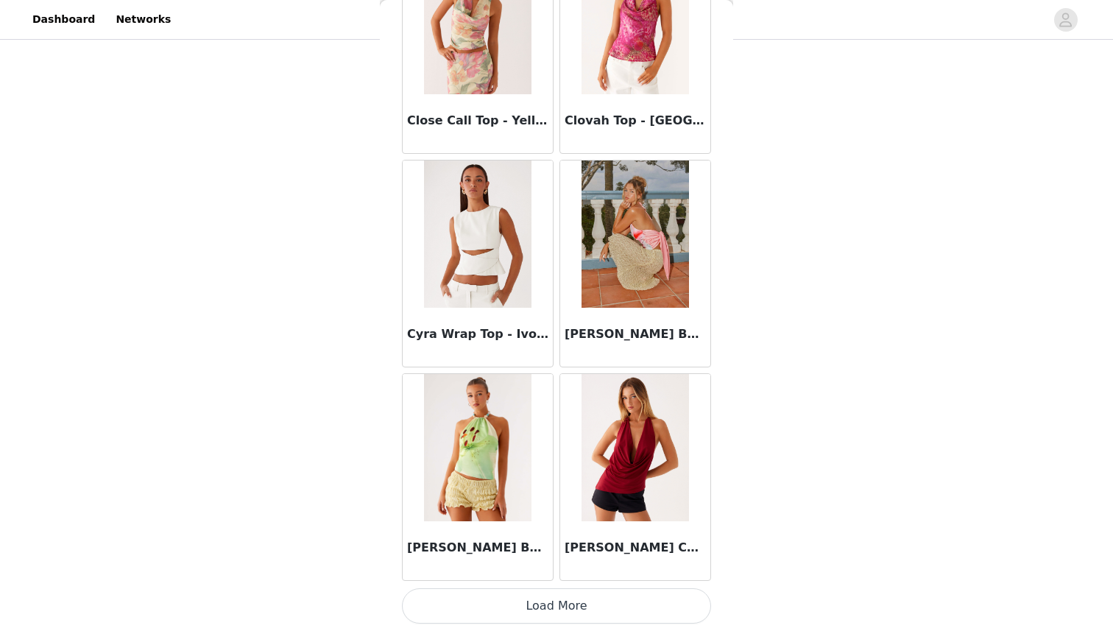
click at [544, 618] on button "Load More" at bounding box center [556, 605] width 309 height 35
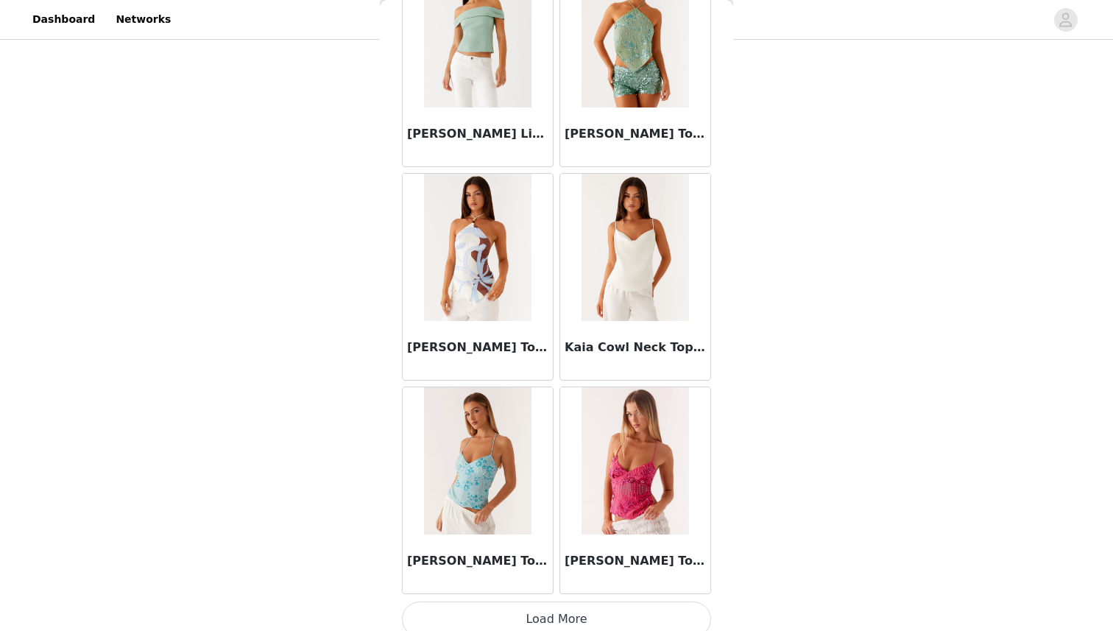
scroll to position [5892, 0]
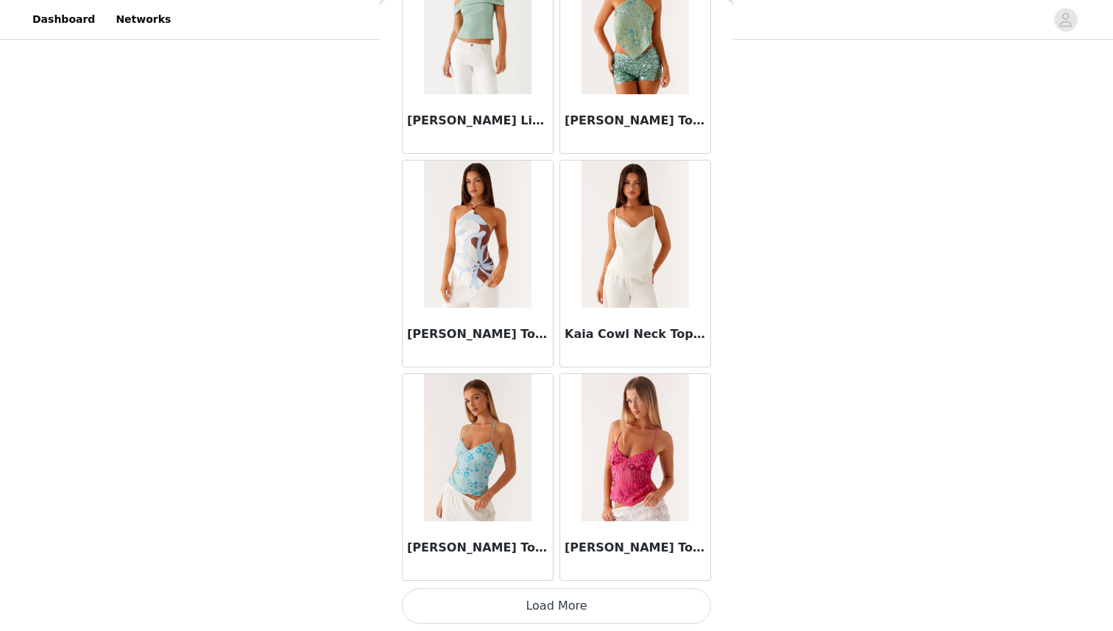
click at [562, 602] on button "Load More" at bounding box center [556, 605] width 309 height 35
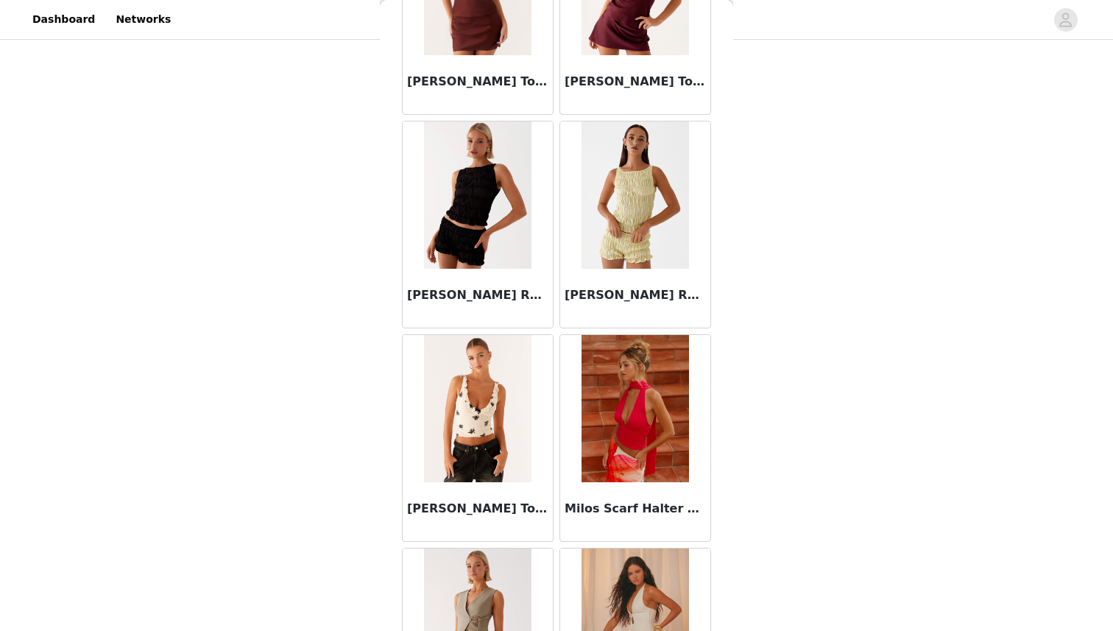
scroll to position [8027, 0]
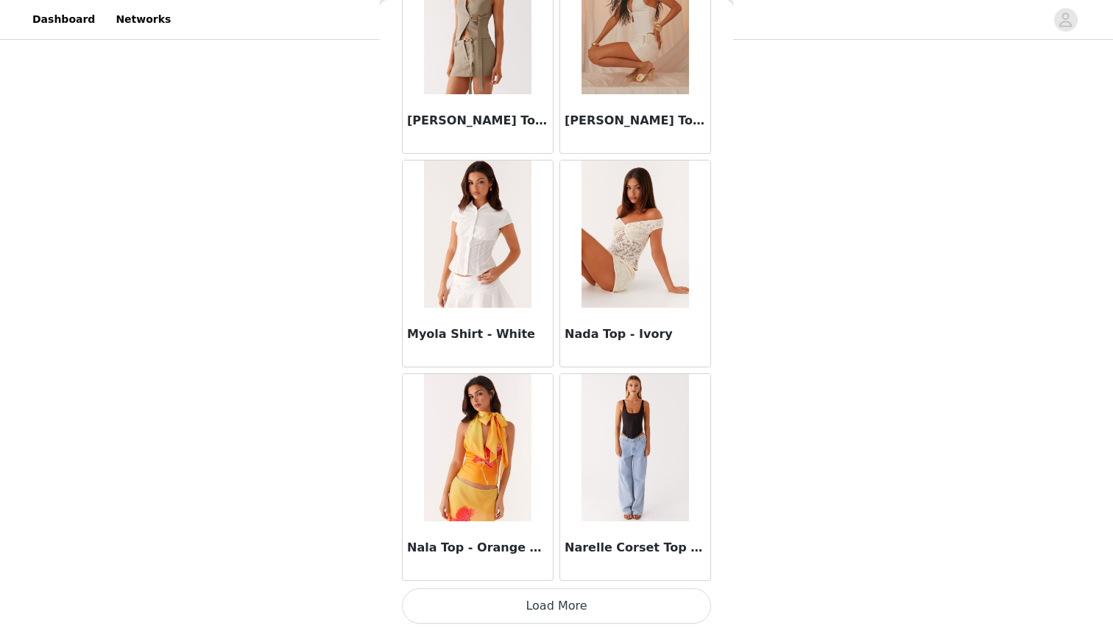
click at [562, 596] on button "Load More" at bounding box center [556, 605] width 309 height 35
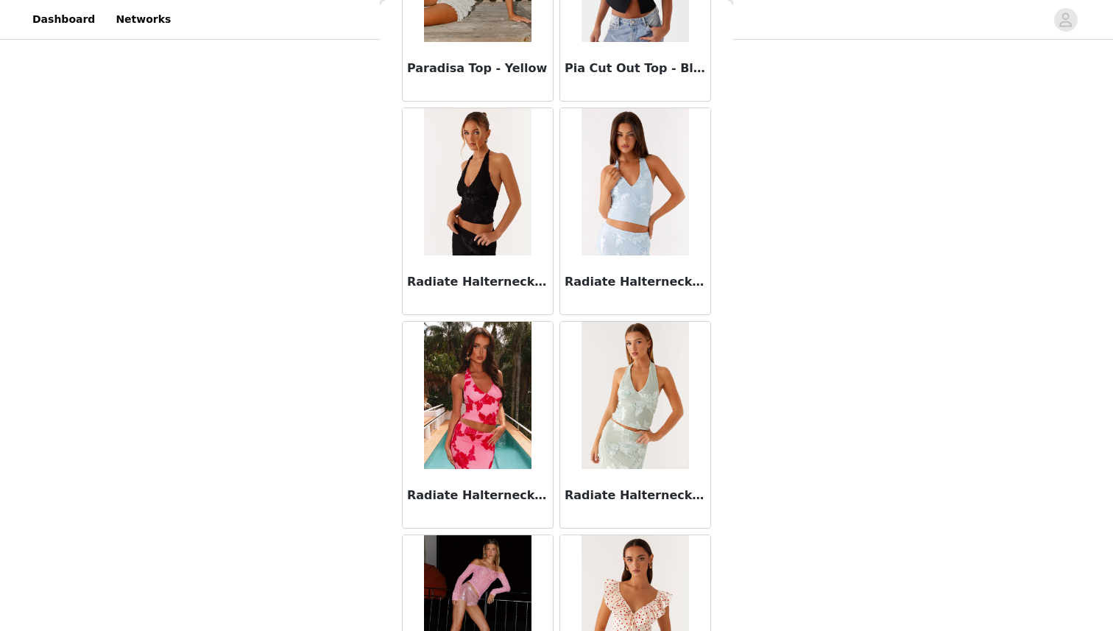
scroll to position [10162, 0]
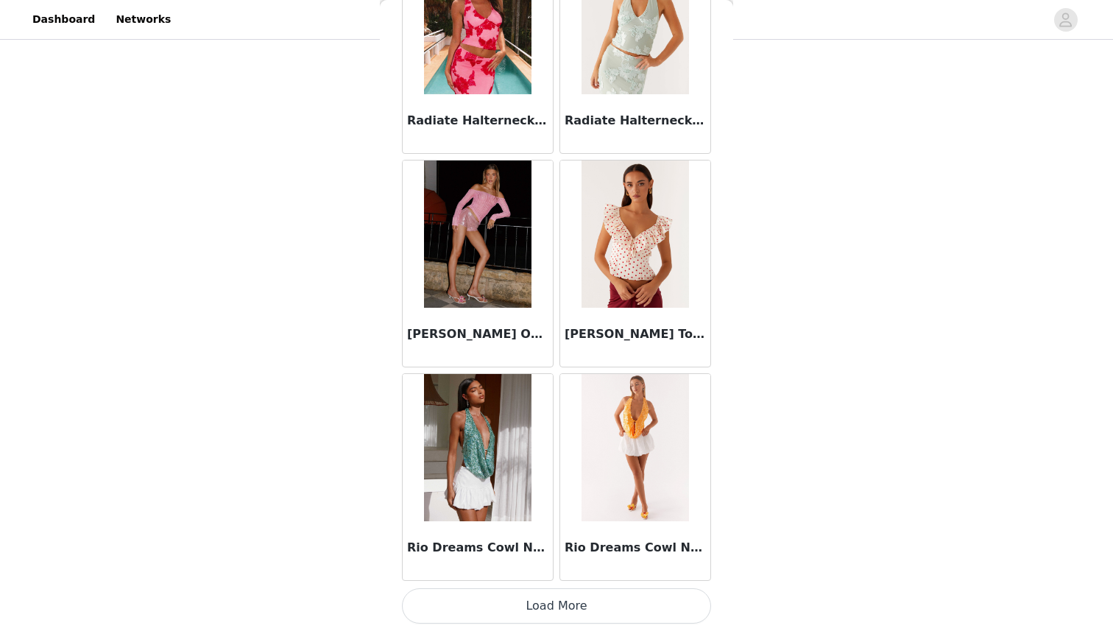
click at [573, 609] on button "Load More" at bounding box center [556, 605] width 309 height 35
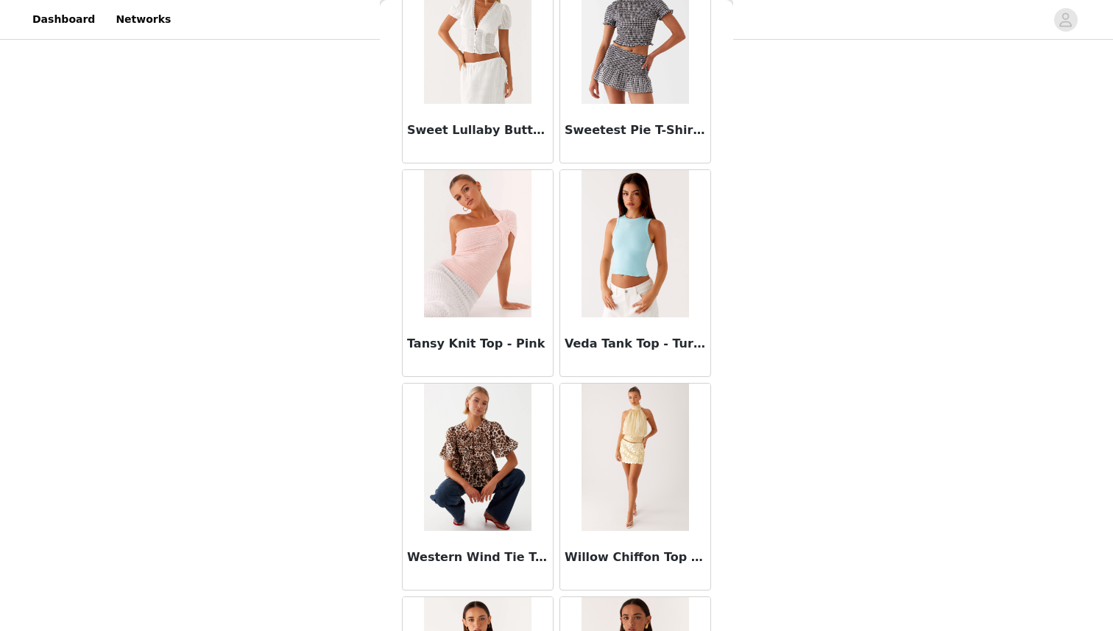
scroll to position [12297, 0]
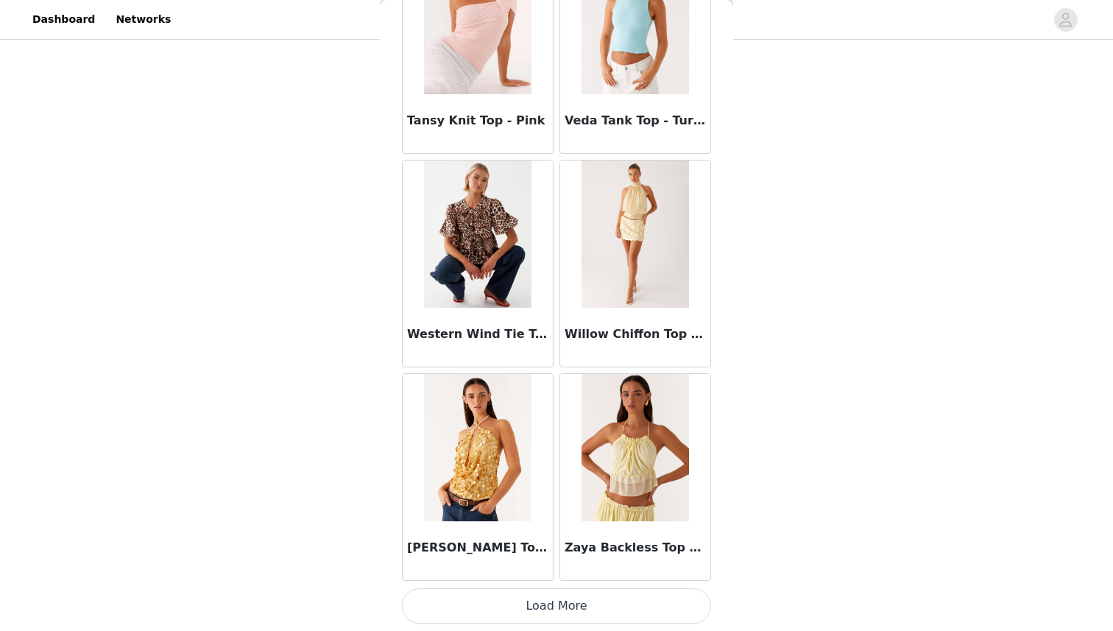
click at [583, 607] on button "Load More" at bounding box center [556, 605] width 309 height 35
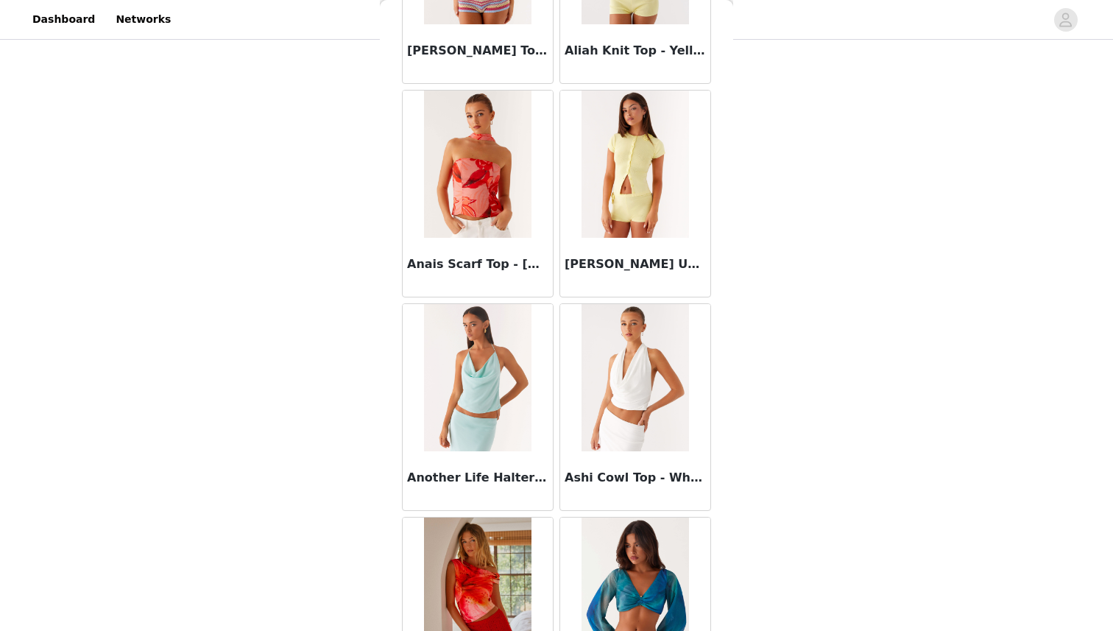
scroll to position [0, 0]
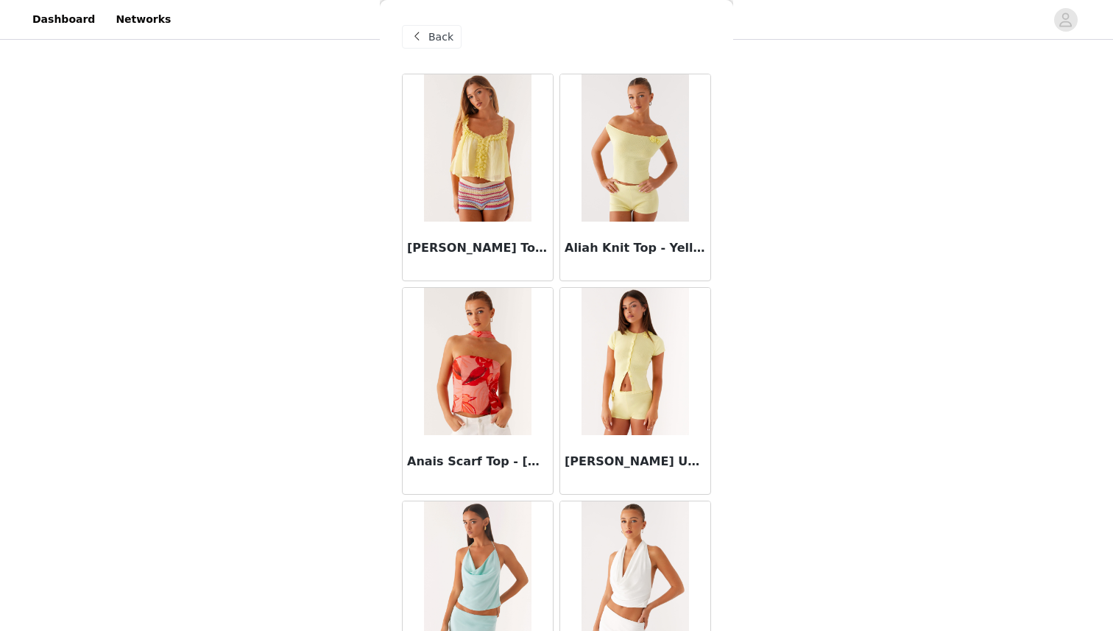
click at [454, 32] on div "Back" at bounding box center [432, 37] width 60 height 24
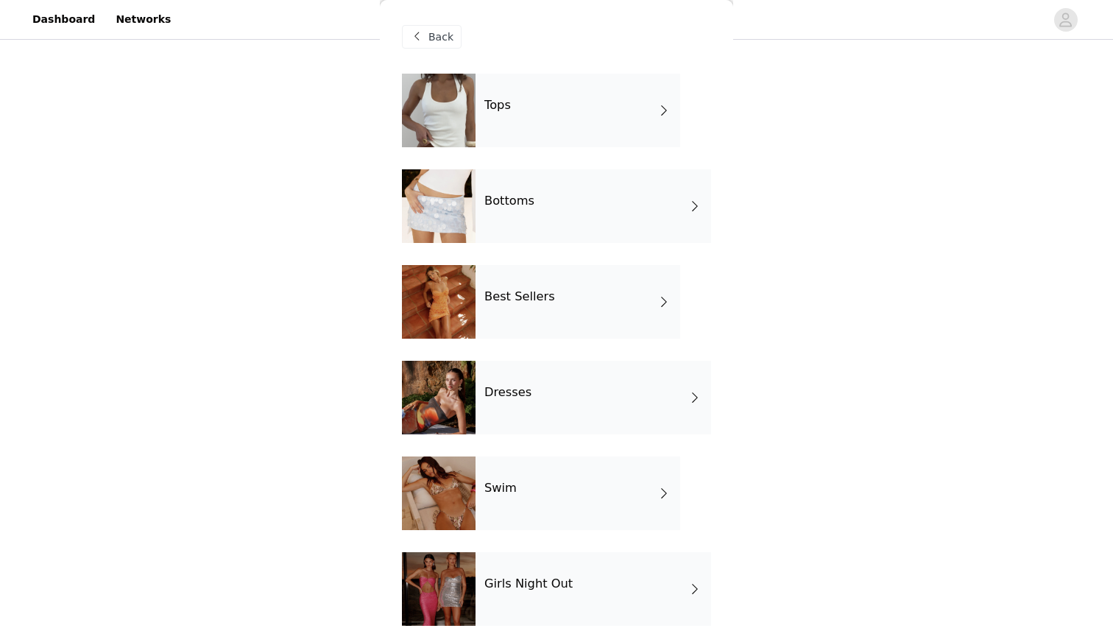
click at [538, 420] on div "Dresses" at bounding box center [594, 398] width 236 height 74
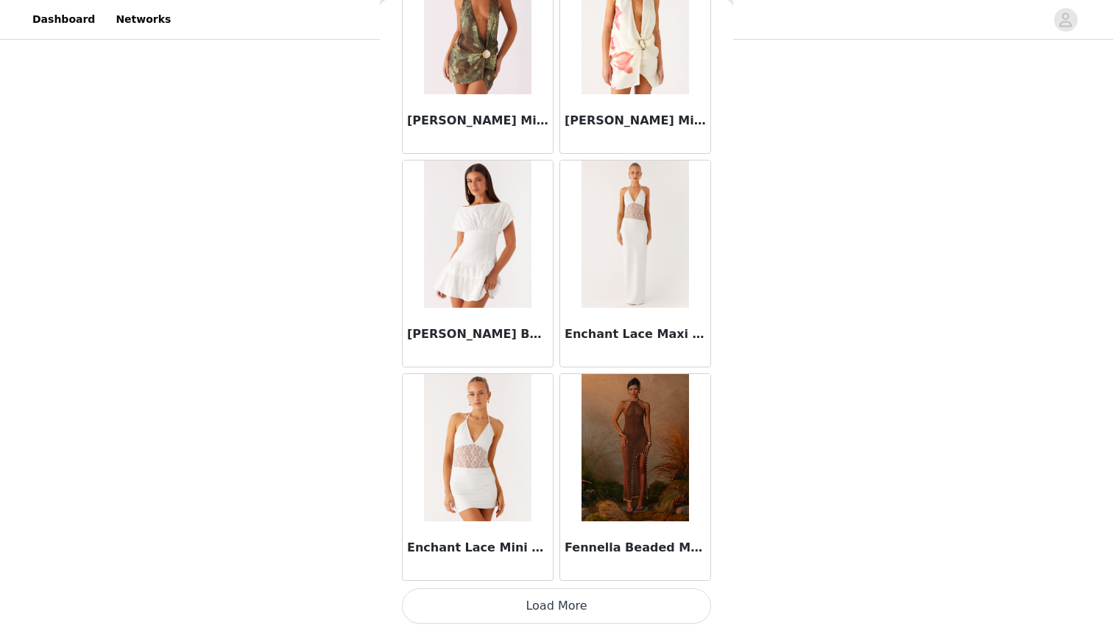
click at [544, 604] on button "Load More" at bounding box center [556, 605] width 309 height 35
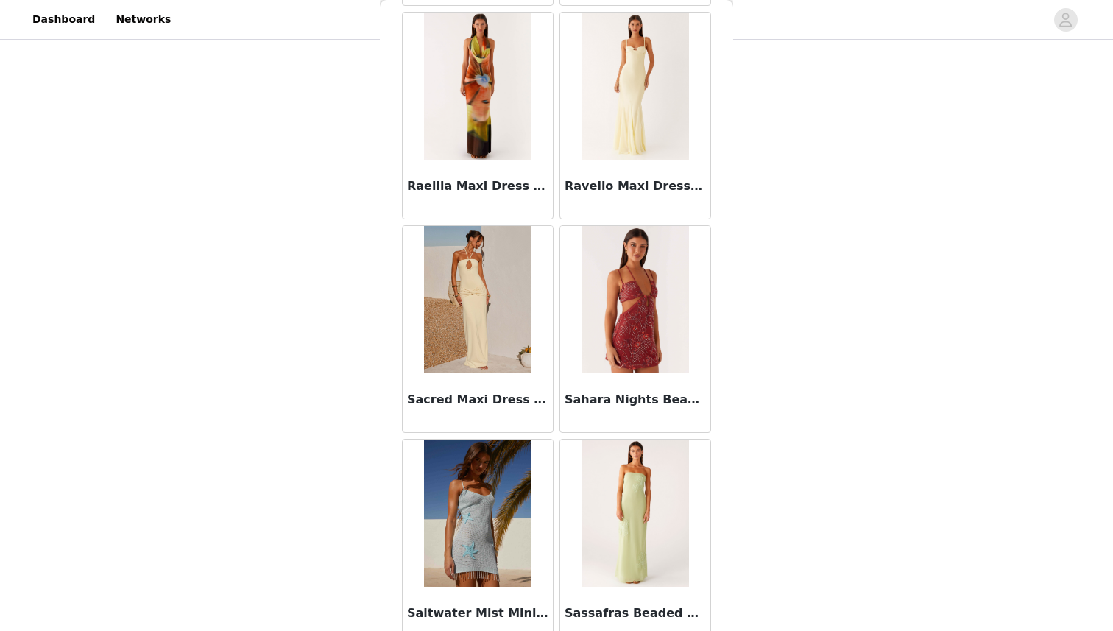
scroll to position [3757, 0]
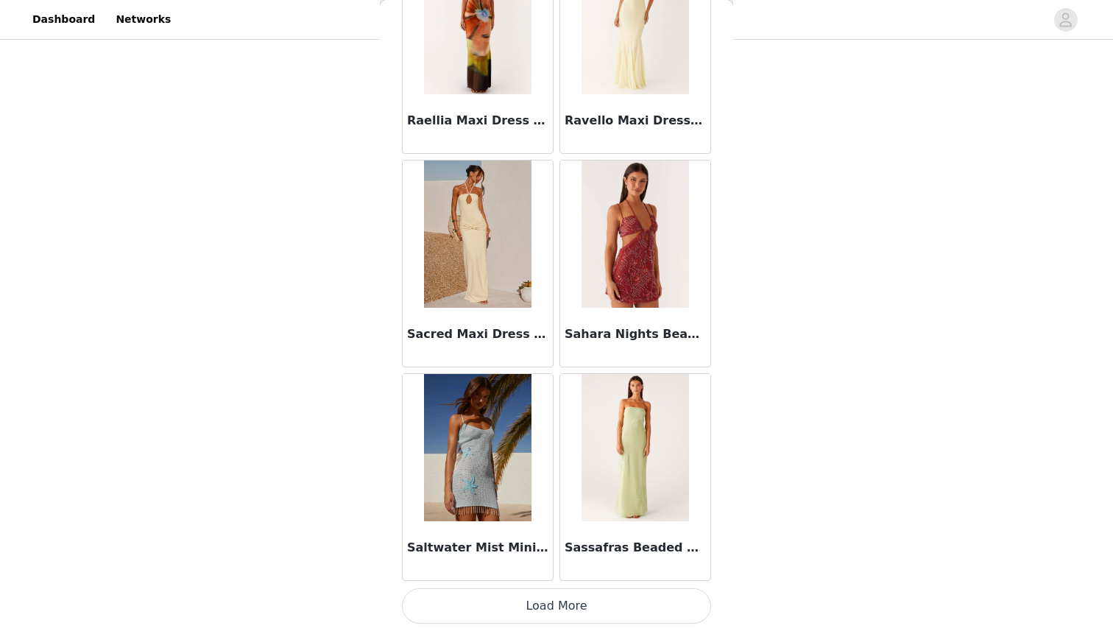
click at [560, 599] on button "Load More" at bounding box center [556, 605] width 309 height 35
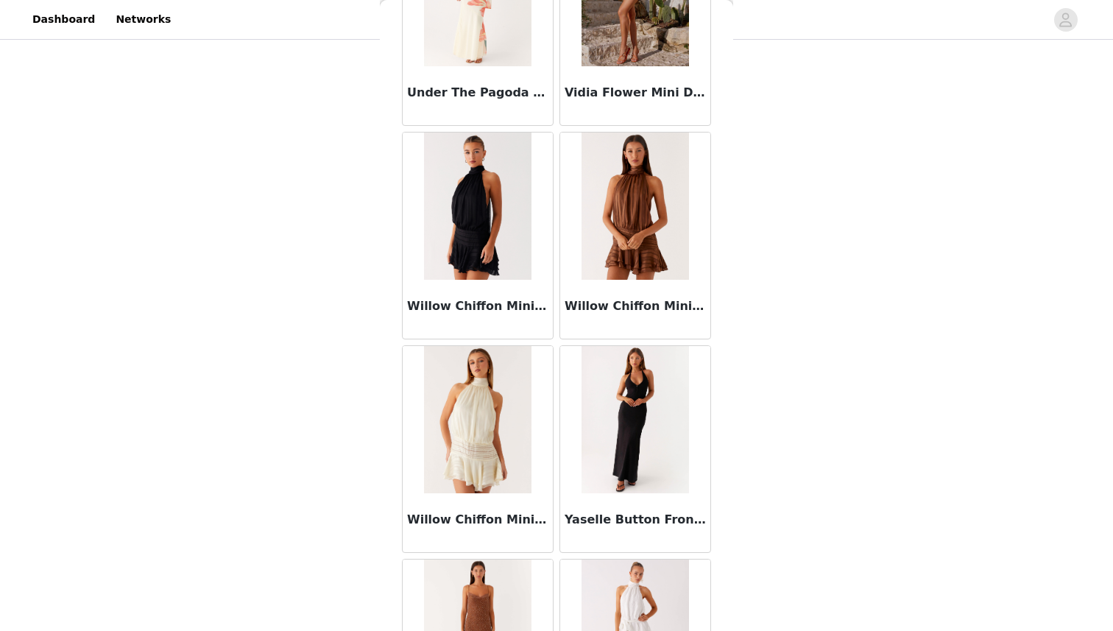
scroll to position [5078, 0]
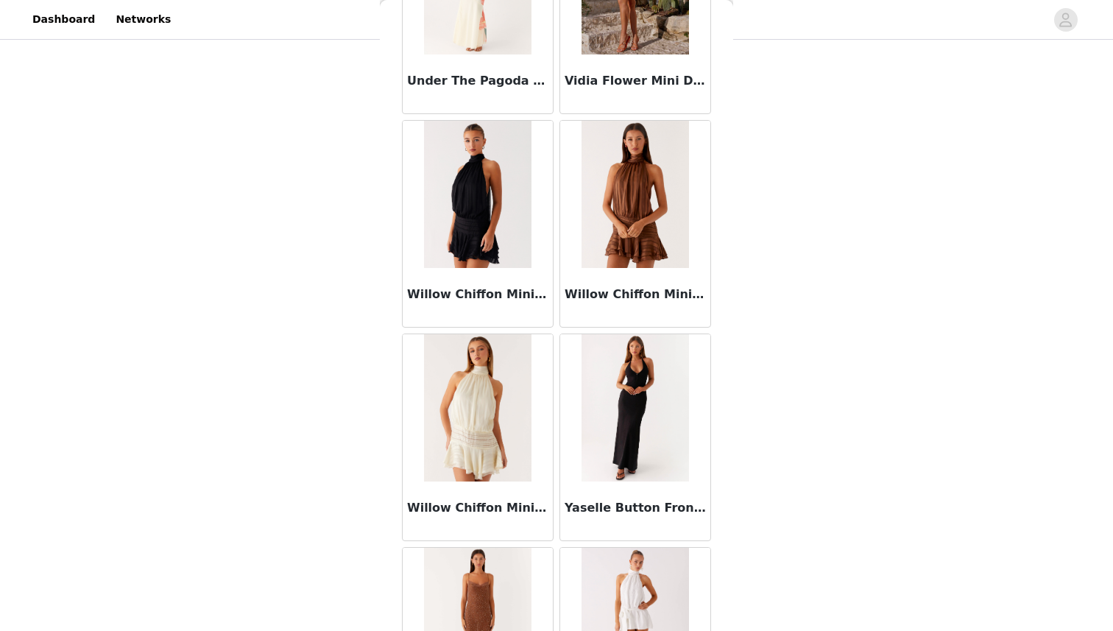
click at [495, 205] on img at bounding box center [477, 194] width 107 height 147
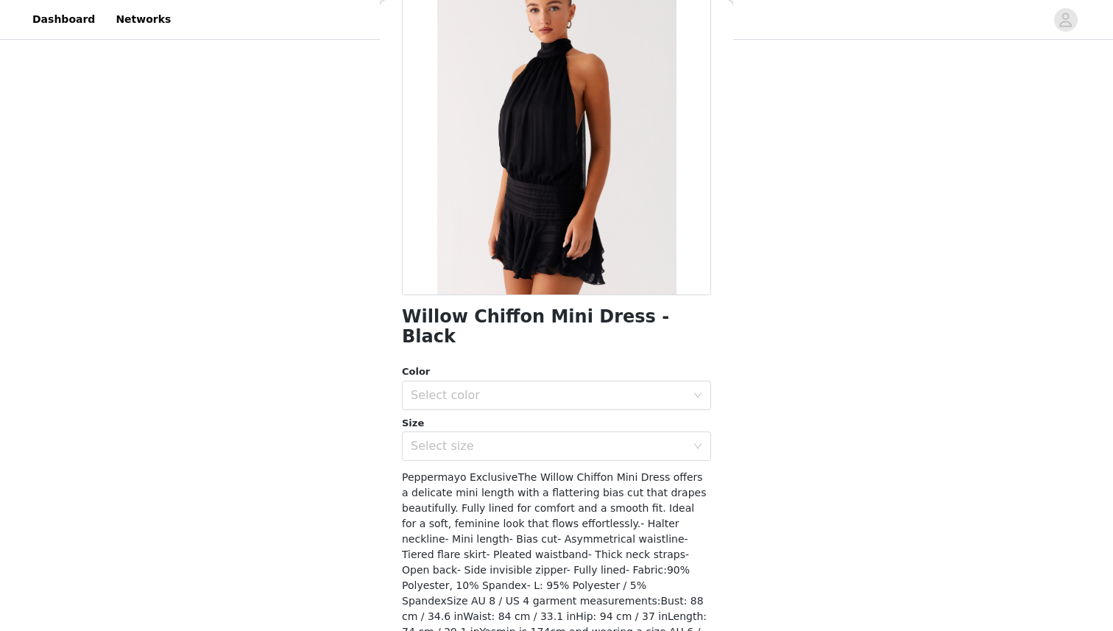
scroll to position [113, 0]
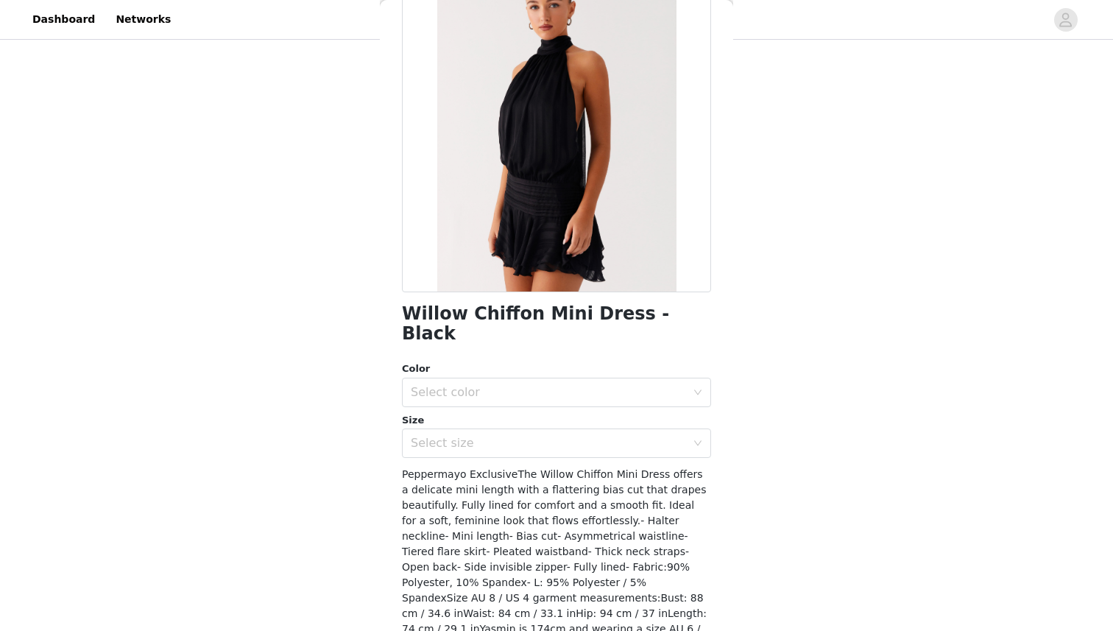
click at [564, 361] on div "Color" at bounding box center [556, 368] width 309 height 15
click at [564, 378] on div "Select color" at bounding box center [552, 392] width 282 height 28
click at [547, 400] on li "Black" at bounding box center [556, 405] width 309 height 24
click at [529, 437] on div "Select size" at bounding box center [556, 442] width 309 height 29
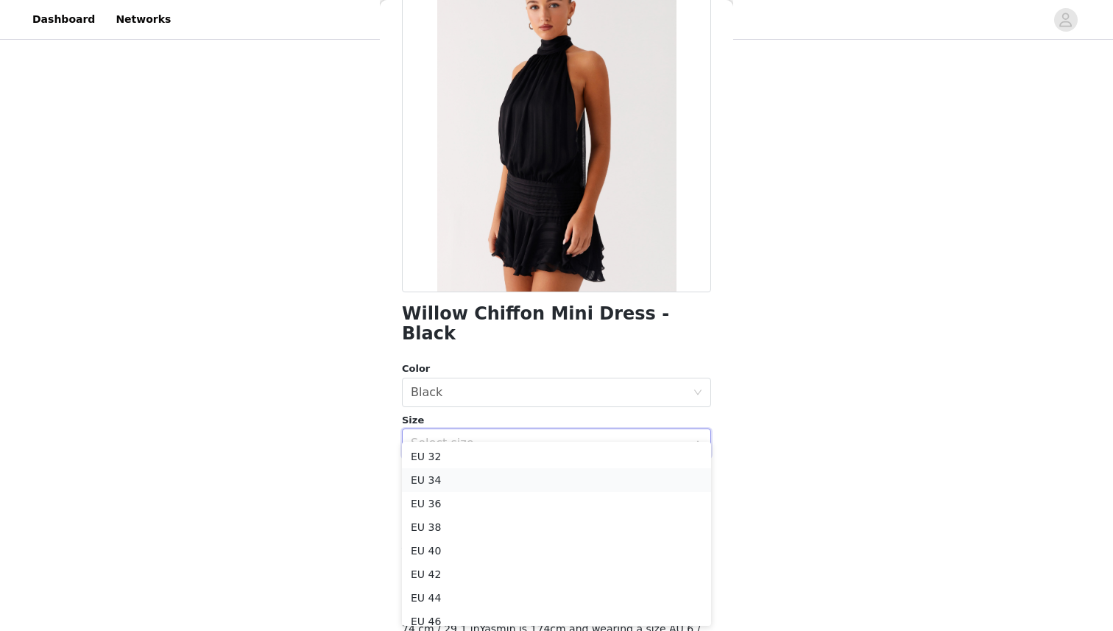
click at [503, 474] on li "EU 34" at bounding box center [556, 480] width 309 height 24
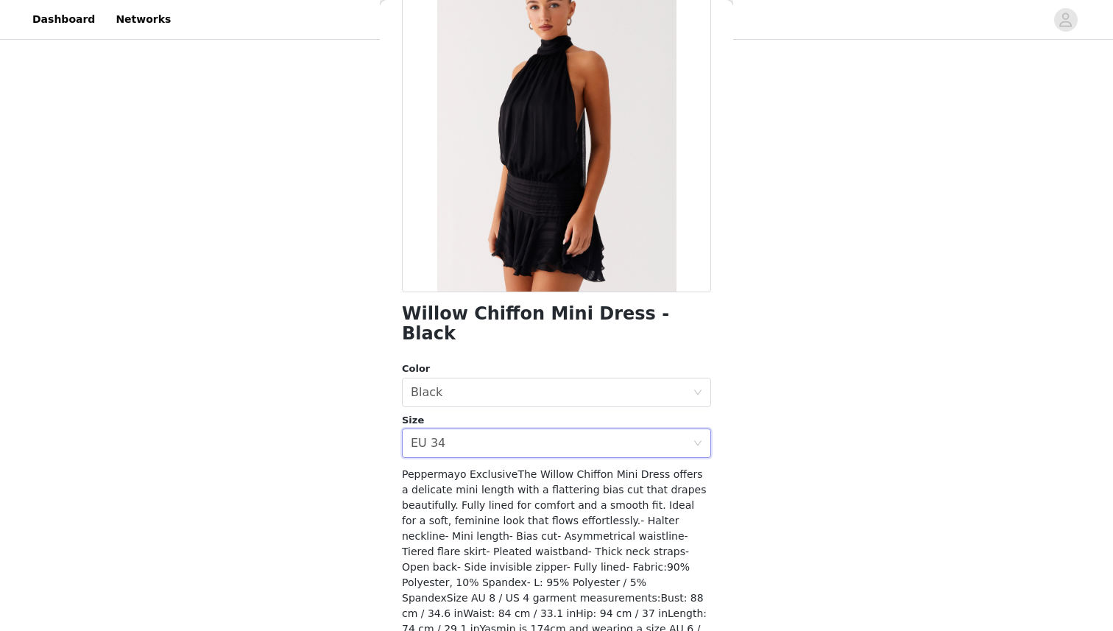
scroll to position [160, 0]
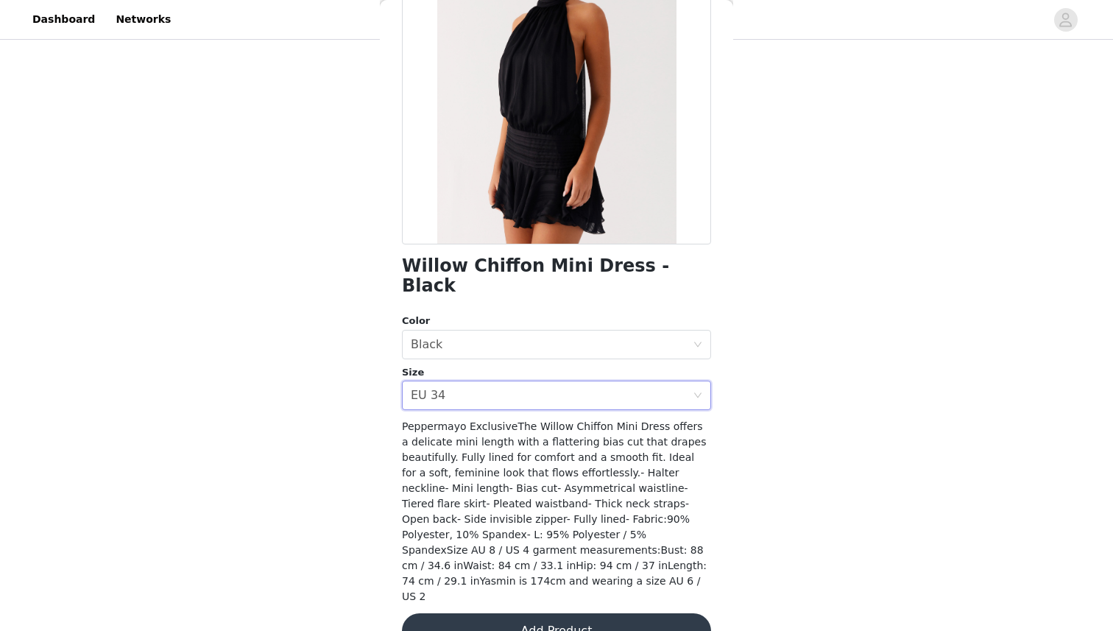
click at [577, 613] on button "Add Product" at bounding box center [556, 630] width 309 height 35
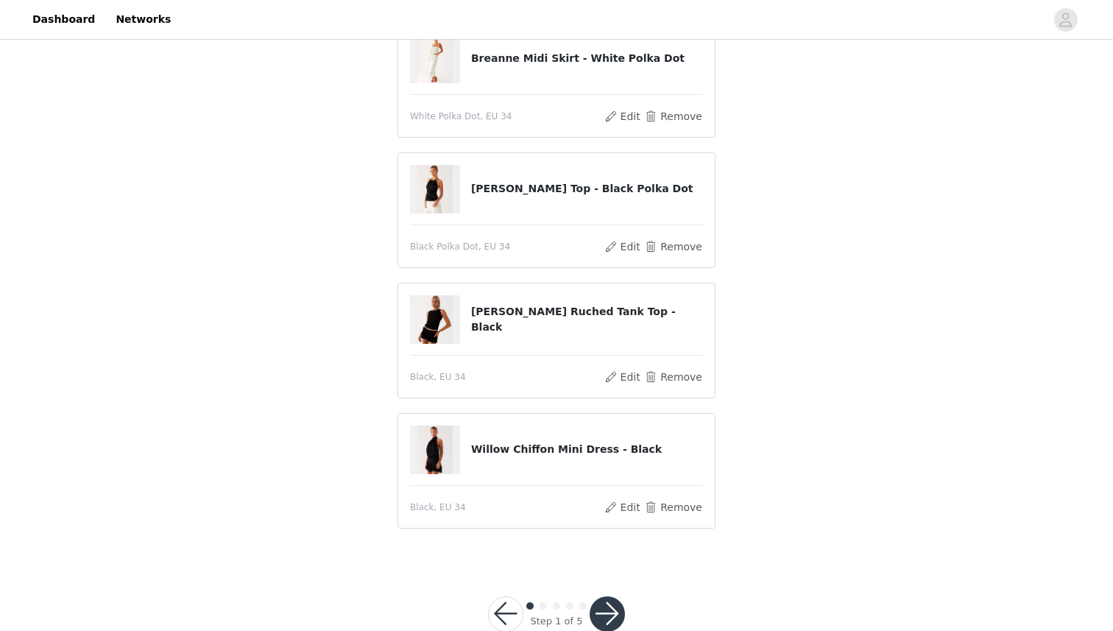
click at [603, 613] on button "button" at bounding box center [607, 613] width 35 height 35
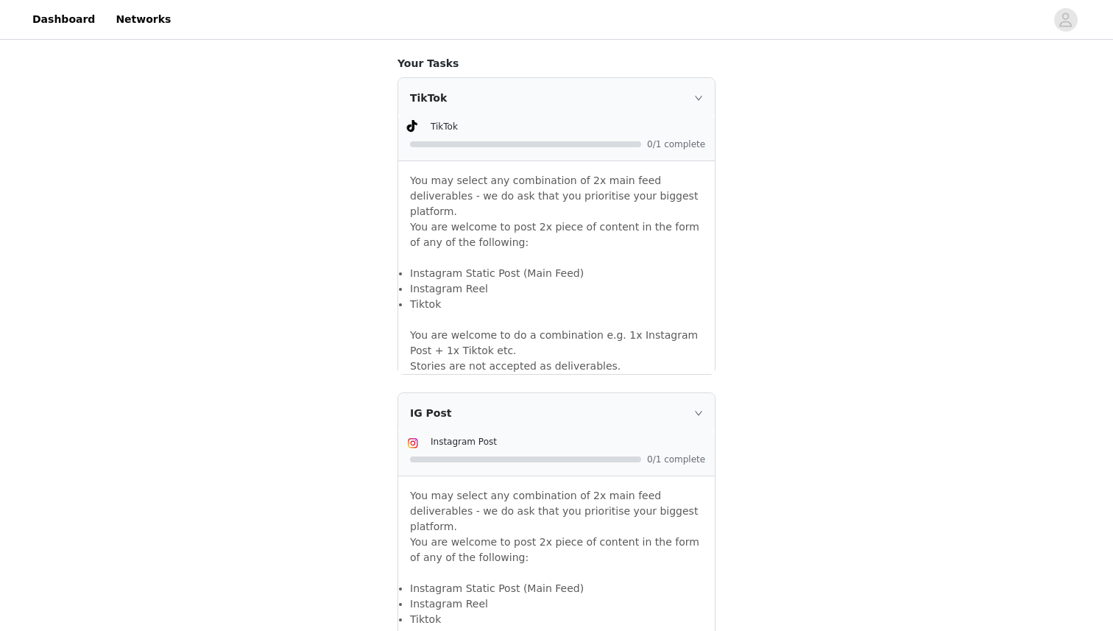
scroll to position [926, 0]
click at [663, 146] on span "0/1 complete" at bounding box center [676, 142] width 59 height 9
click at [617, 145] on div at bounding box center [525, 143] width 231 height 6
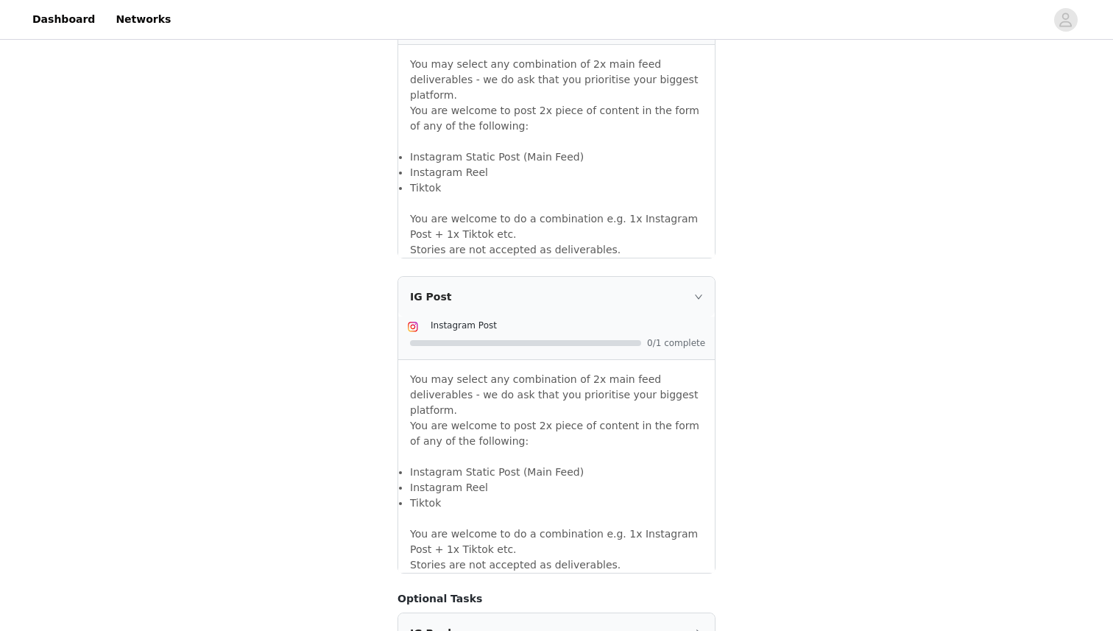
scroll to position [1223, 0]
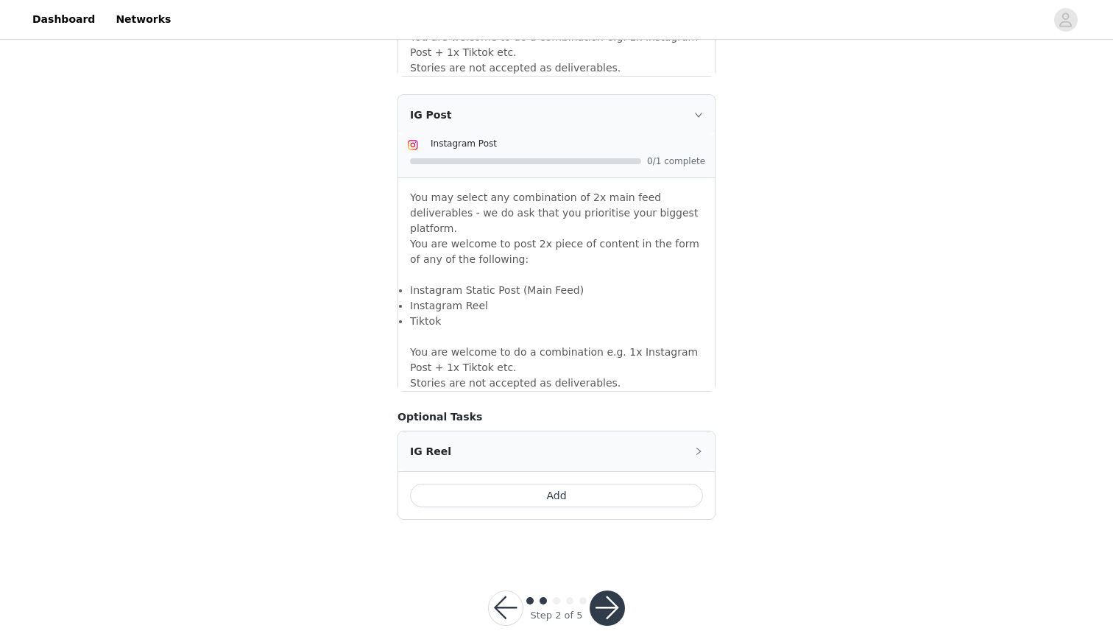
click at [605, 590] on button "button" at bounding box center [607, 607] width 35 height 35
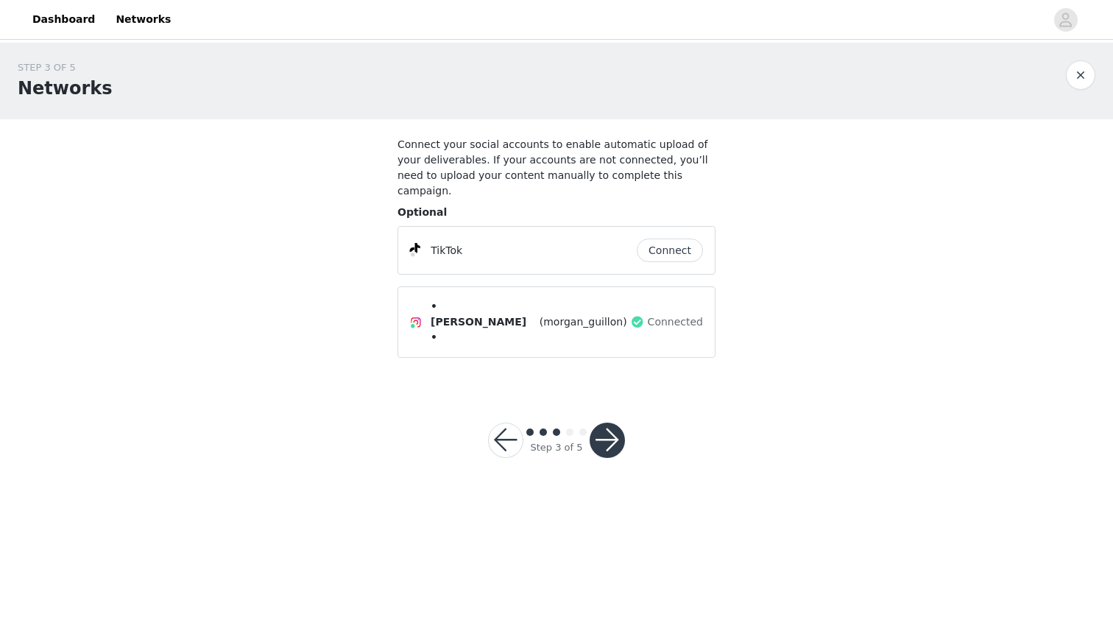
click at [660, 239] on button "Connect" at bounding box center [670, 251] width 66 height 24
click at [662, 239] on button "Connect" at bounding box center [670, 251] width 66 height 24
click at [609, 423] on button "button" at bounding box center [607, 440] width 35 height 35
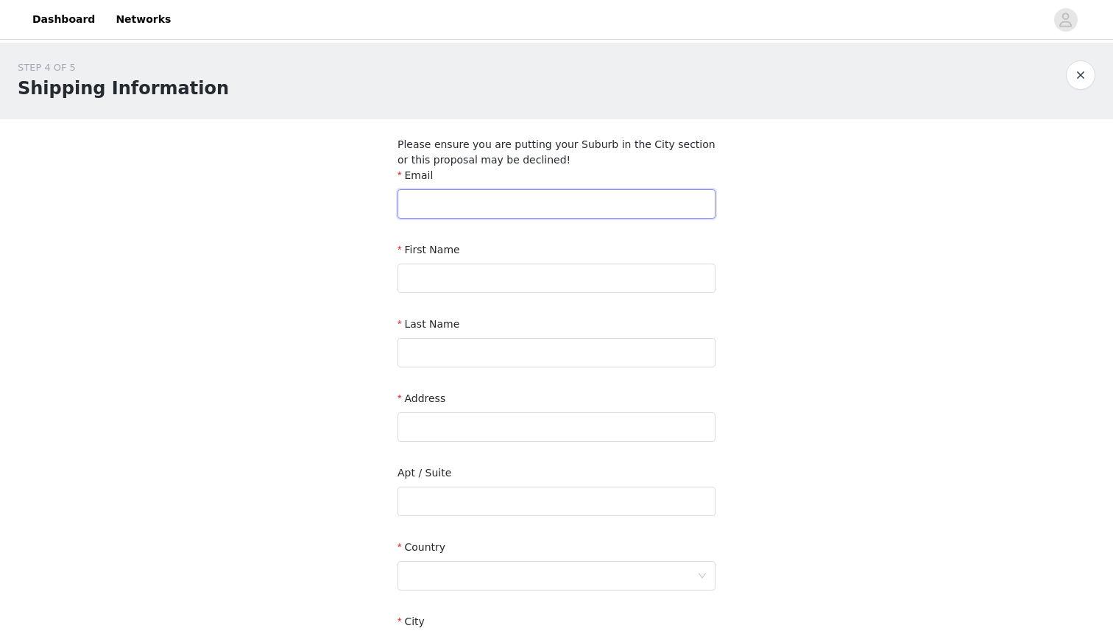
click at [595, 199] on input "text" at bounding box center [557, 203] width 318 height 29
type input "[EMAIL_ADDRESS][DOMAIN_NAME]"
click at [535, 274] on input "text" at bounding box center [557, 278] width 318 height 29
click at [532, 354] on input "text" at bounding box center [557, 352] width 318 height 29
drag, startPoint x: 483, startPoint y: 283, endPoint x: 377, endPoint y: 281, distance: 106.1
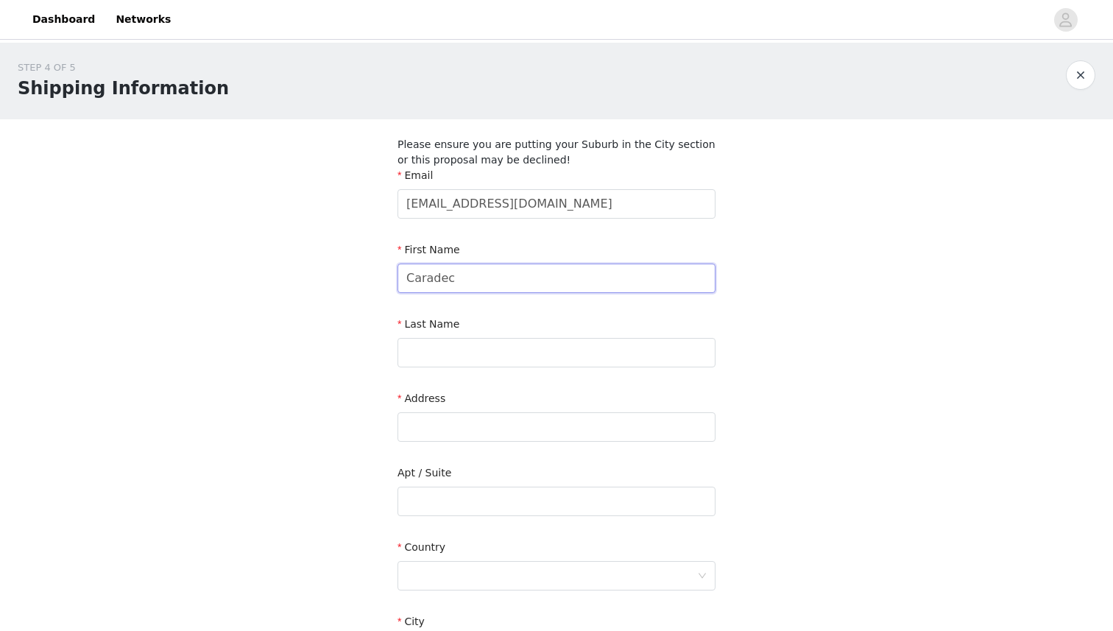
click at [377, 281] on div "STEP 4 OF 5 Shipping Information Please ensure you are putting your Suburb in t…" at bounding box center [556, 449] width 1113 height 812
type input "[PERSON_NAME]"
click at [421, 353] on input "text" at bounding box center [557, 352] width 318 height 29
type input "Caradec"
click at [496, 429] on input "text" at bounding box center [557, 426] width 318 height 29
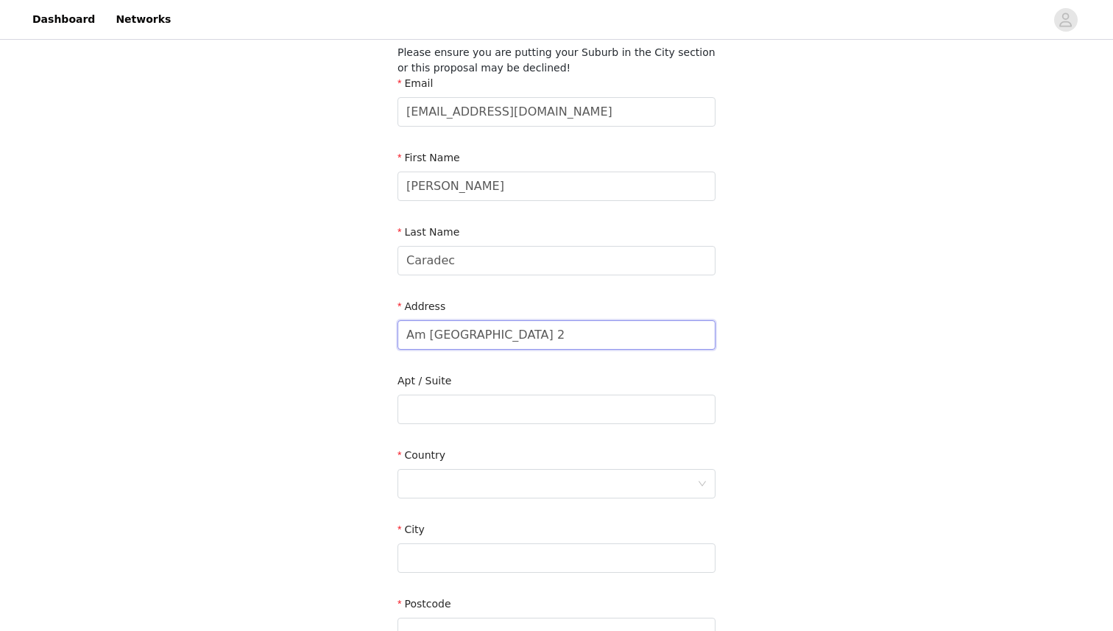
scroll to position [133, 0]
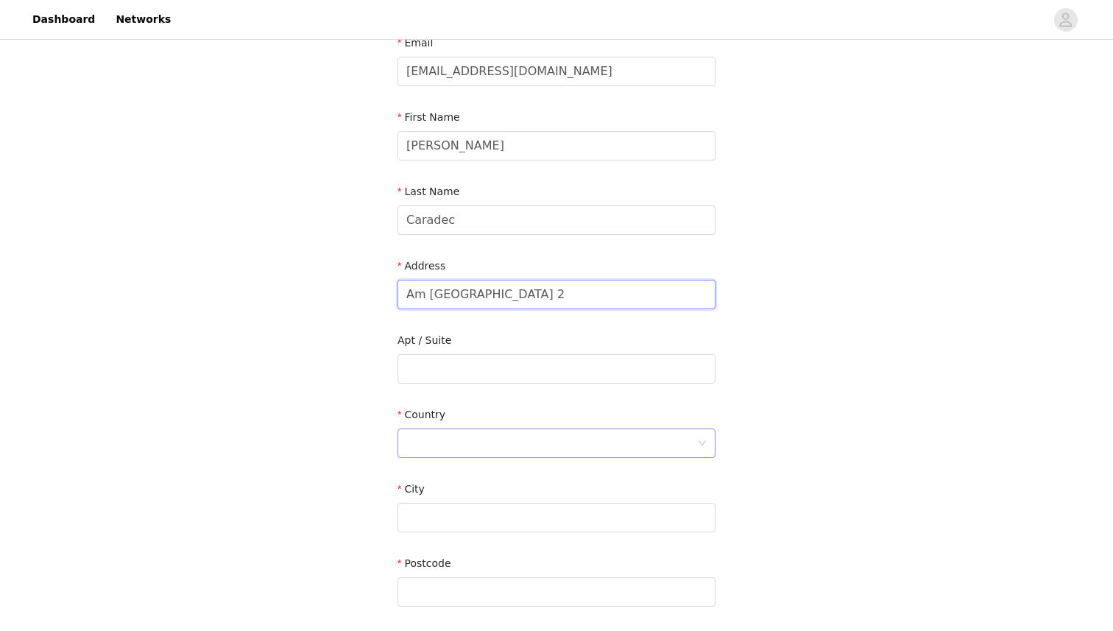
type input "Am [GEOGRAPHIC_DATA] 2"
click at [486, 436] on div at bounding box center [551, 443] width 291 height 28
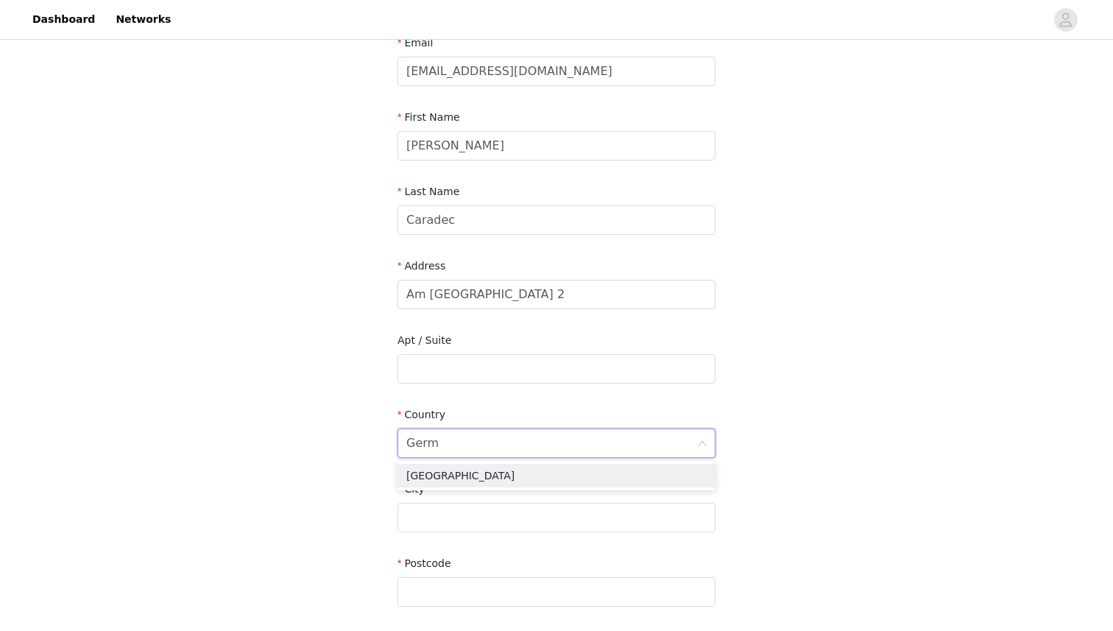
type input "Germa"
click at [526, 469] on li "[GEOGRAPHIC_DATA]" at bounding box center [557, 476] width 318 height 24
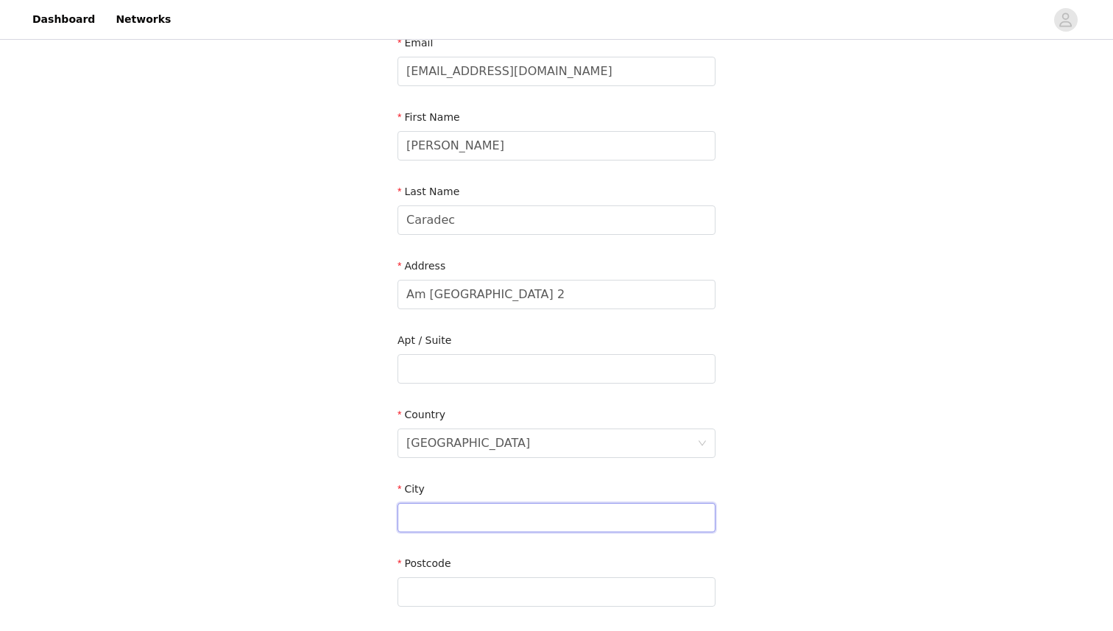
click at [473, 523] on input "text" at bounding box center [557, 517] width 318 height 29
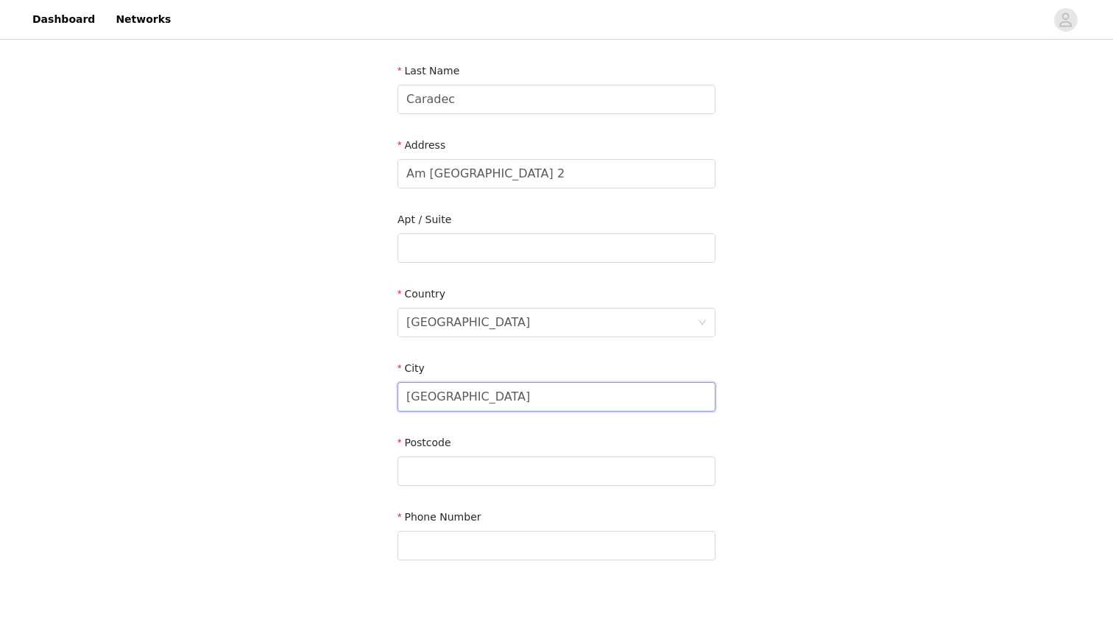
scroll to position [263, 0]
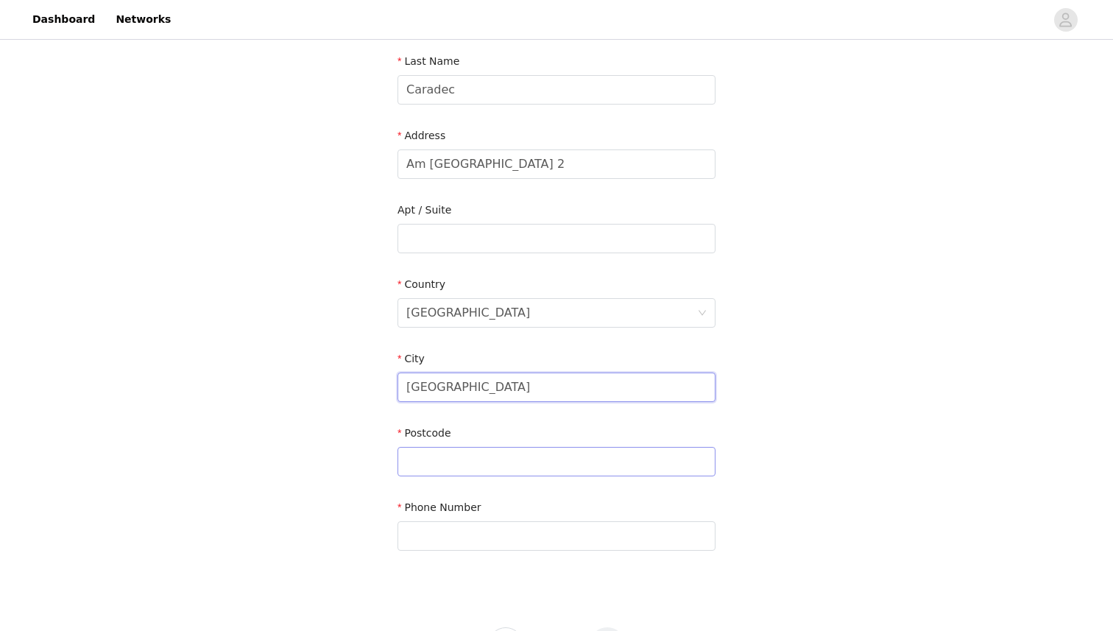
type input "[GEOGRAPHIC_DATA]"
click at [495, 462] on input "text" at bounding box center [557, 461] width 318 height 29
click at [425, 460] on input "100557" at bounding box center [557, 461] width 318 height 29
type input "10557"
click at [460, 550] on input "text" at bounding box center [557, 535] width 318 height 29
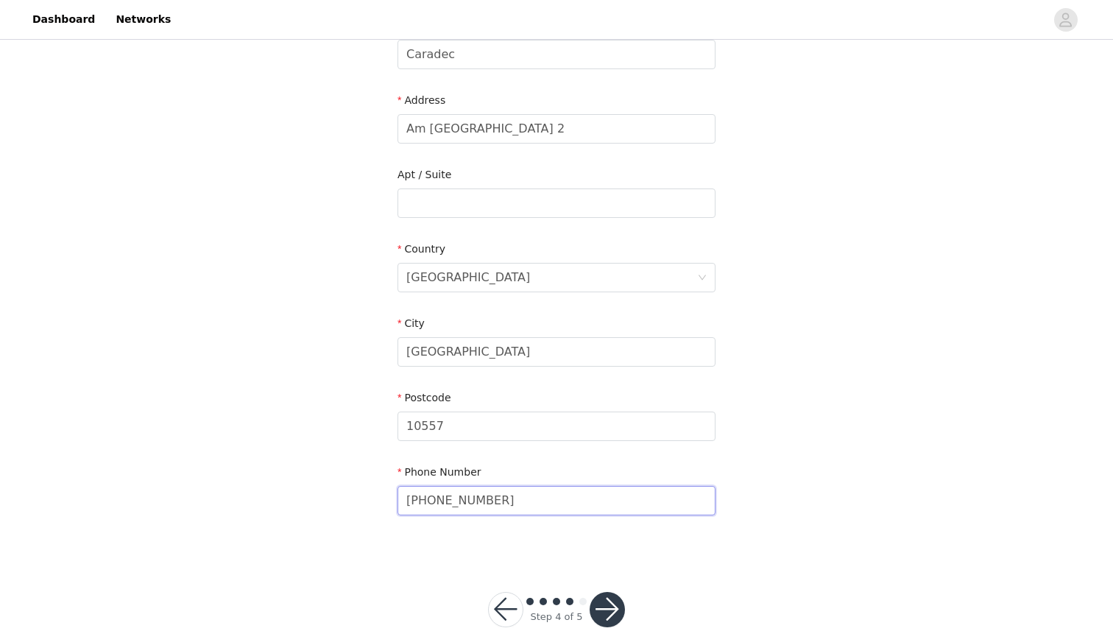
scroll to position [329, 0]
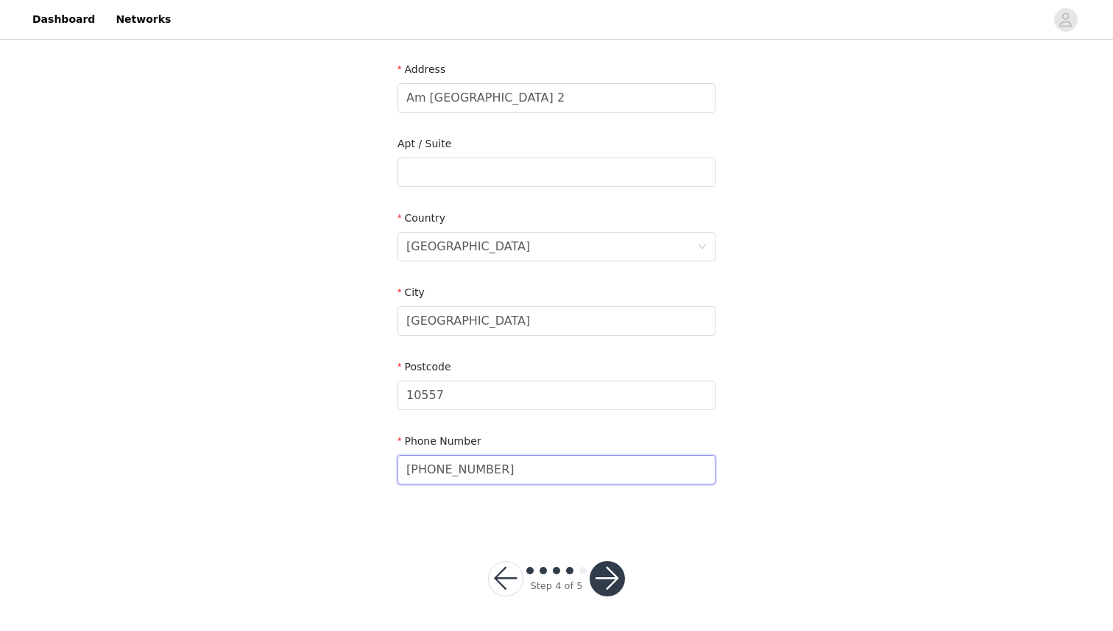
type input "[PHONE_NUMBER]"
click at [605, 582] on button "button" at bounding box center [607, 578] width 35 height 35
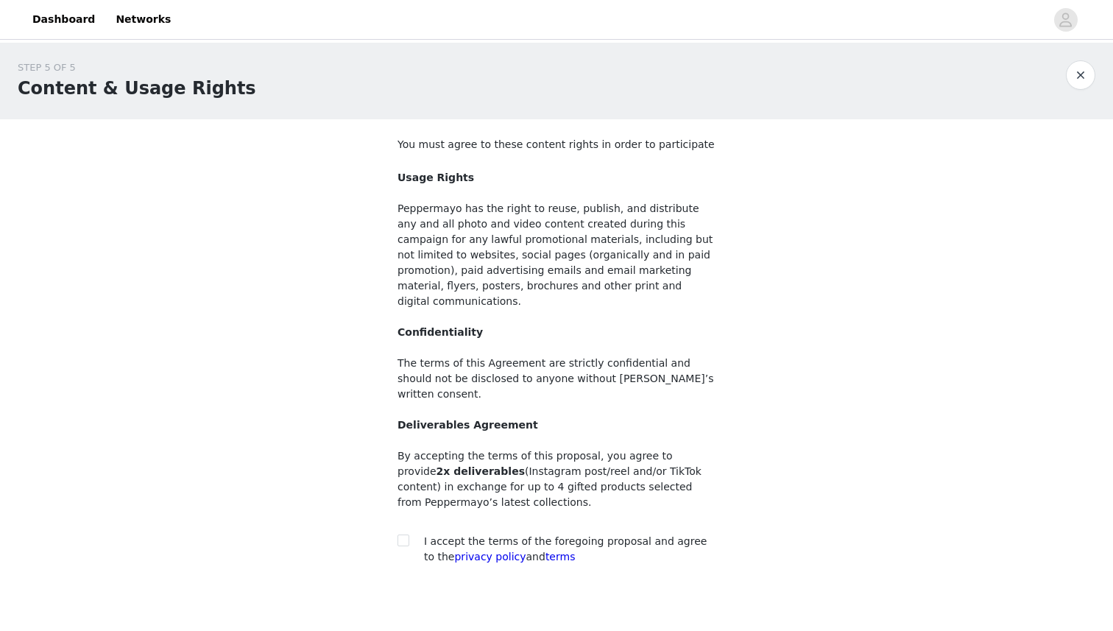
scroll to position [49, 0]
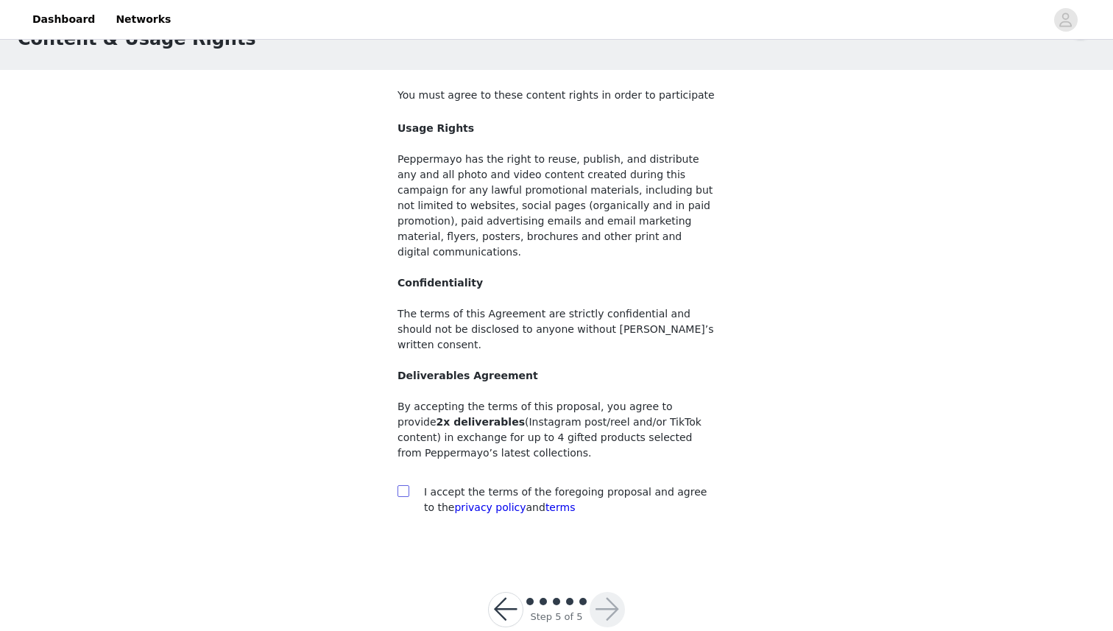
click at [406, 485] on input "checkbox" at bounding box center [403, 490] width 10 height 10
checkbox input "true"
click at [602, 592] on button "button" at bounding box center [607, 609] width 35 height 35
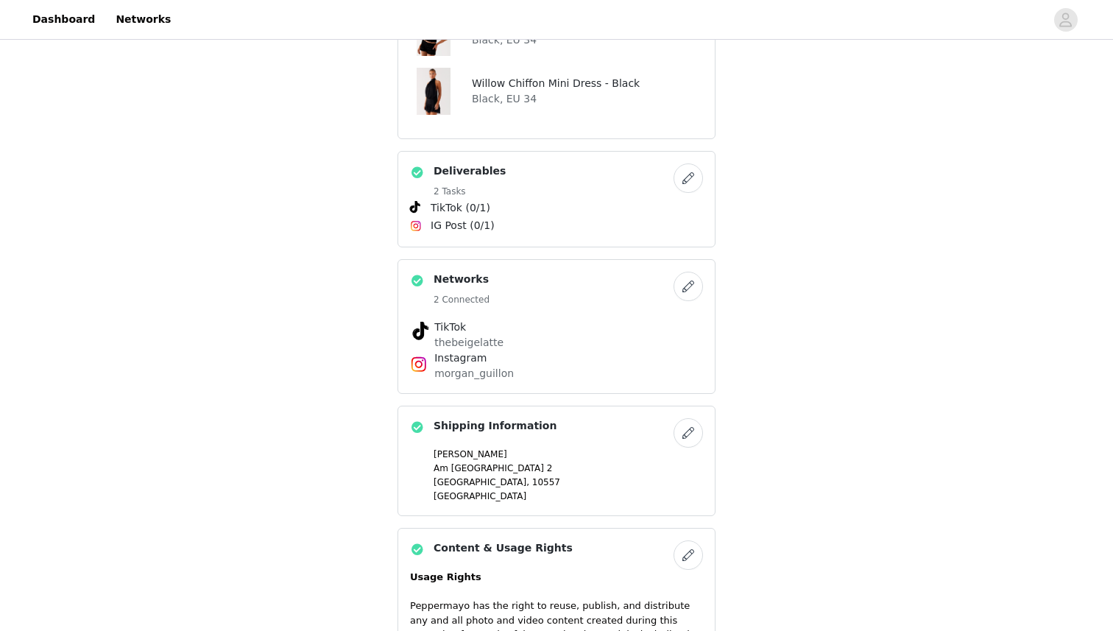
scroll to position [631, 0]
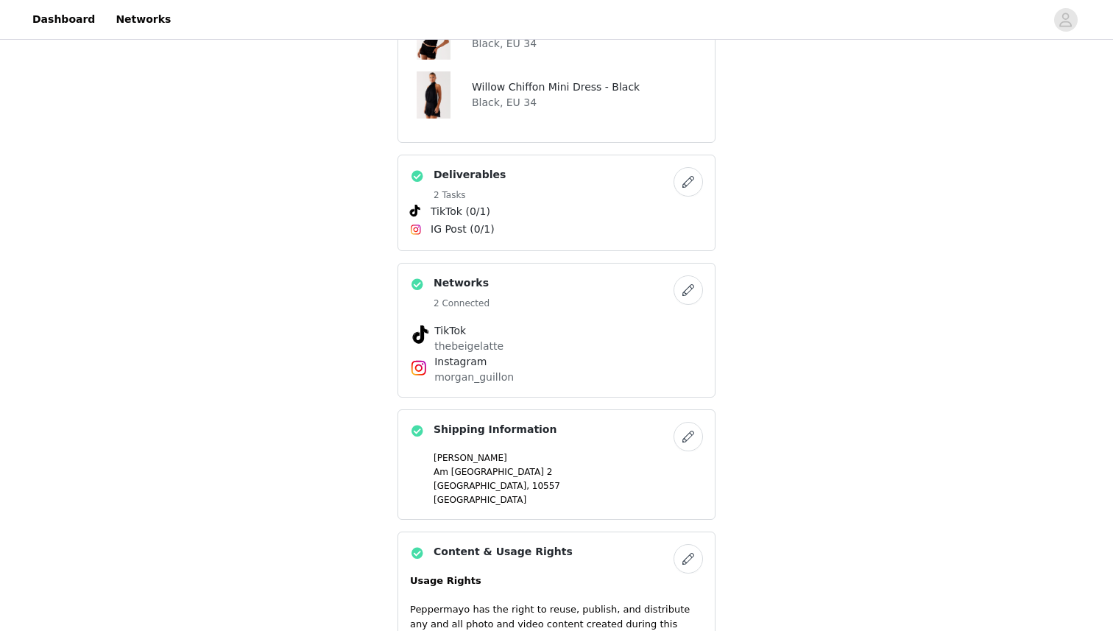
click at [691, 287] on button "button" at bounding box center [688, 289] width 29 height 29
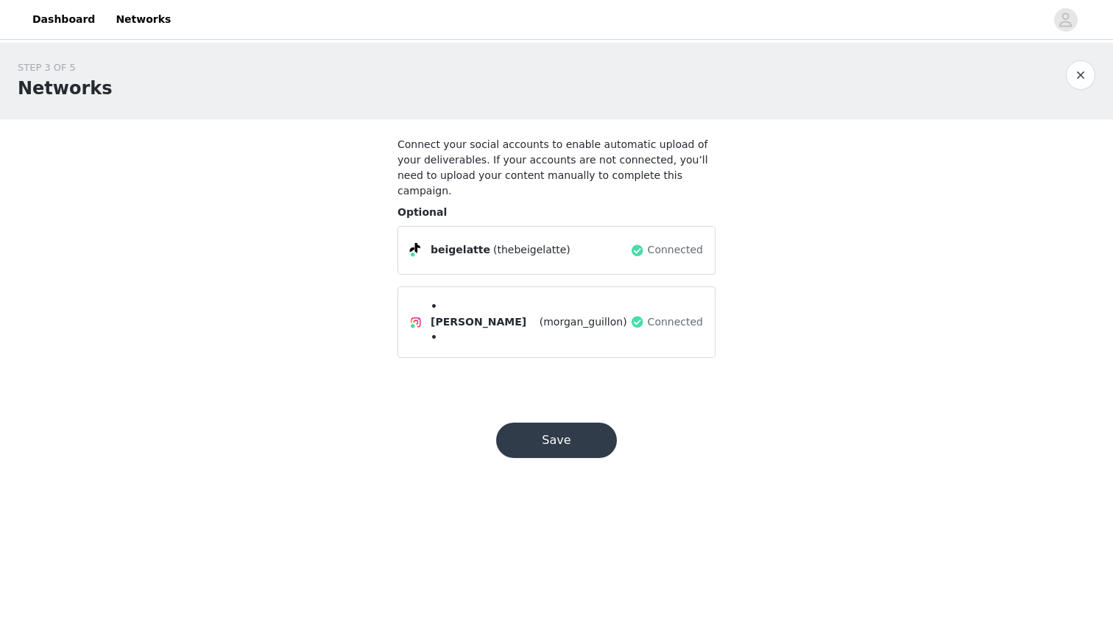
click at [550, 242] on span "(thebeigelatte)" at bounding box center [531, 249] width 77 height 15
click at [644, 241] on span at bounding box center [637, 250] width 15 height 18
click at [673, 242] on span "Connected" at bounding box center [675, 249] width 55 height 15
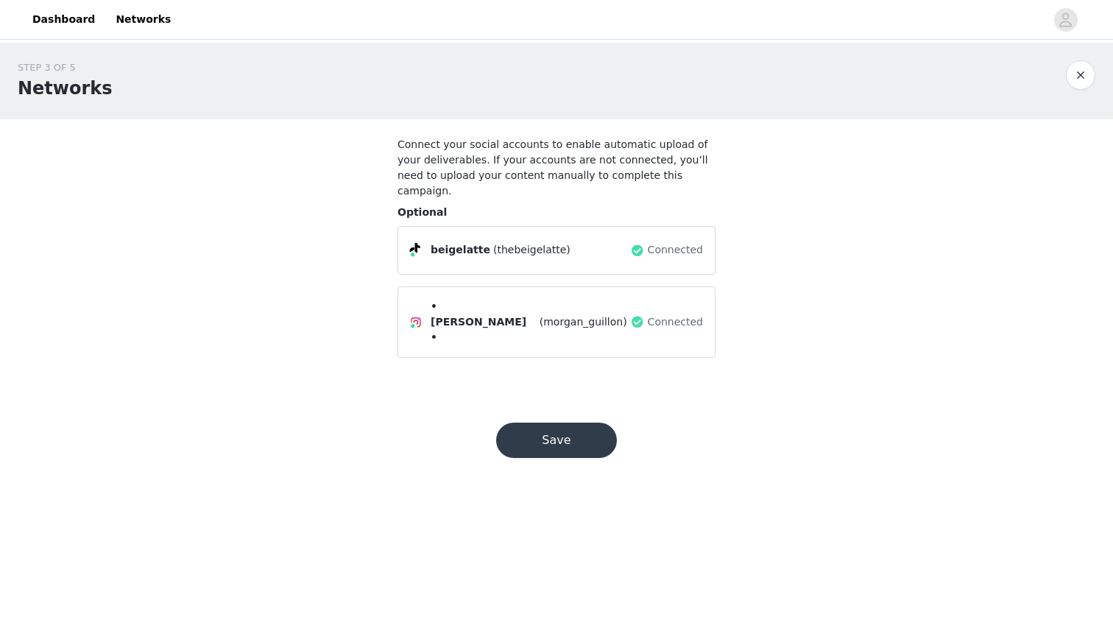
click at [415, 243] on span at bounding box center [415, 249] width 10 height 12
click at [473, 242] on span "beigelatte" at bounding box center [461, 249] width 60 height 15
click at [624, 241] on div "beigelatte (thebeigelatte)" at bounding box center [520, 250] width 220 height 18
click at [523, 423] on button "Save" at bounding box center [556, 440] width 121 height 35
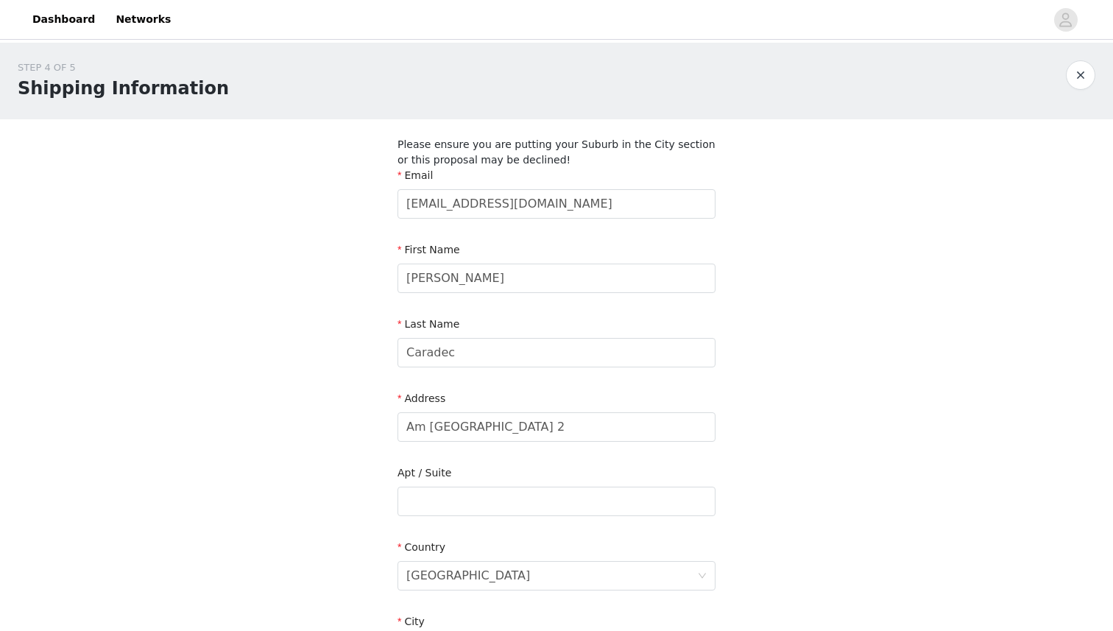
scroll to position [329, 0]
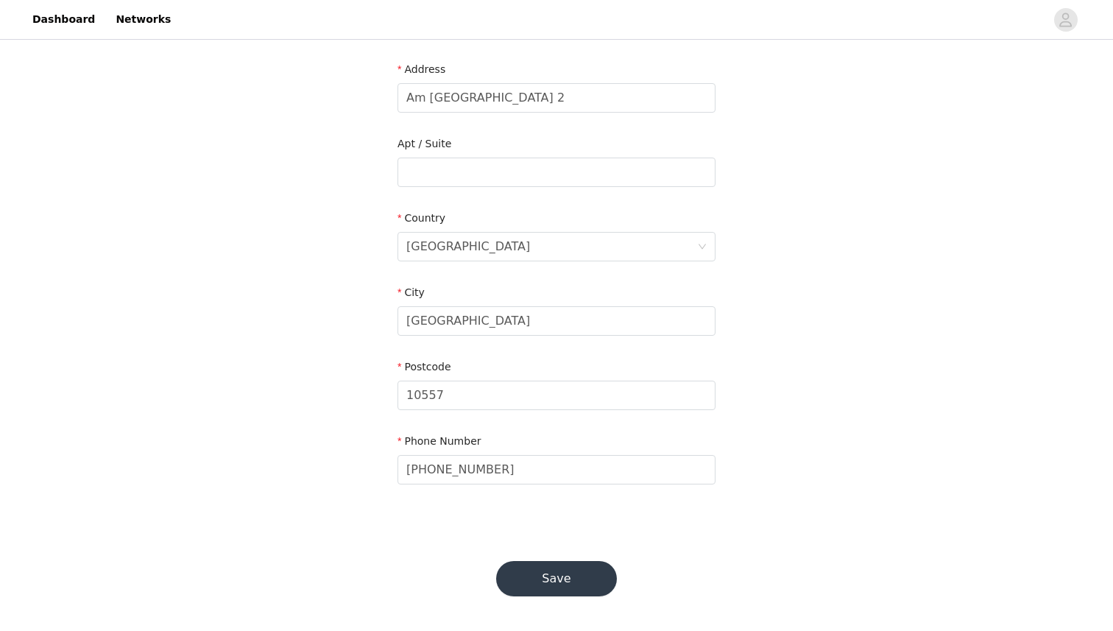
click at [562, 580] on button "Save" at bounding box center [556, 578] width 121 height 35
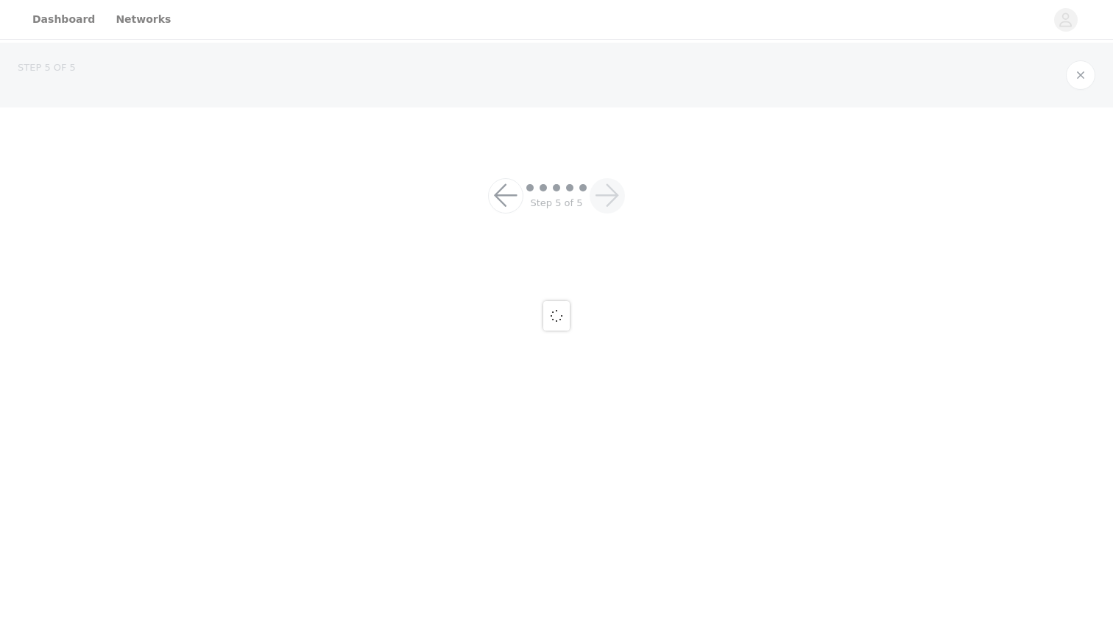
click at [566, 571] on div at bounding box center [556, 315] width 1113 height 631
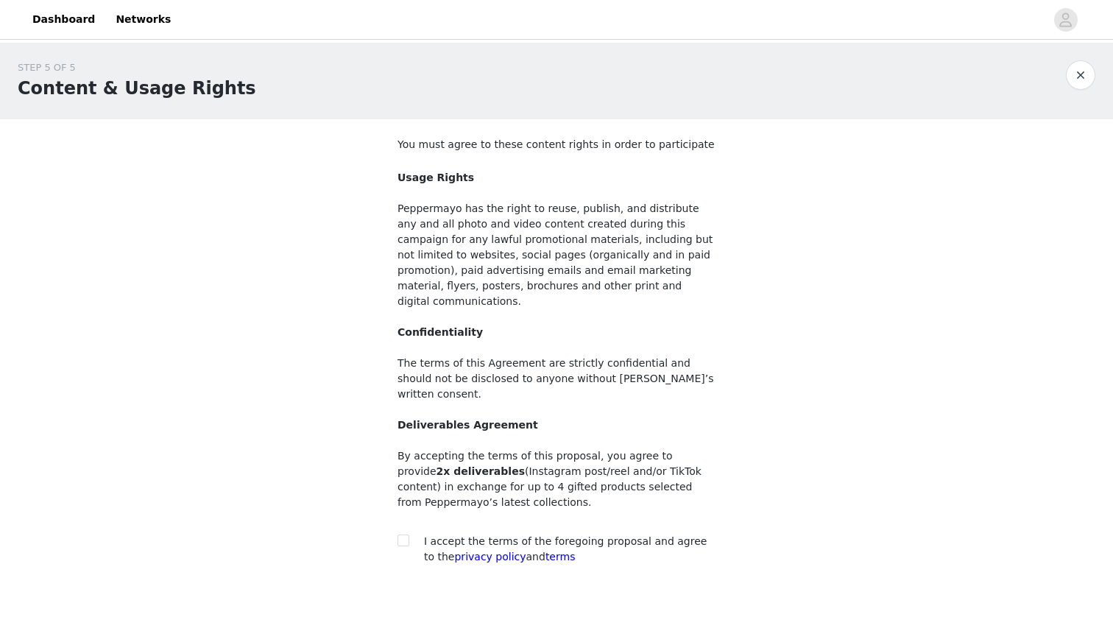
scroll to position [49, 0]
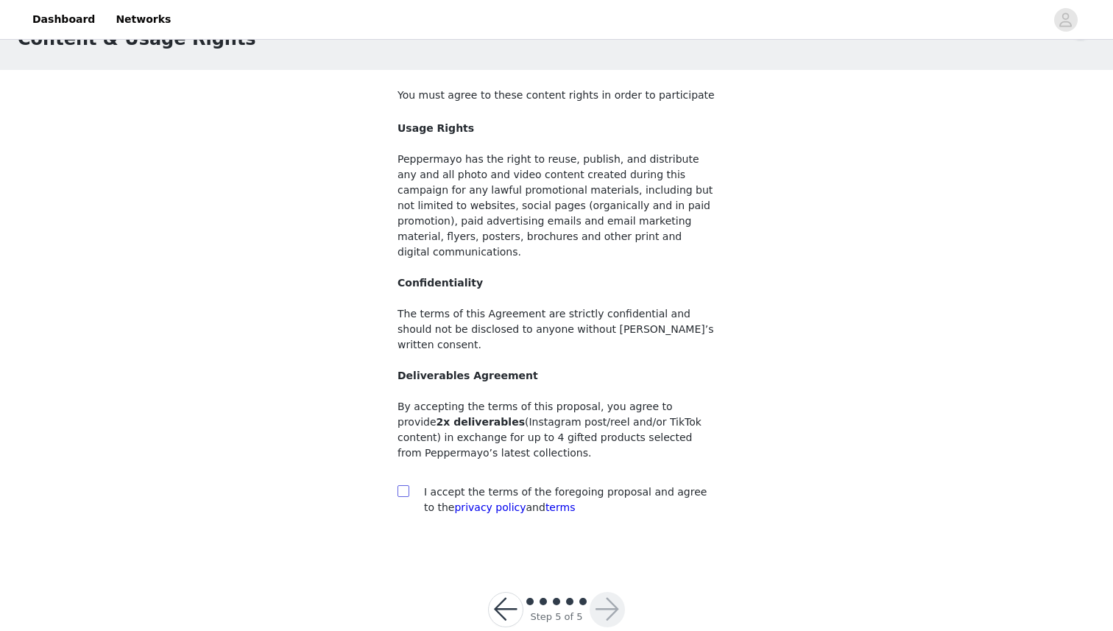
click at [402, 485] on input "checkbox" at bounding box center [403, 490] width 10 height 10
checkbox input "true"
click at [606, 592] on button "button" at bounding box center [607, 609] width 35 height 35
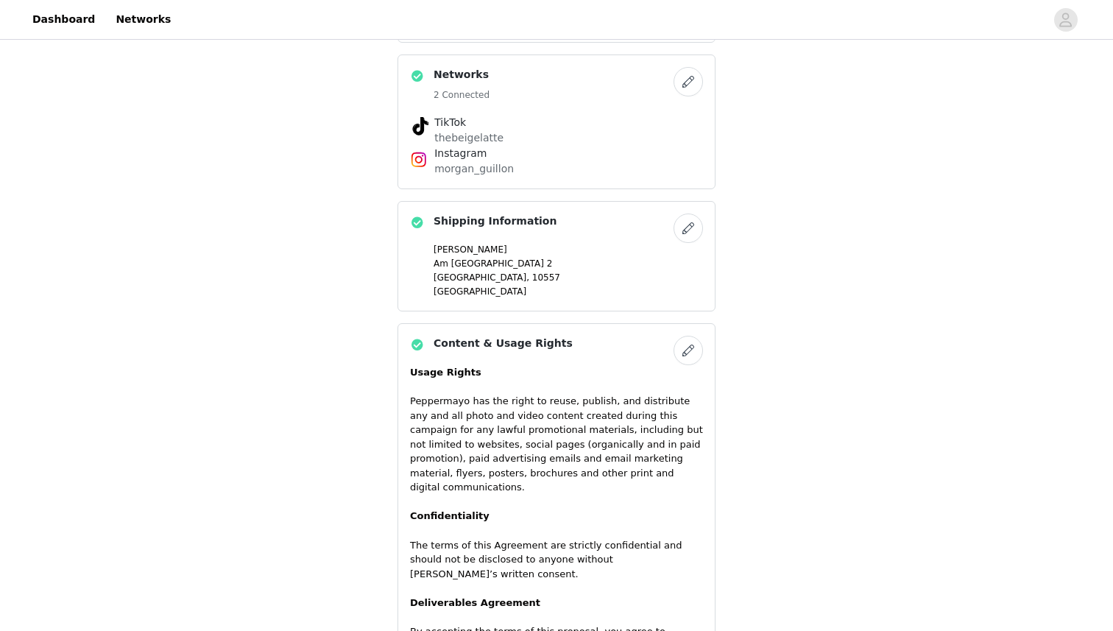
scroll to position [567, 0]
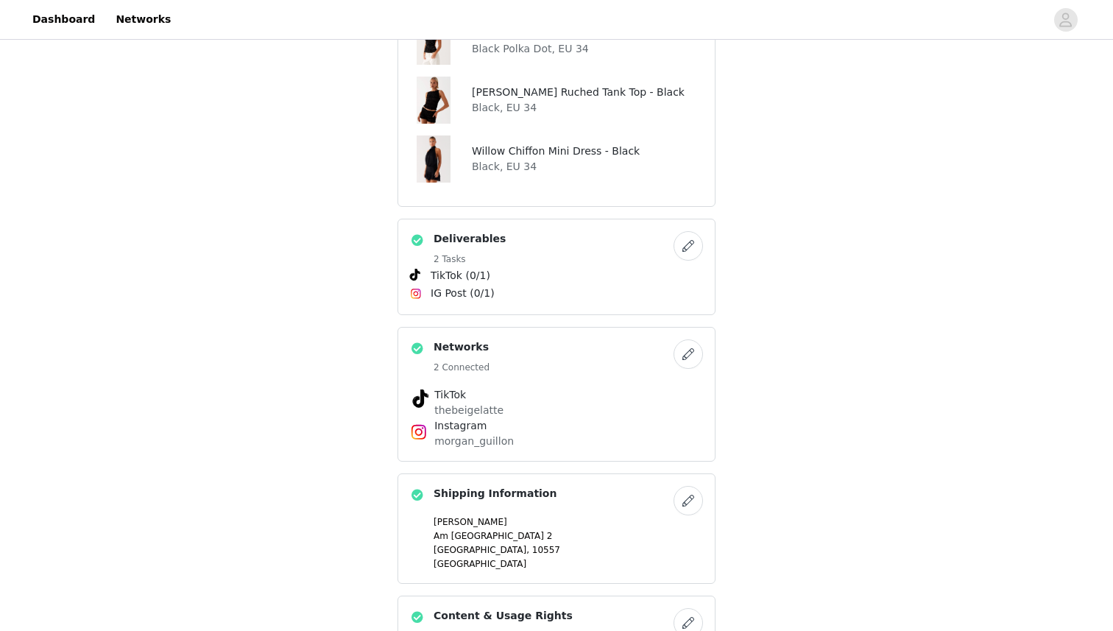
click at [690, 349] on button "button" at bounding box center [688, 353] width 29 height 29
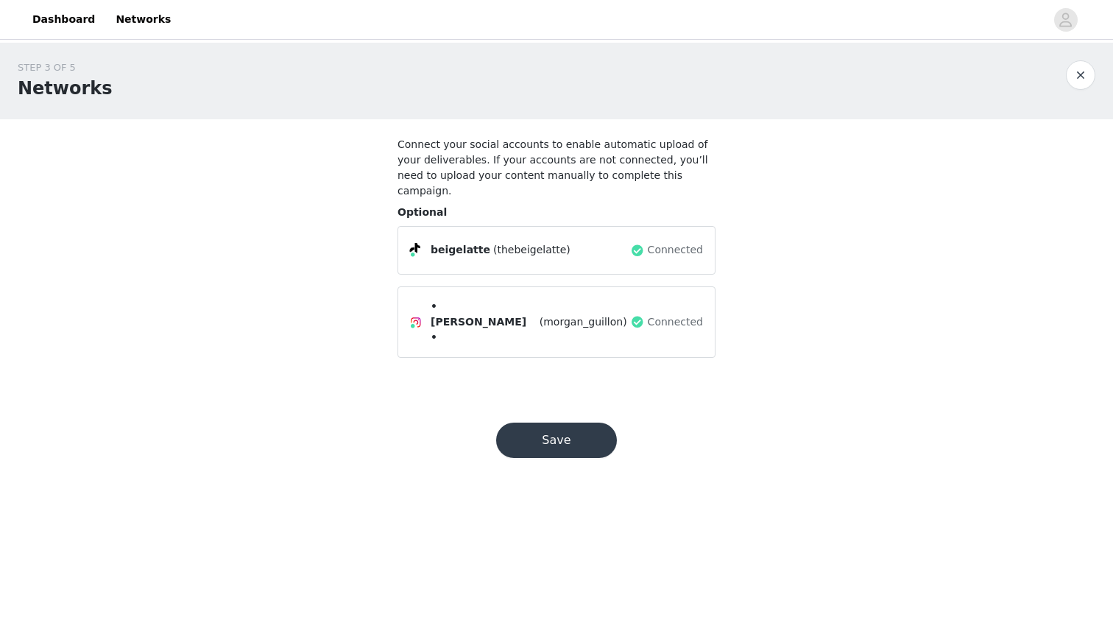
click at [634, 241] on span at bounding box center [637, 250] width 15 height 18
click at [667, 242] on span "Connected" at bounding box center [675, 249] width 55 height 15
click at [515, 242] on span "(thebeigelatte)" at bounding box center [531, 249] width 77 height 15
click at [437, 242] on span "beigelatte" at bounding box center [461, 249] width 60 height 15
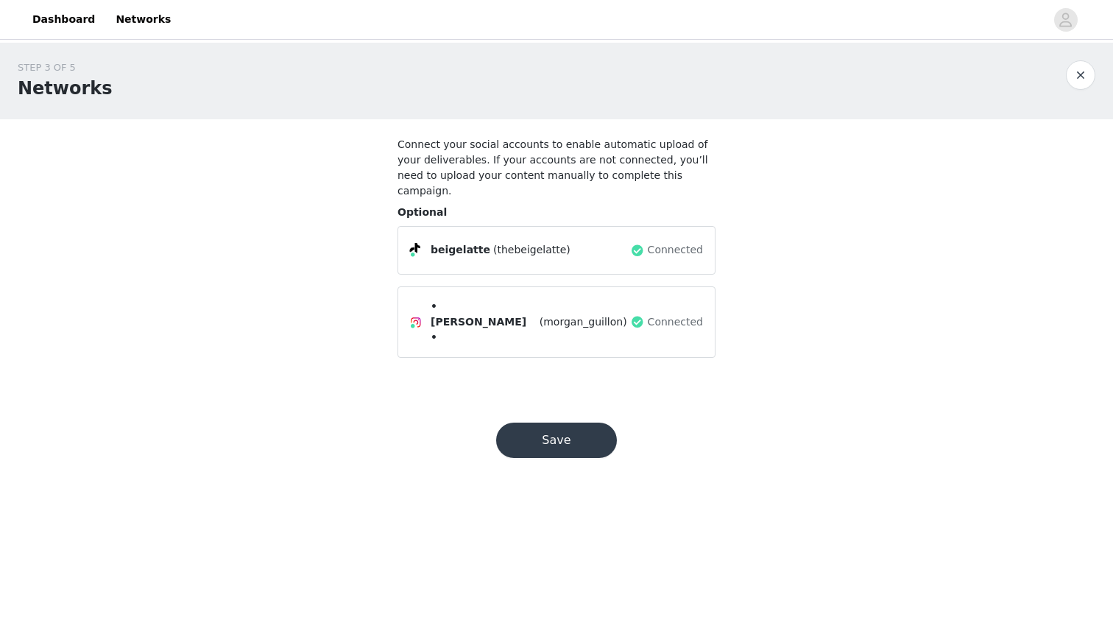
click at [409, 235] on div "beigelatte (thebeigelatte) Connected" at bounding box center [557, 250] width 318 height 49
click at [522, 423] on button "Save" at bounding box center [556, 440] width 121 height 35
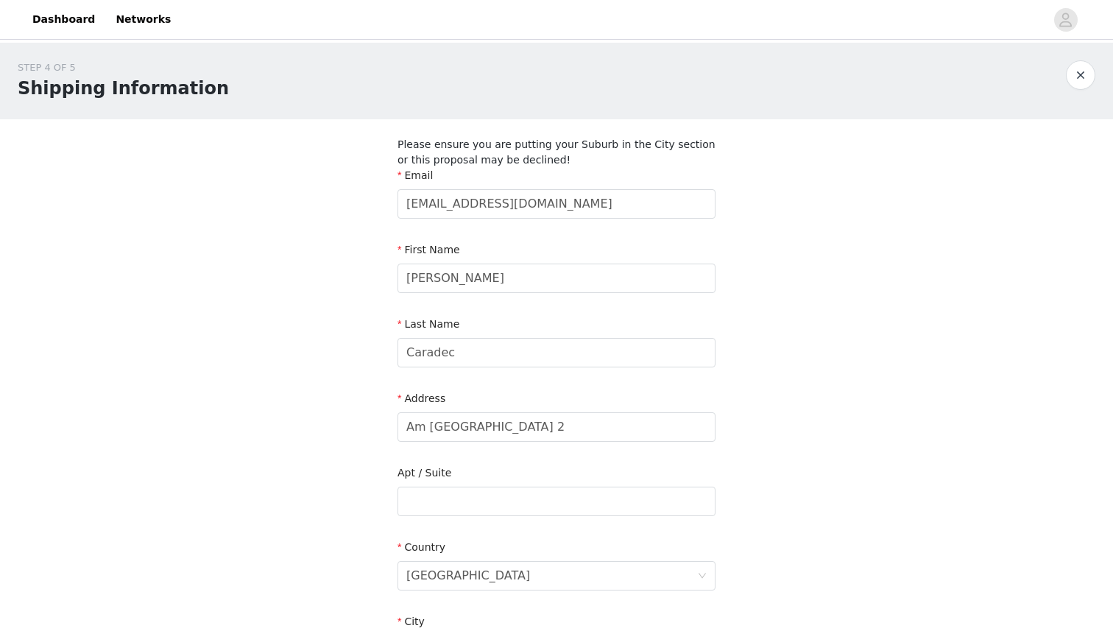
scroll to position [329, 0]
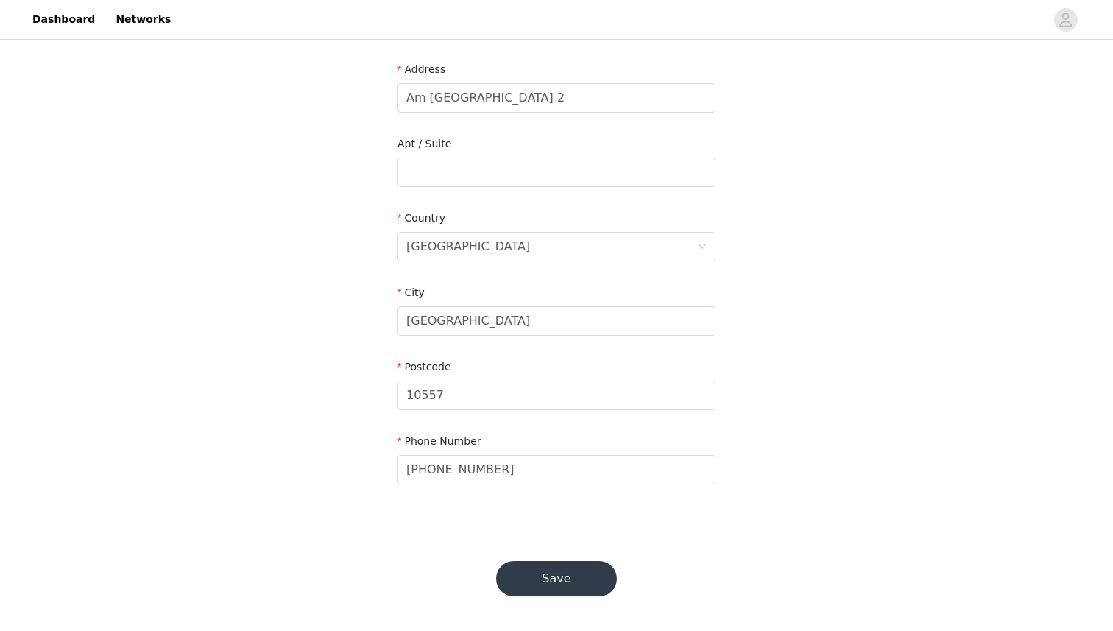
click at [545, 577] on button "Save" at bounding box center [556, 578] width 121 height 35
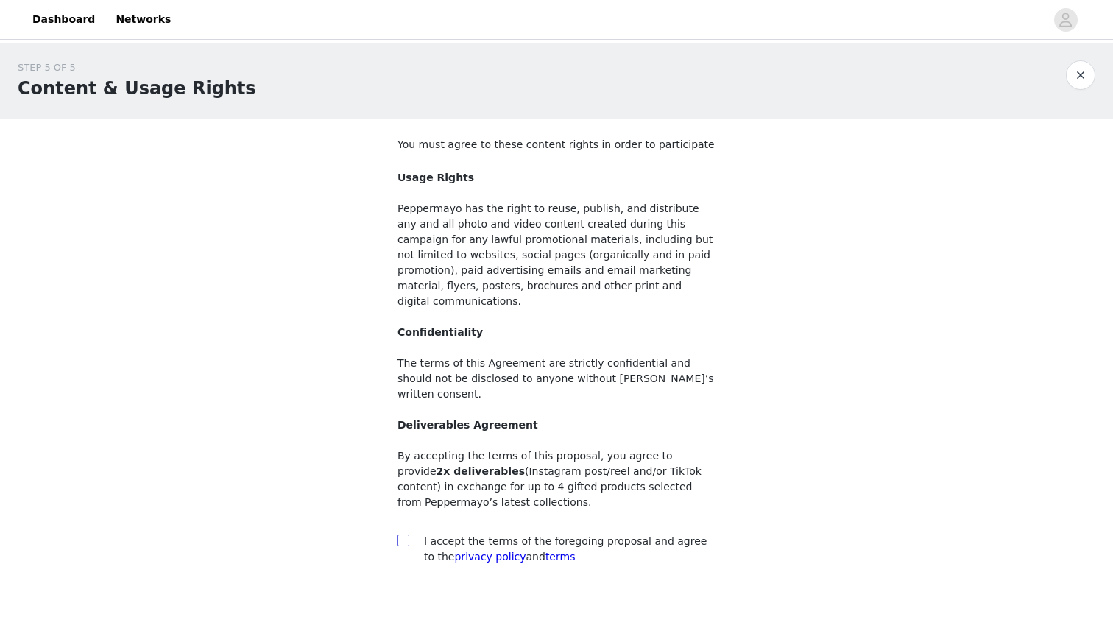
click at [403, 535] on input "checkbox" at bounding box center [403, 540] width 10 height 10
checkbox input "true"
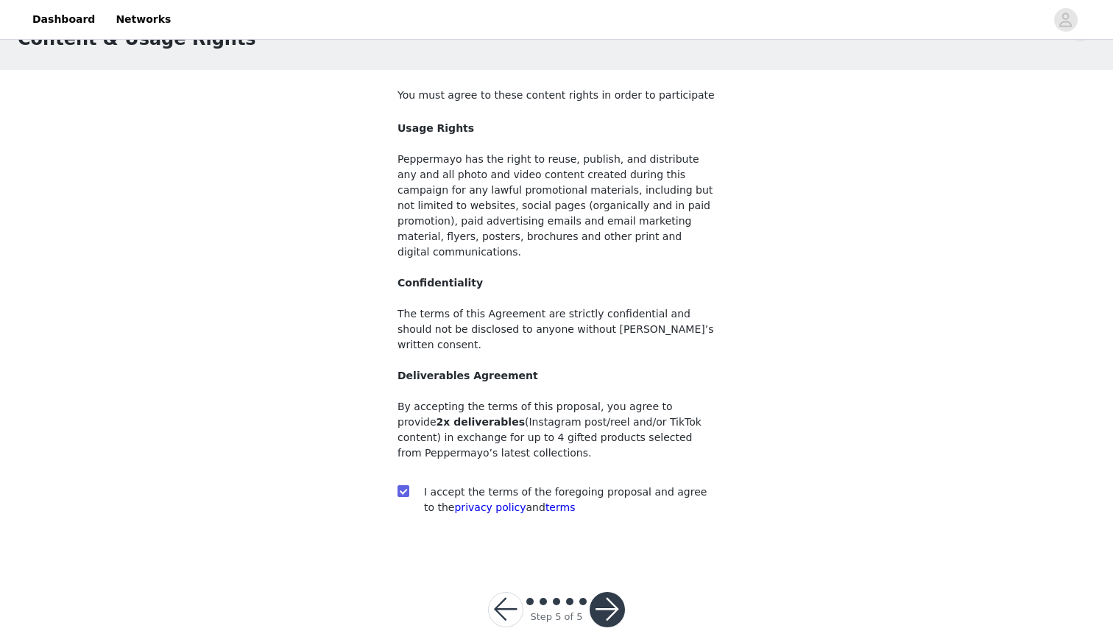
click at [613, 592] on button "button" at bounding box center [607, 609] width 35 height 35
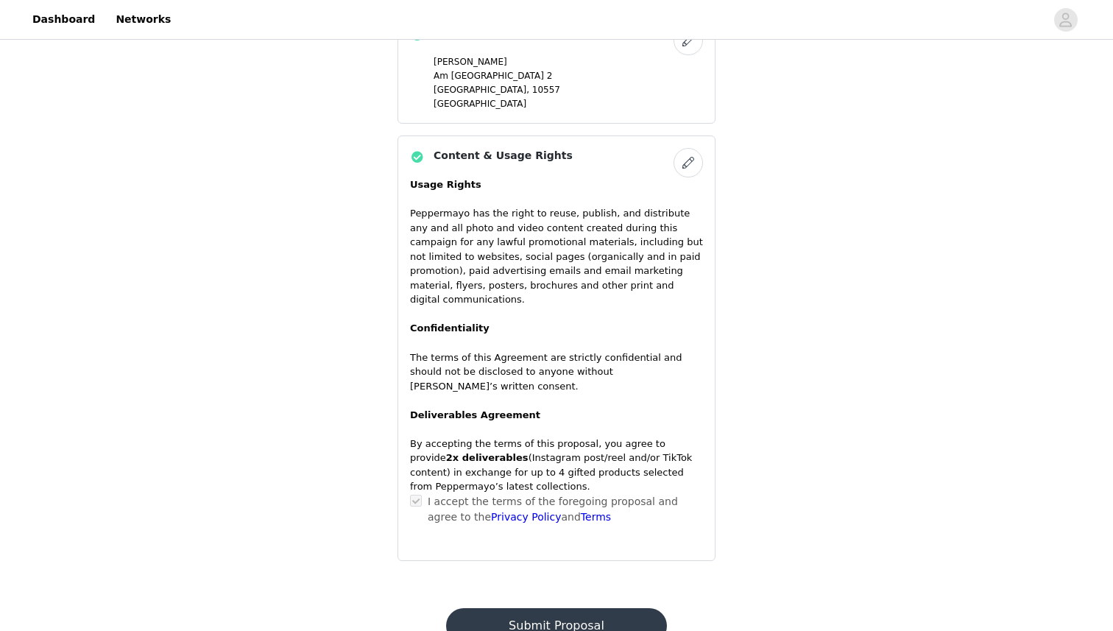
scroll to position [1067, 0]
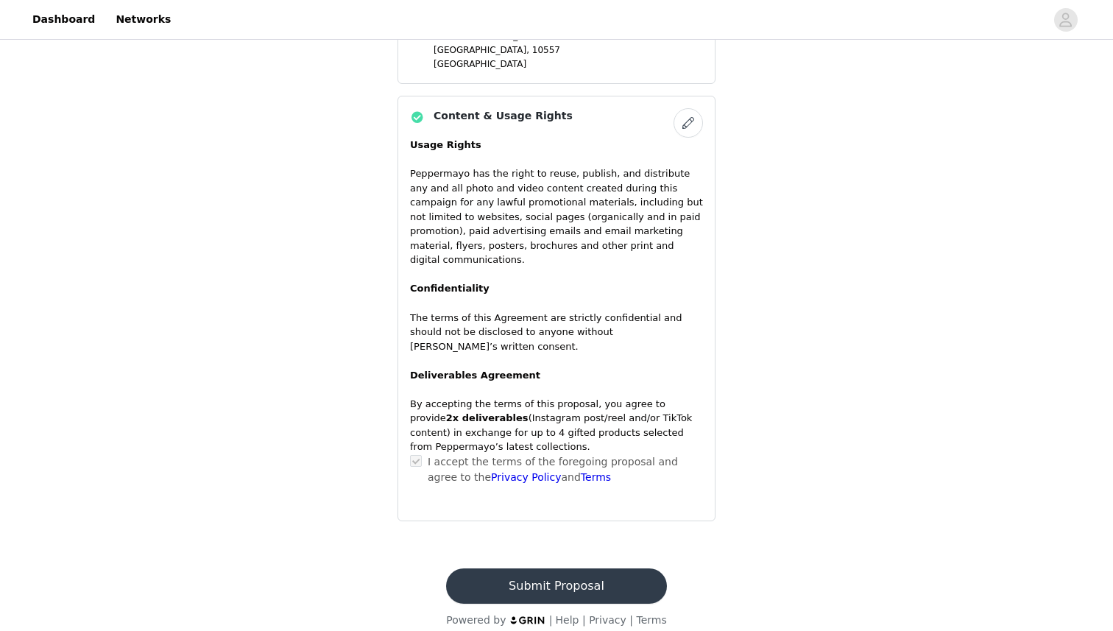
click at [549, 568] on button "Submit Proposal" at bounding box center [556, 585] width 220 height 35
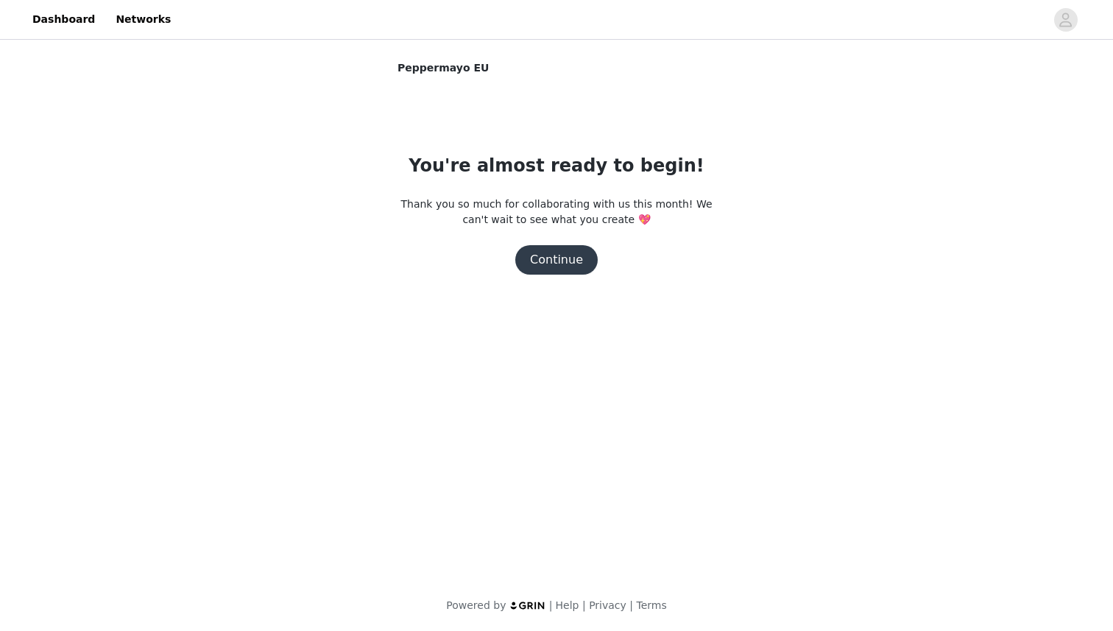
scroll to position [0, 0]
click at [557, 252] on button "Continue" at bounding box center [556, 259] width 82 height 29
